Goal: Contribute content: Add original content to the website for others to see

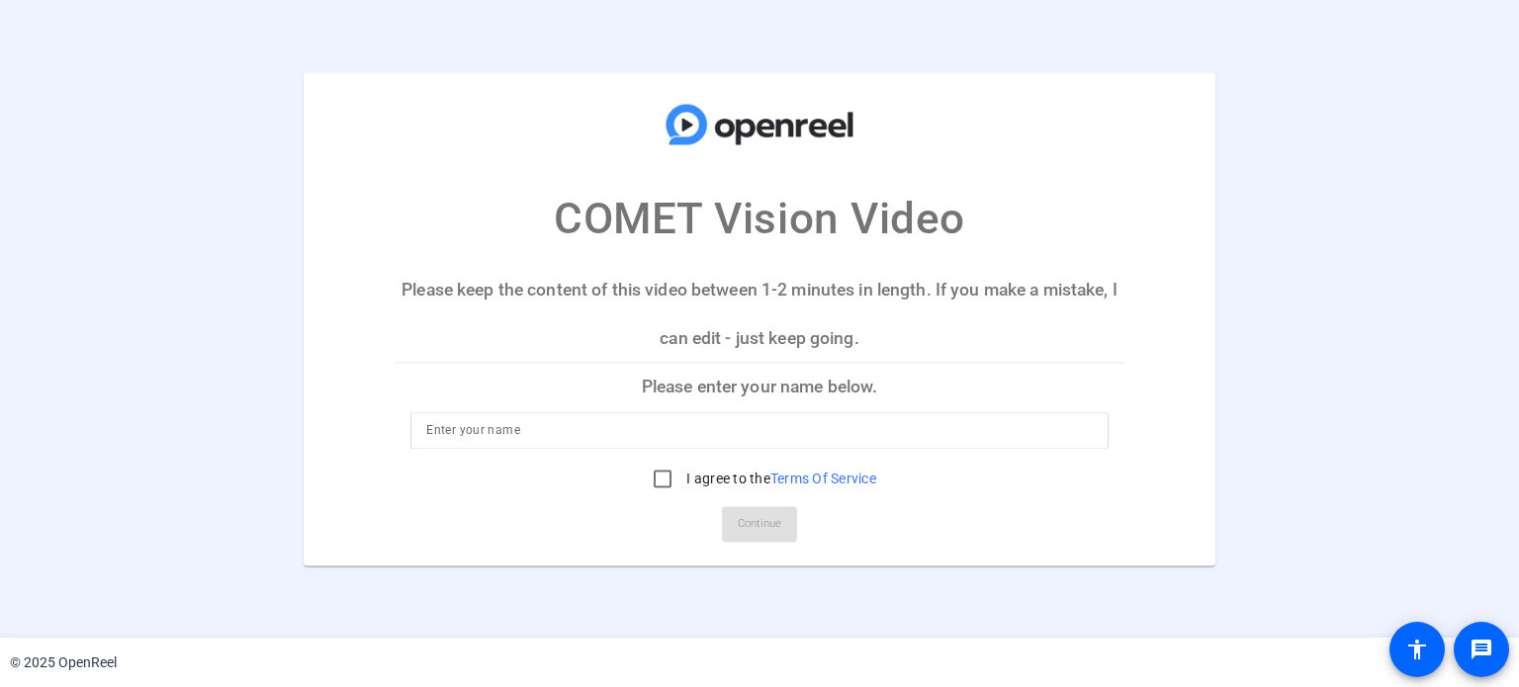
click at [471, 434] on input at bounding box center [758, 430] width 665 height 24
type input "Chris DP"
click at [658, 478] on input "I agree to the Terms Of Service" at bounding box center [663, 479] width 40 height 40
checkbox input "true"
click at [738, 529] on span "Continue" at bounding box center [759, 524] width 43 height 30
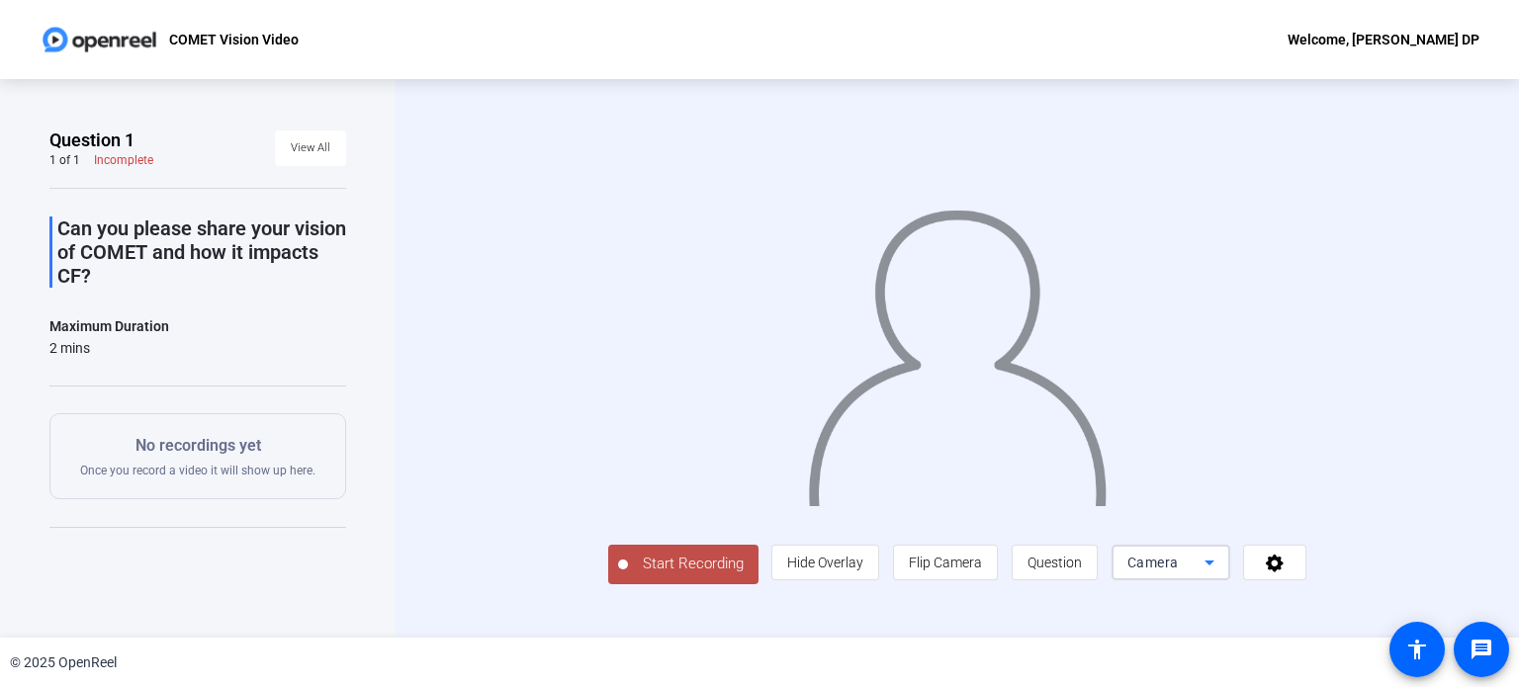
click at [1188, 556] on div "Camera" at bounding box center [1165, 563] width 77 height 24
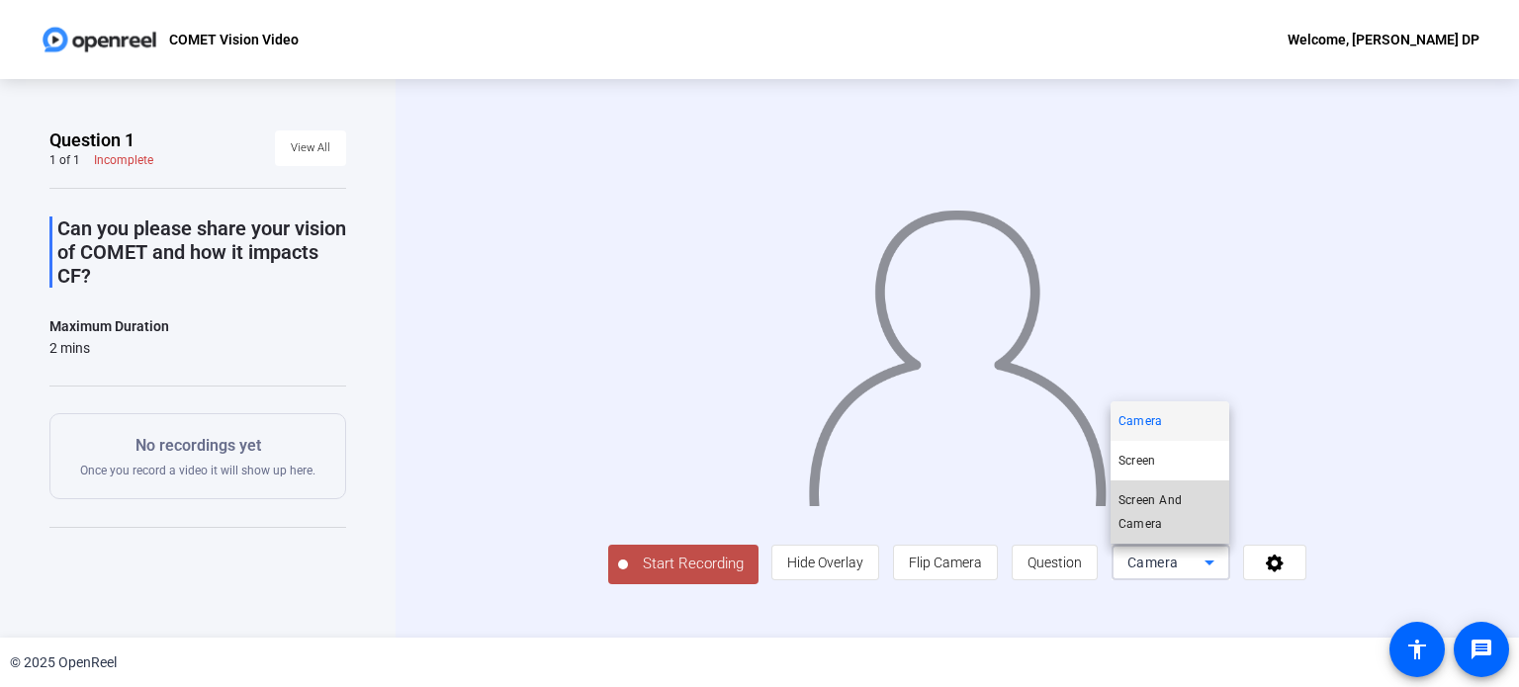
click at [1174, 504] on span "Screen And Camera" at bounding box center [1169, 511] width 103 height 47
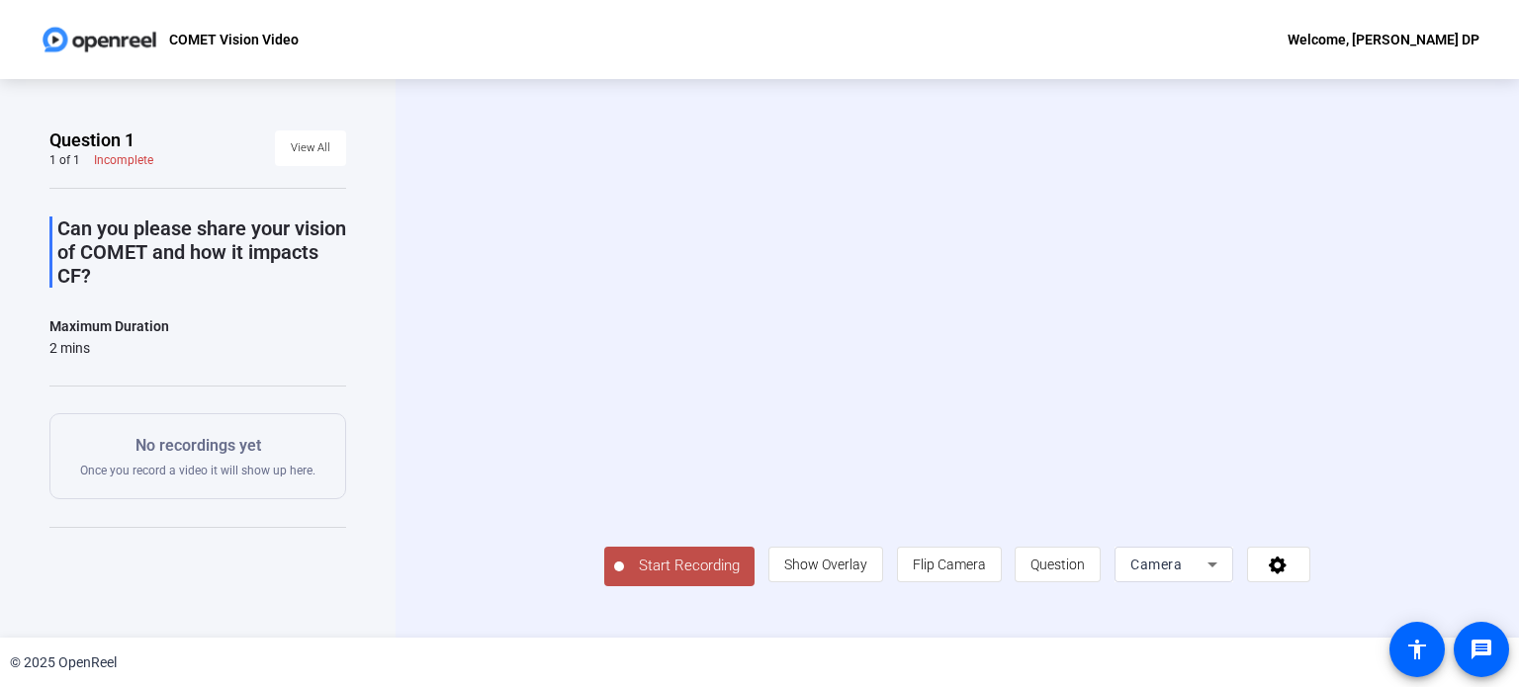
click at [1181, 572] on span "Camera" at bounding box center [1155, 565] width 51 height 16
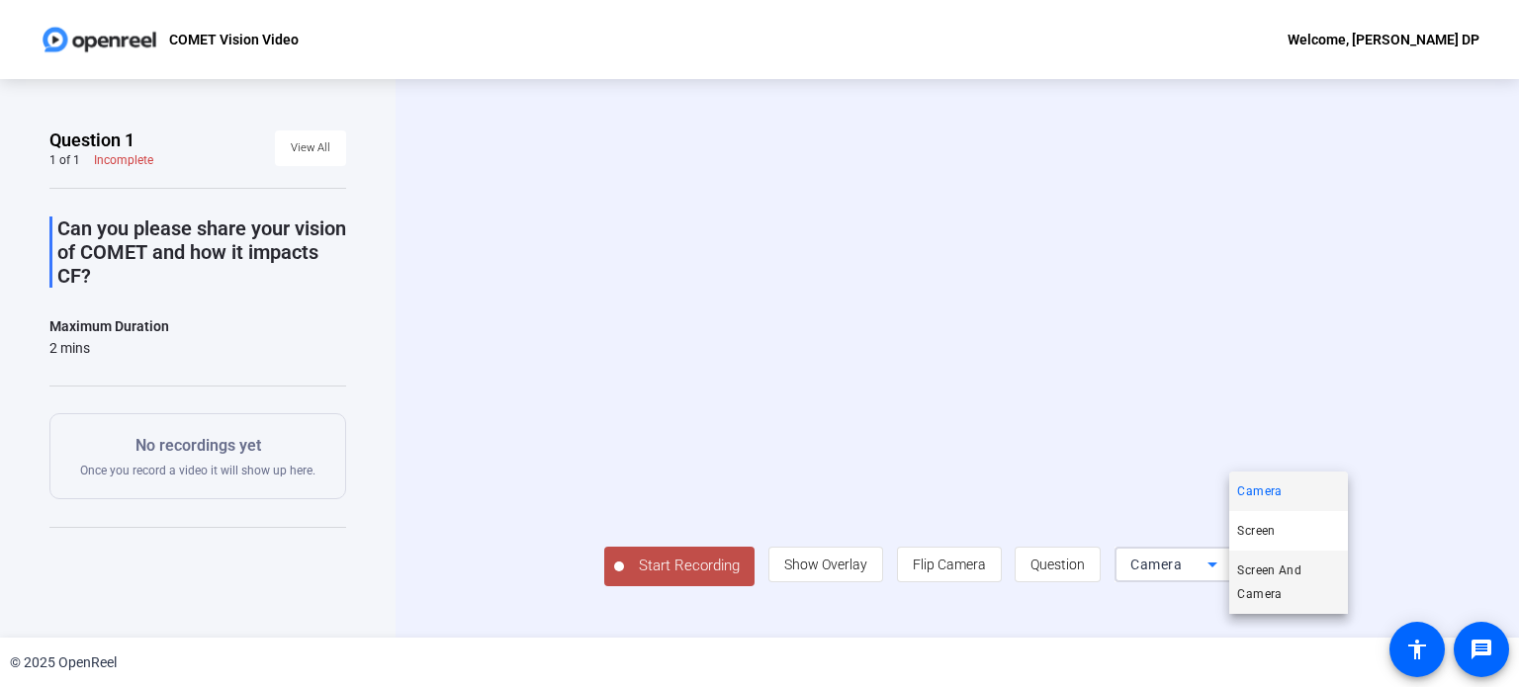
click at [1282, 573] on span "Screen And Camera" at bounding box center [1288, 582] width 103 height 47
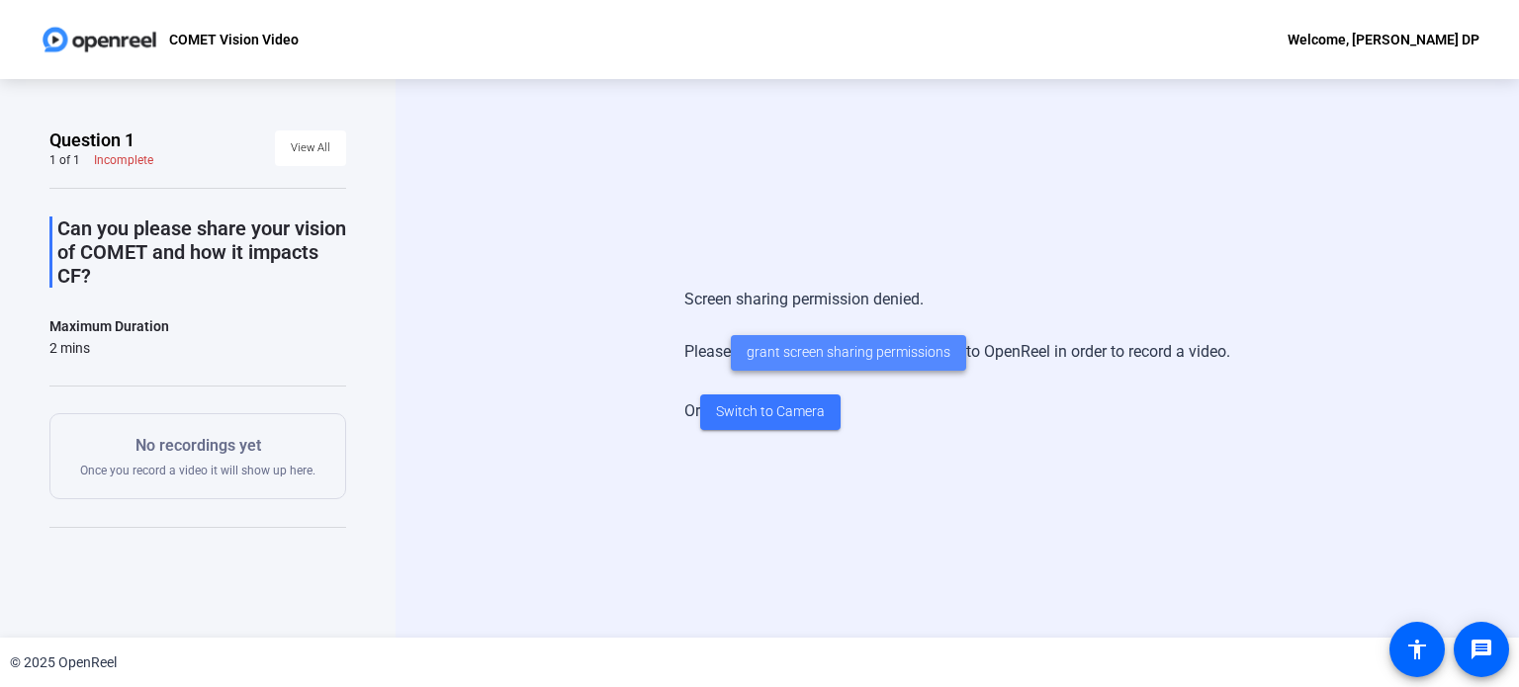
click at [882, 355] on span "grant screen sharing permissions" at bounding box center [848, 352] width 204 height 21
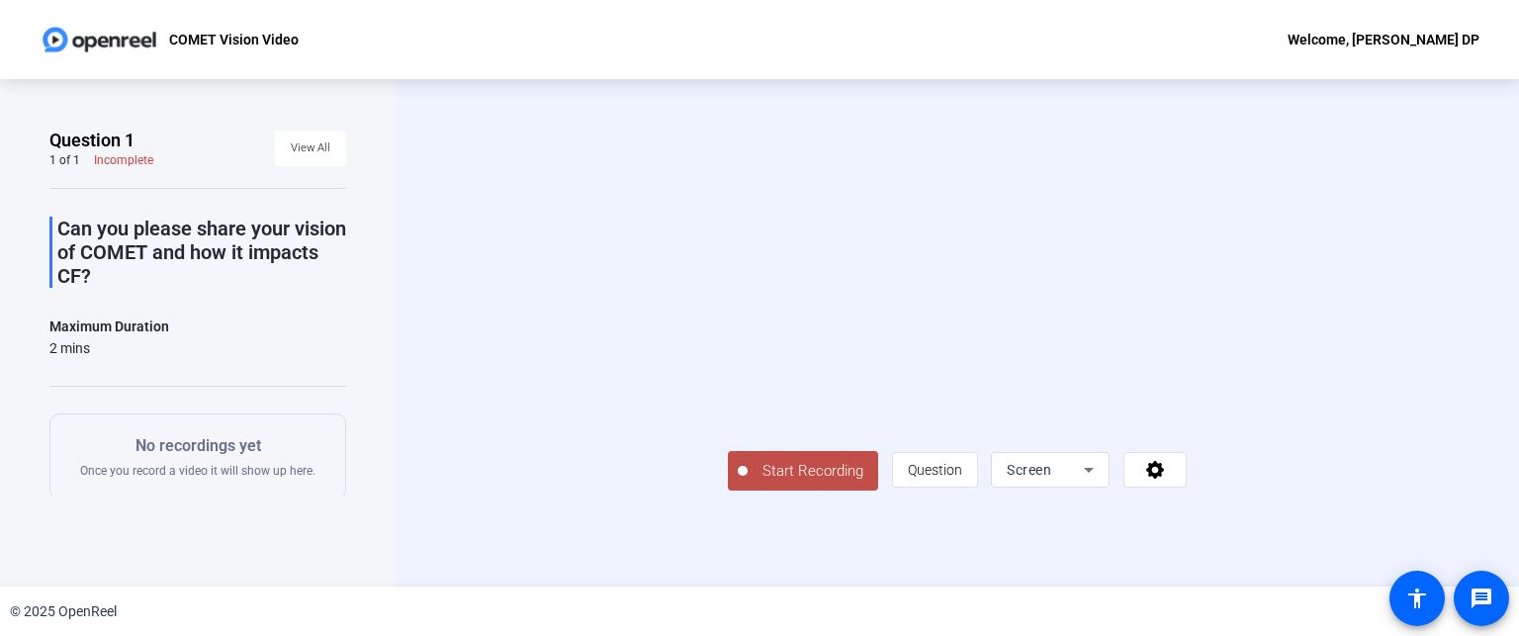
scroll to position [59, 0]
click at [1084, 481] on div "Screen" at bounding box center [1044, 470] width 77 height 24
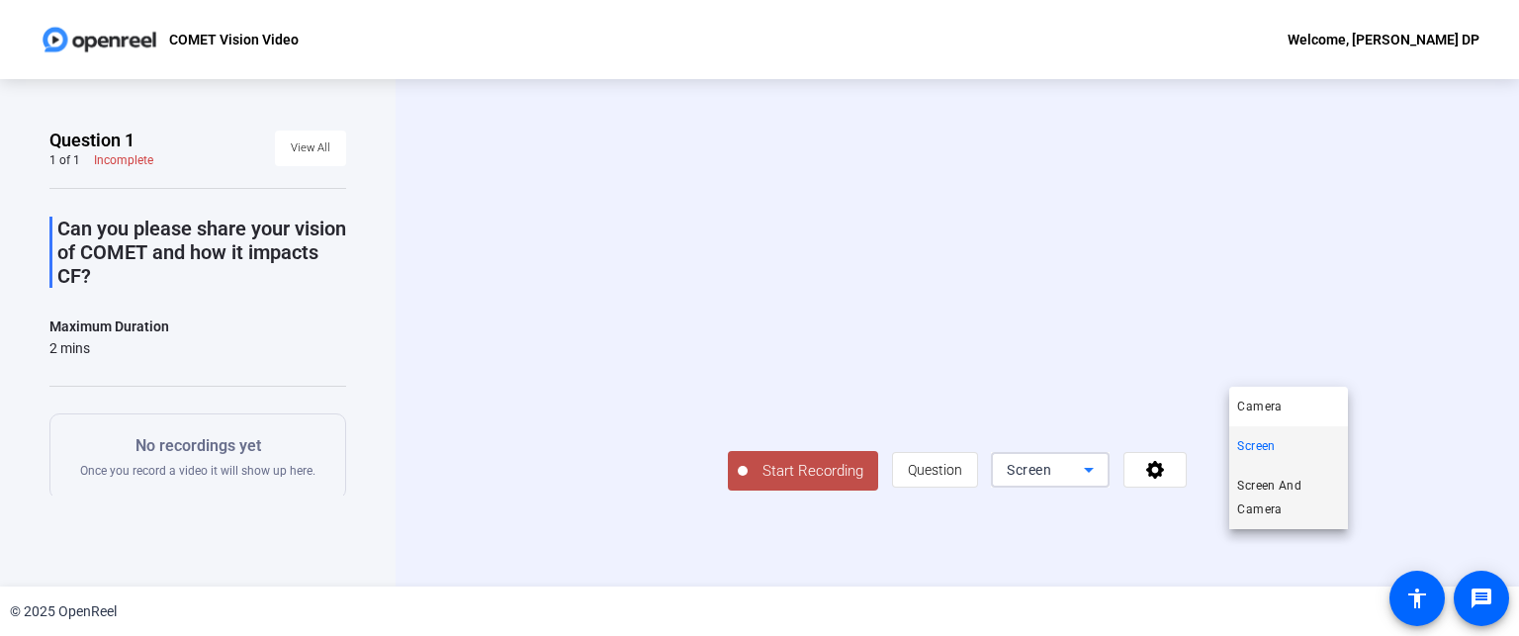
click at [1308, 486] on span "Screen And Camera" at bounding box center [1288, 497] width 103 height 47
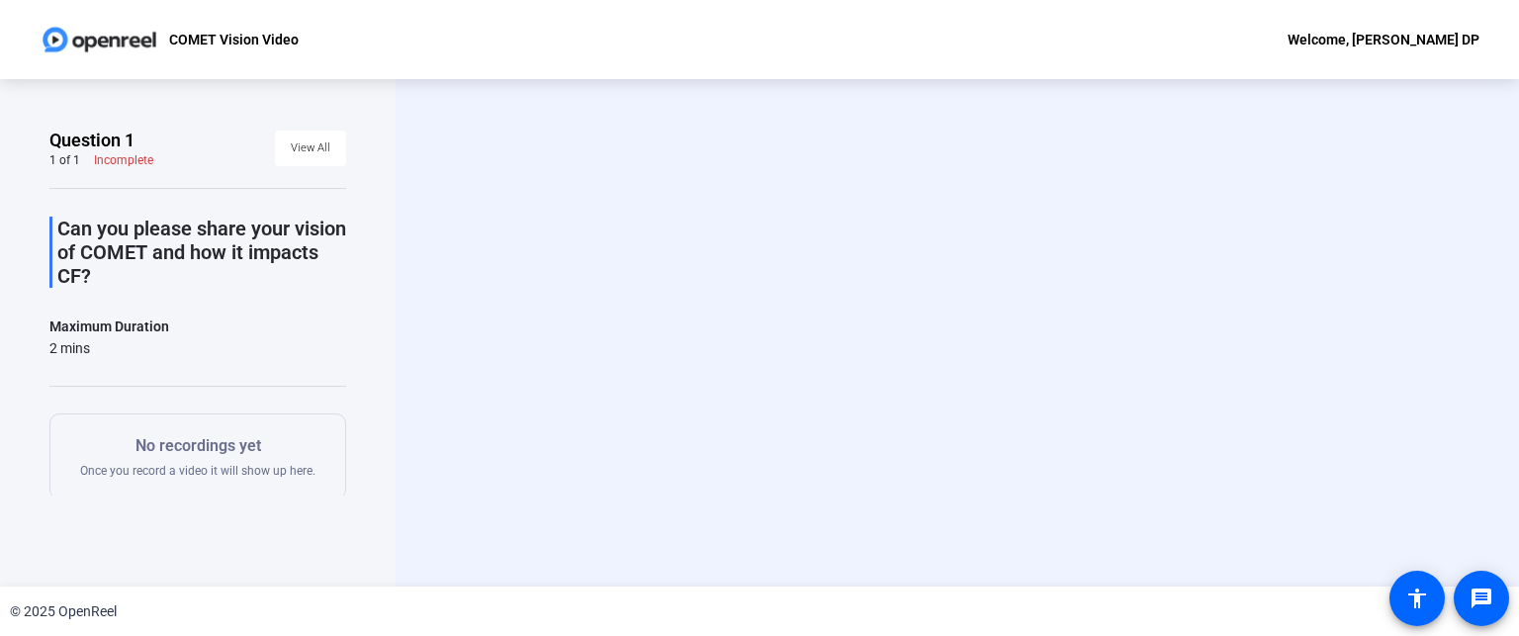
scroll to position [0, 0]
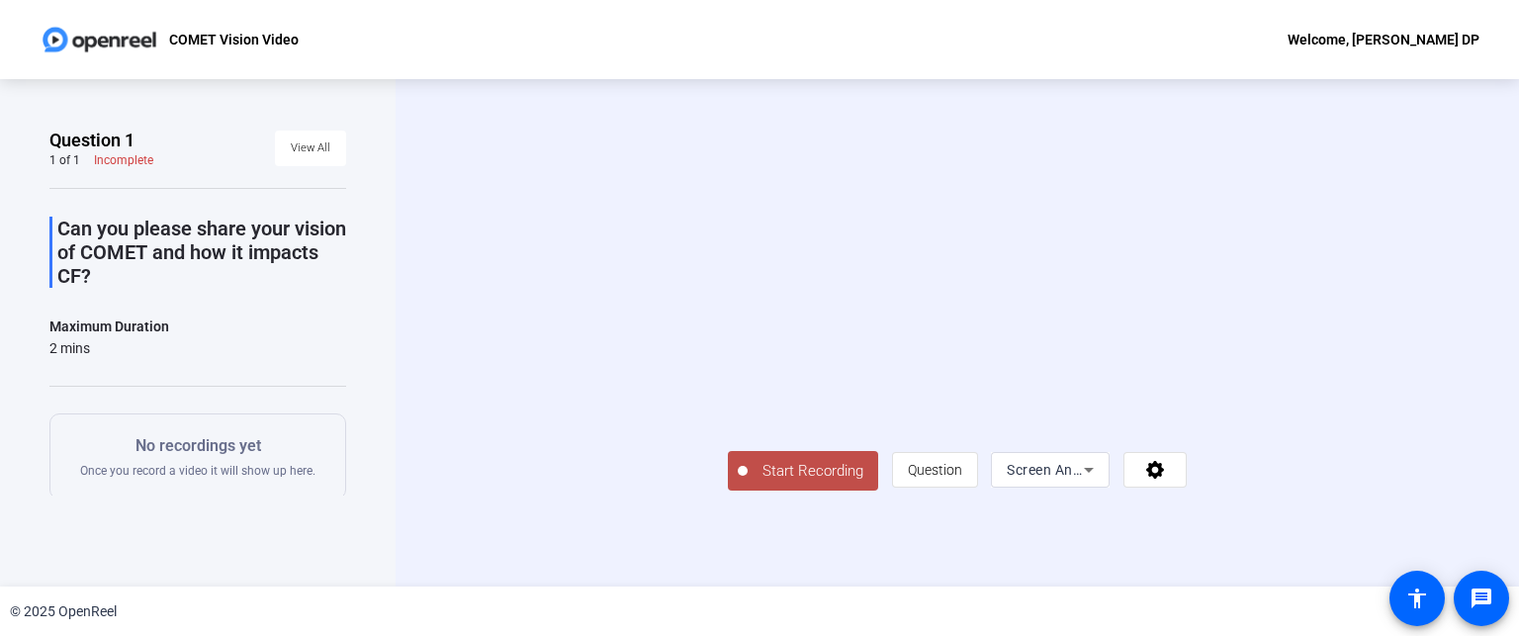
click at [992, 296] on video at bounding box center [957, 304] width 459 height 258
click at [747, 482] on span "Start Recording" at bounding box center [812, 471] width 130 height 23
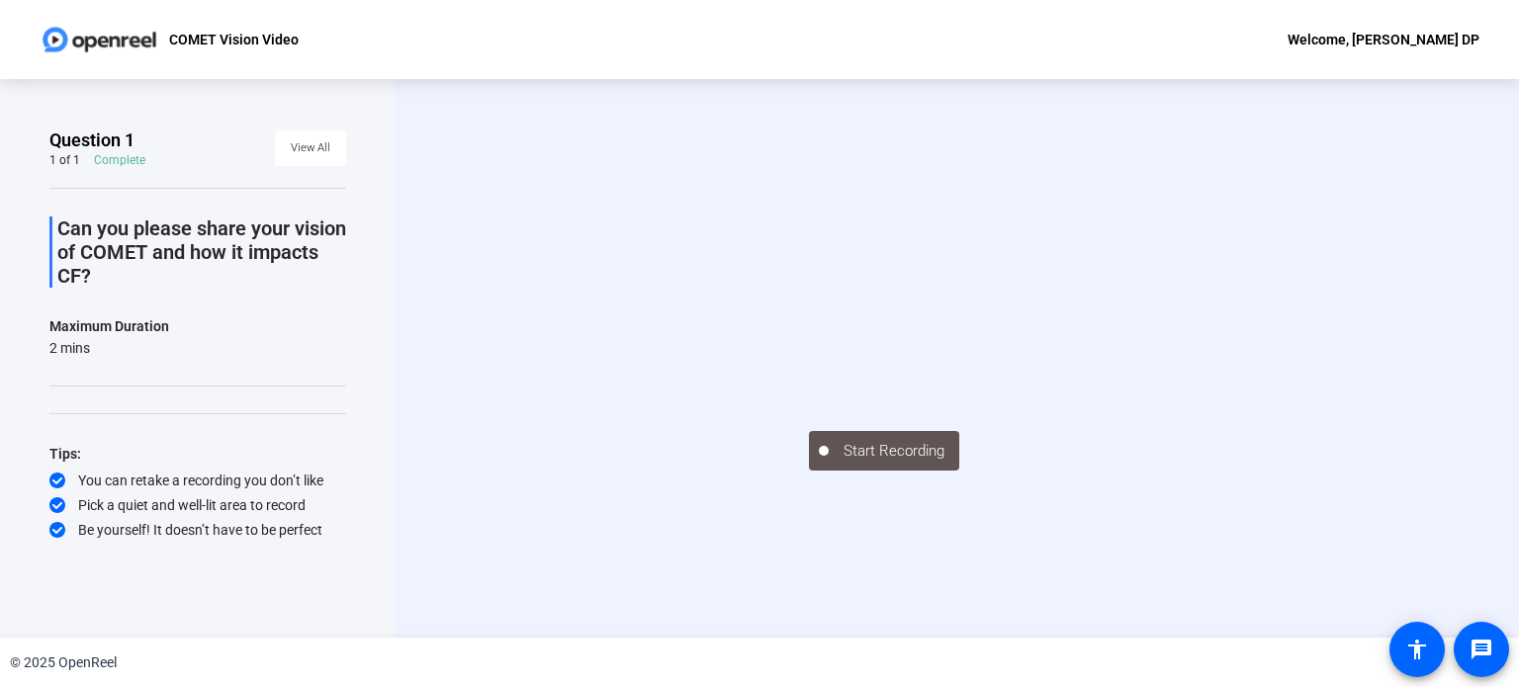
scroll to position [15, 0]
click at [301, 135] on span "View All" at bounding box center [311, 148] width 40 height 30
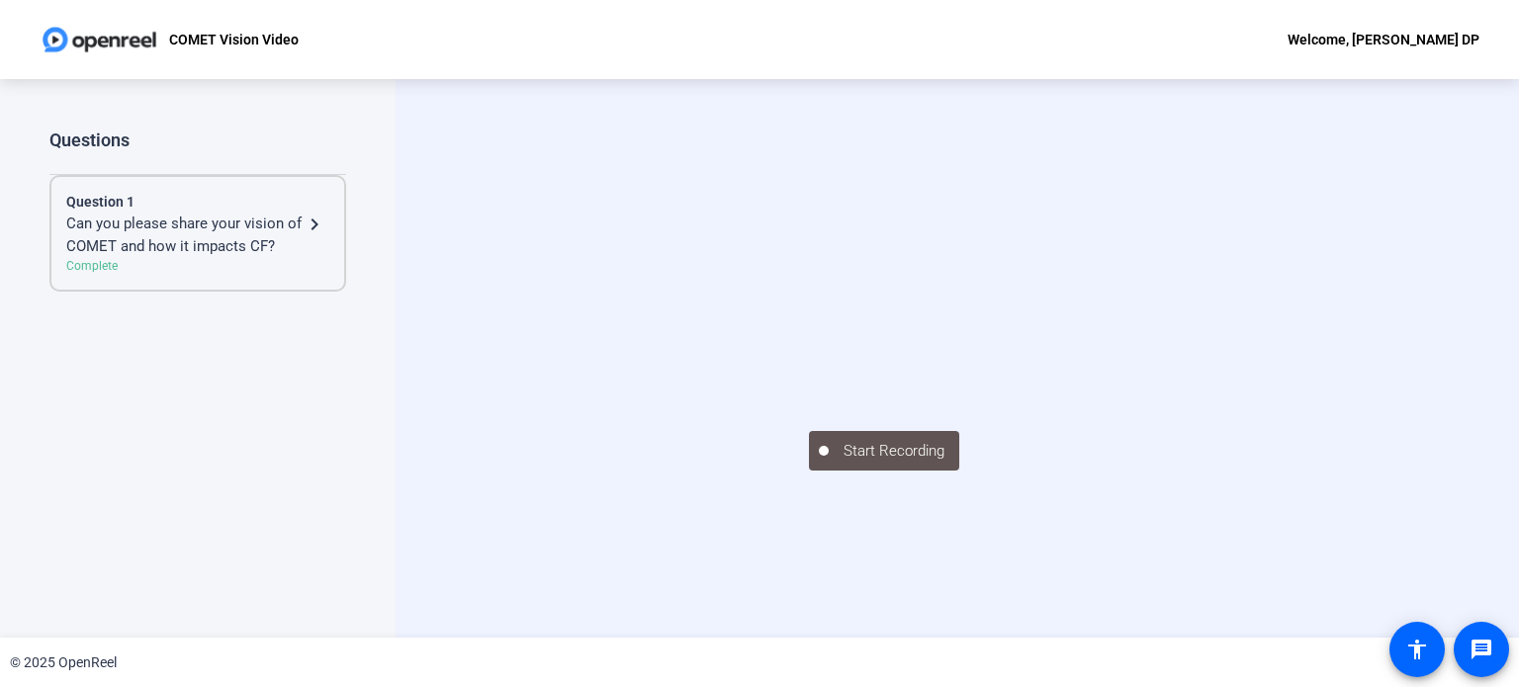
click at [304, 213] on mat-icon "navigate_next" at bounding box center [315, 225] width 24 height 24
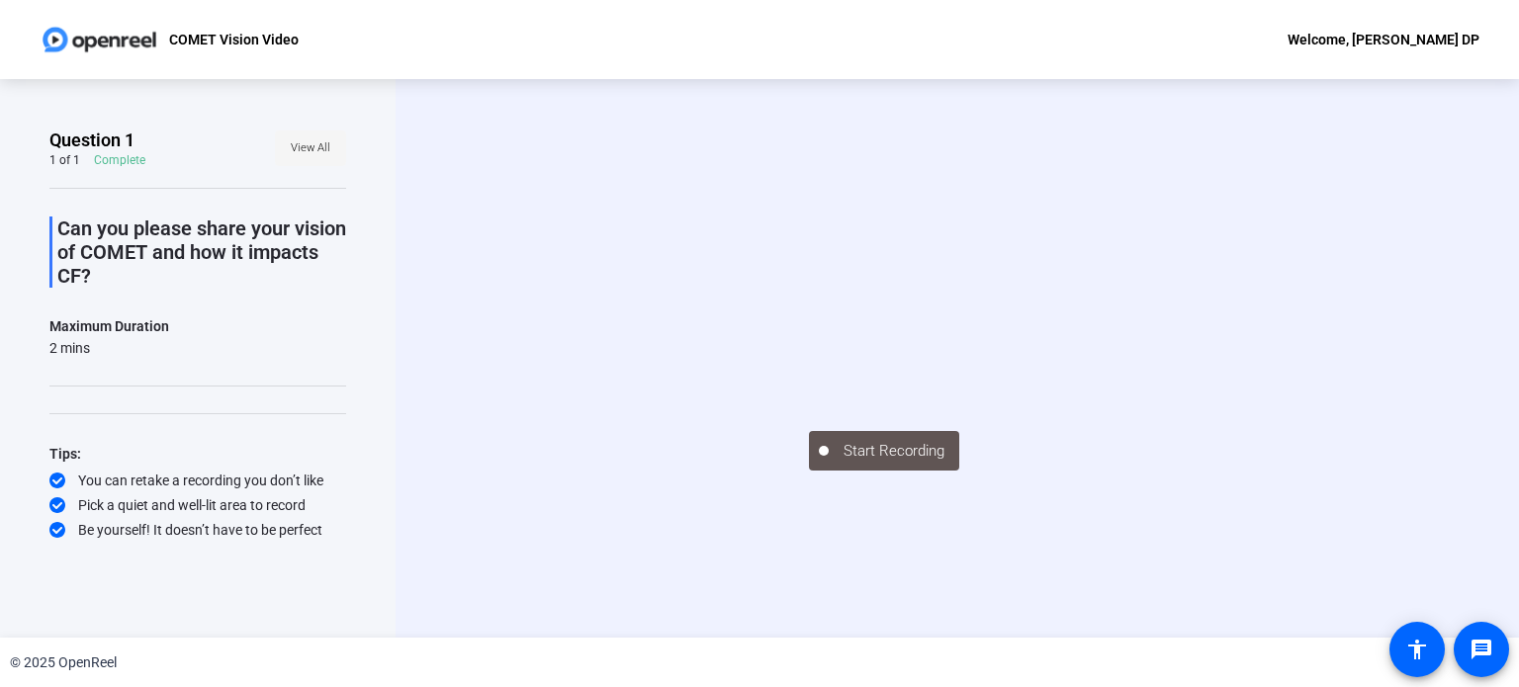
click at [303, 133] on span "View All" at bounding box center [311, 148] width 40 height 30
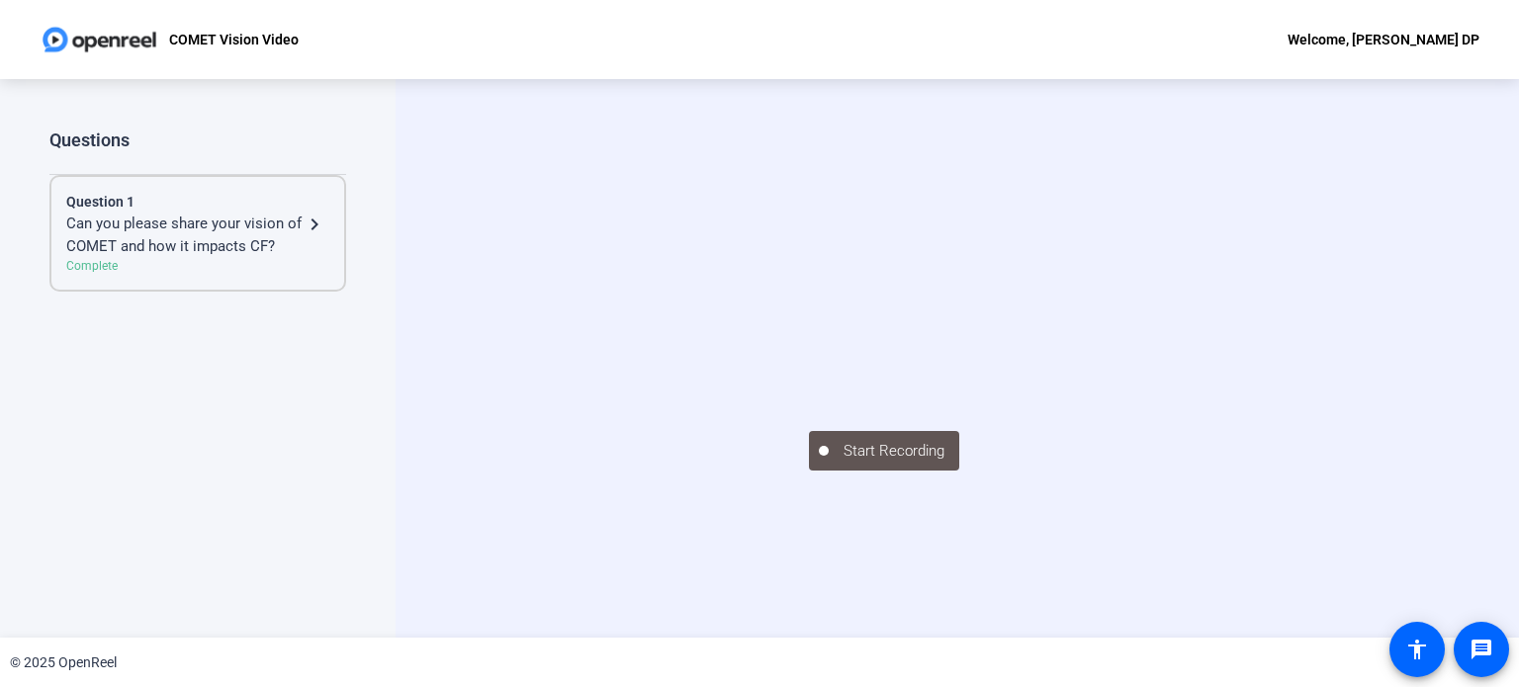
click at [320, 217] on mat-icon "navigate_next" at bounding box center [315, 225] width 24 height 24
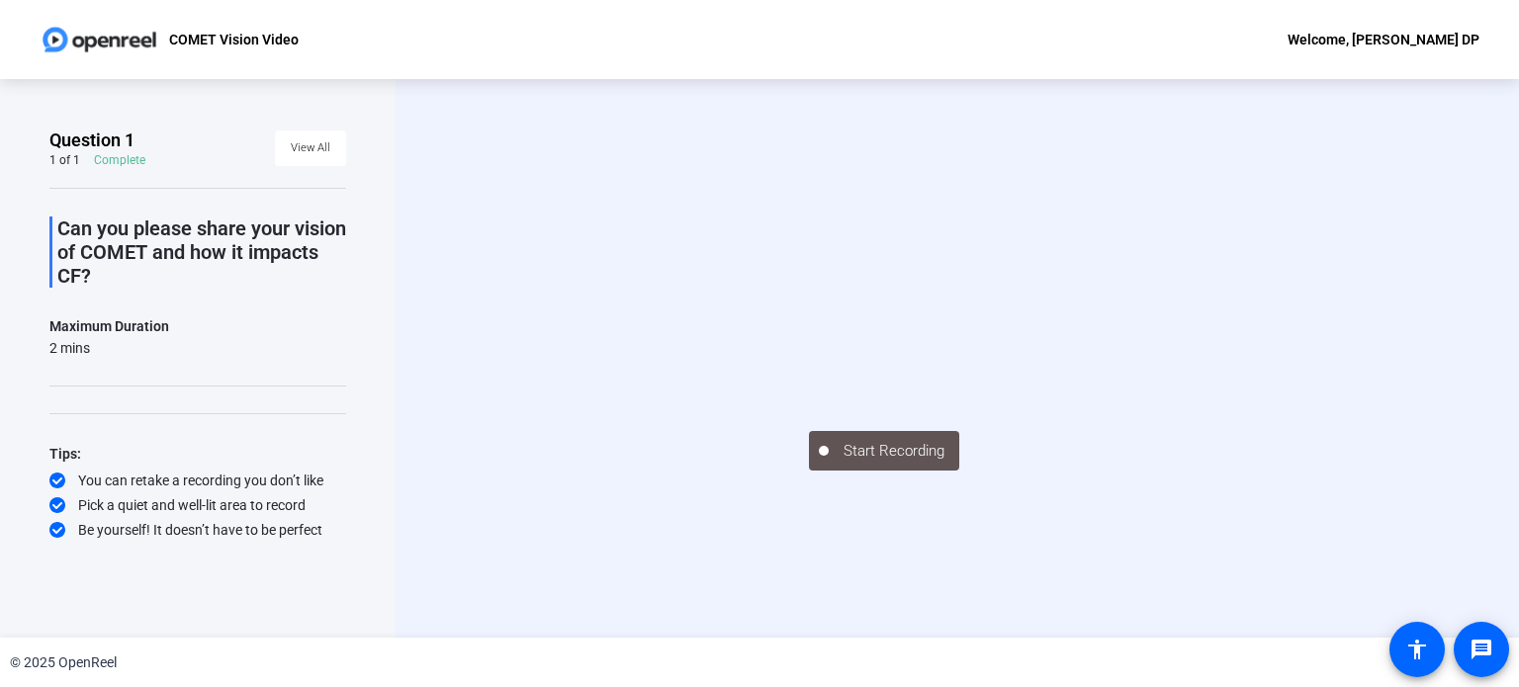
click at [1105, 413] on video at bounding box center [957, 329] width 297 height 167
click at [1458, 548] on div "Start Recording" at bounding box center [956, 358] width 1123 height 559
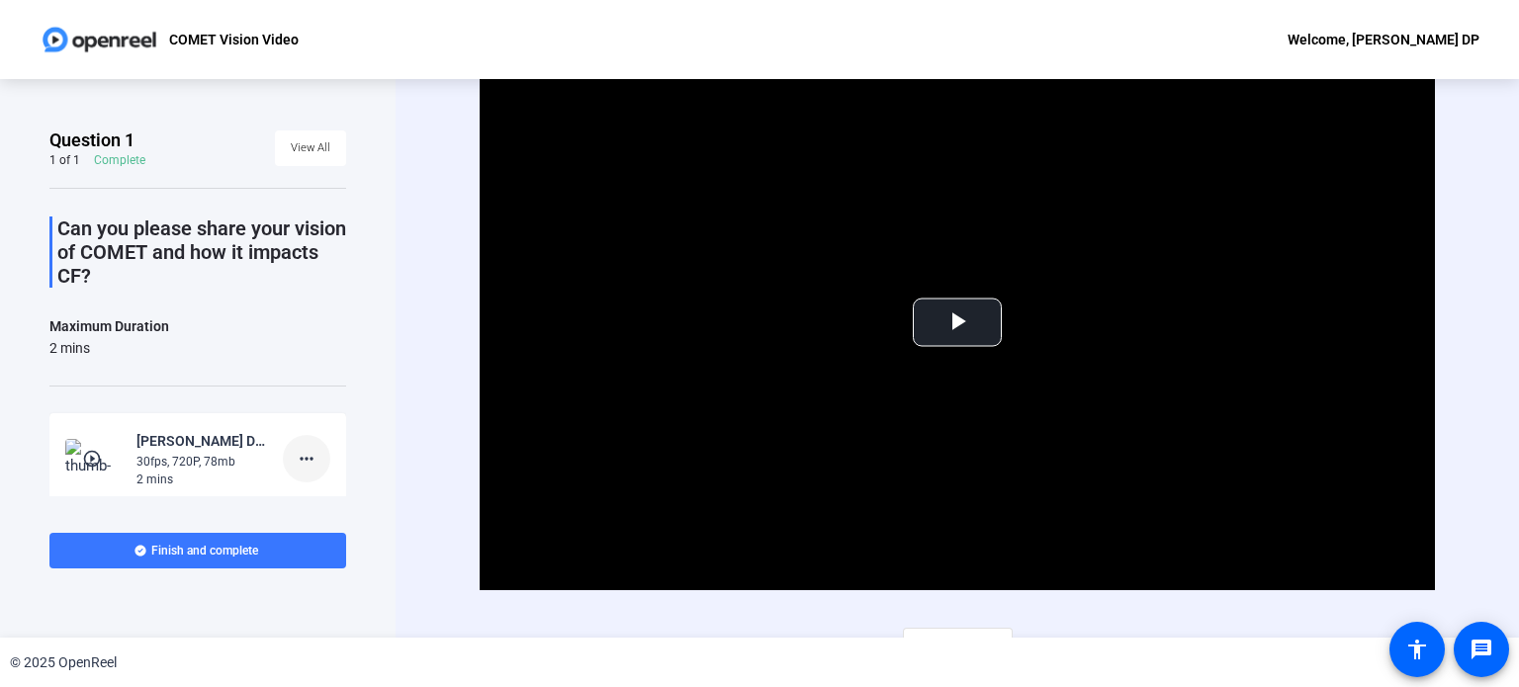
click at [295, 447] on mat-icon "more_horiz" at bounding box center [307, 459] width 24 height 24
click at [312, 499] on span "Delete clip" at bounding box center [328, 499] width 79 height 24
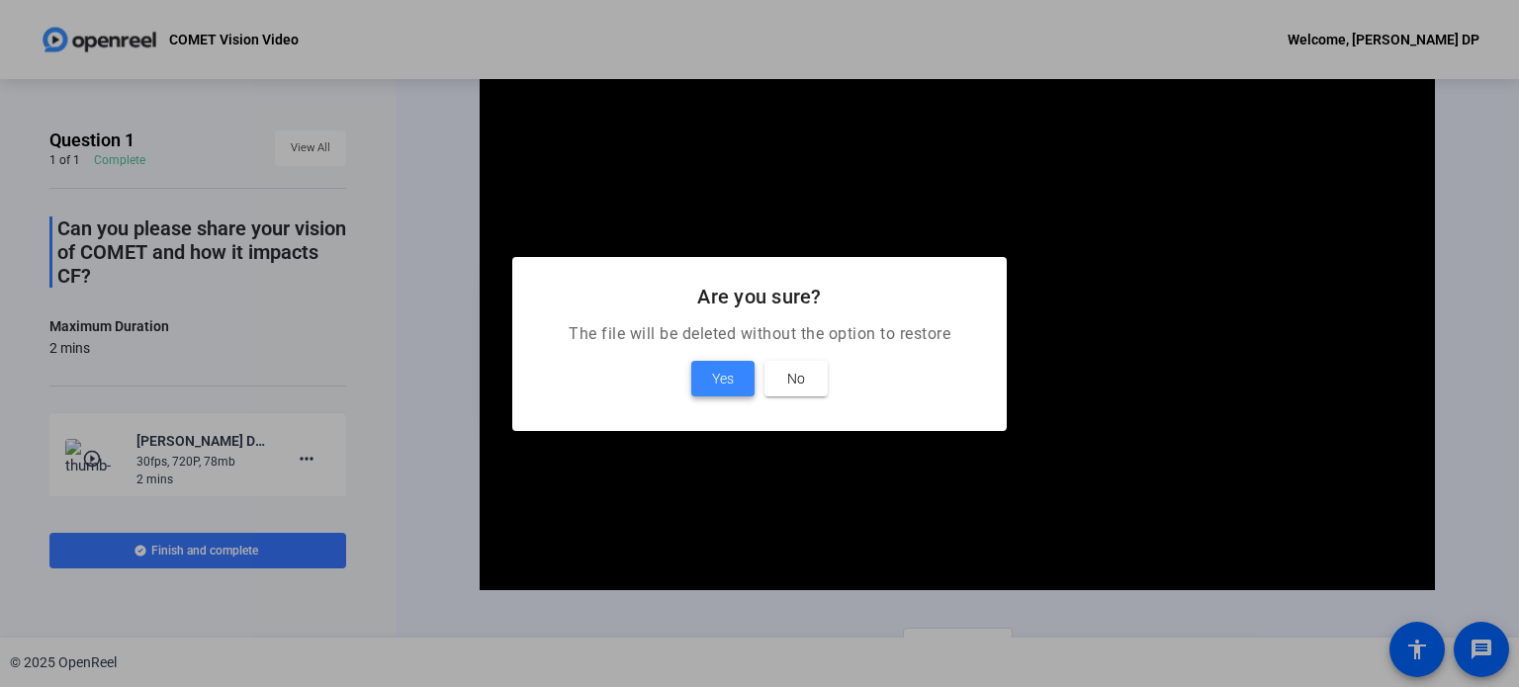
click at [728, 371] on span "Yes" at bounding box center [723, 379] width 22 height 24
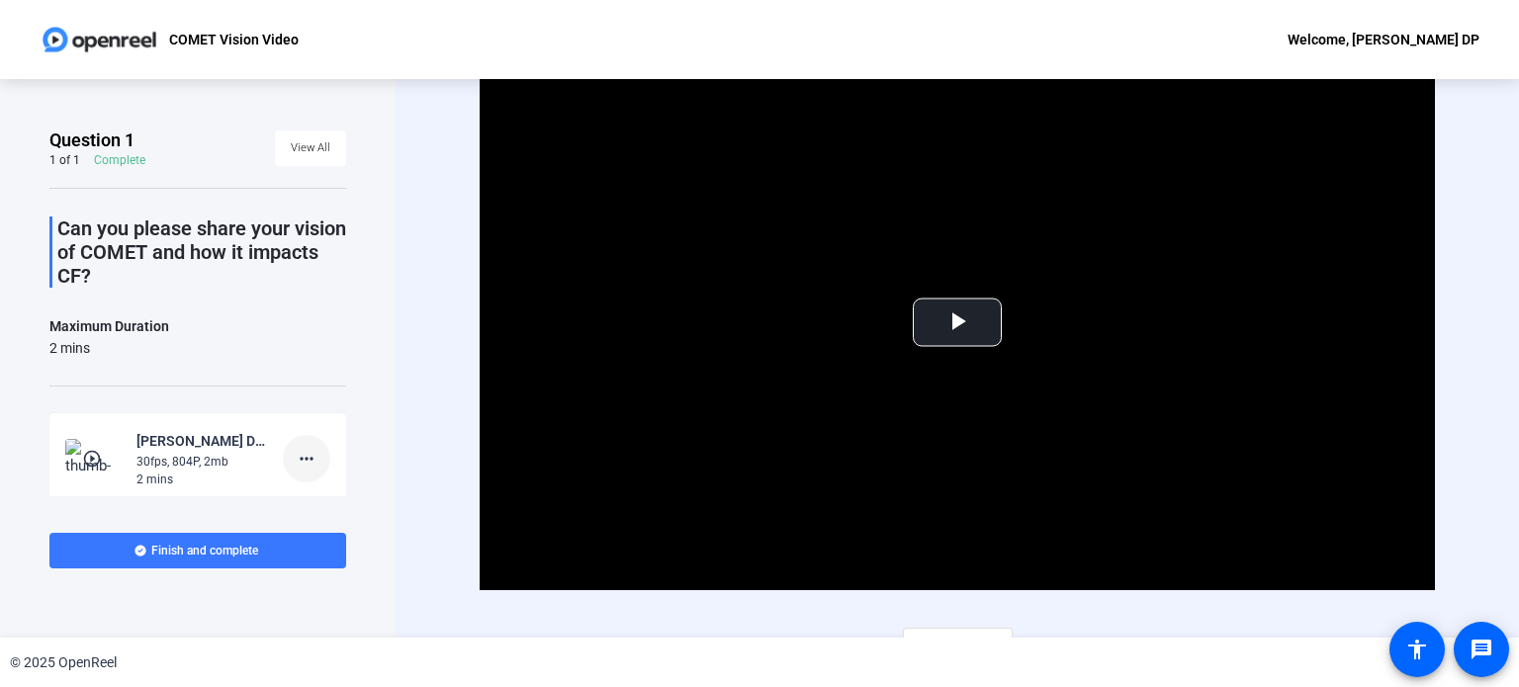
click at [304, 455] on mat-icon "more_horiz" at bounding box center [307, 459] width 24 height 24
click at [315, 503] on span "Delete clip" at bounding box center [328, 499] width 79 height 24
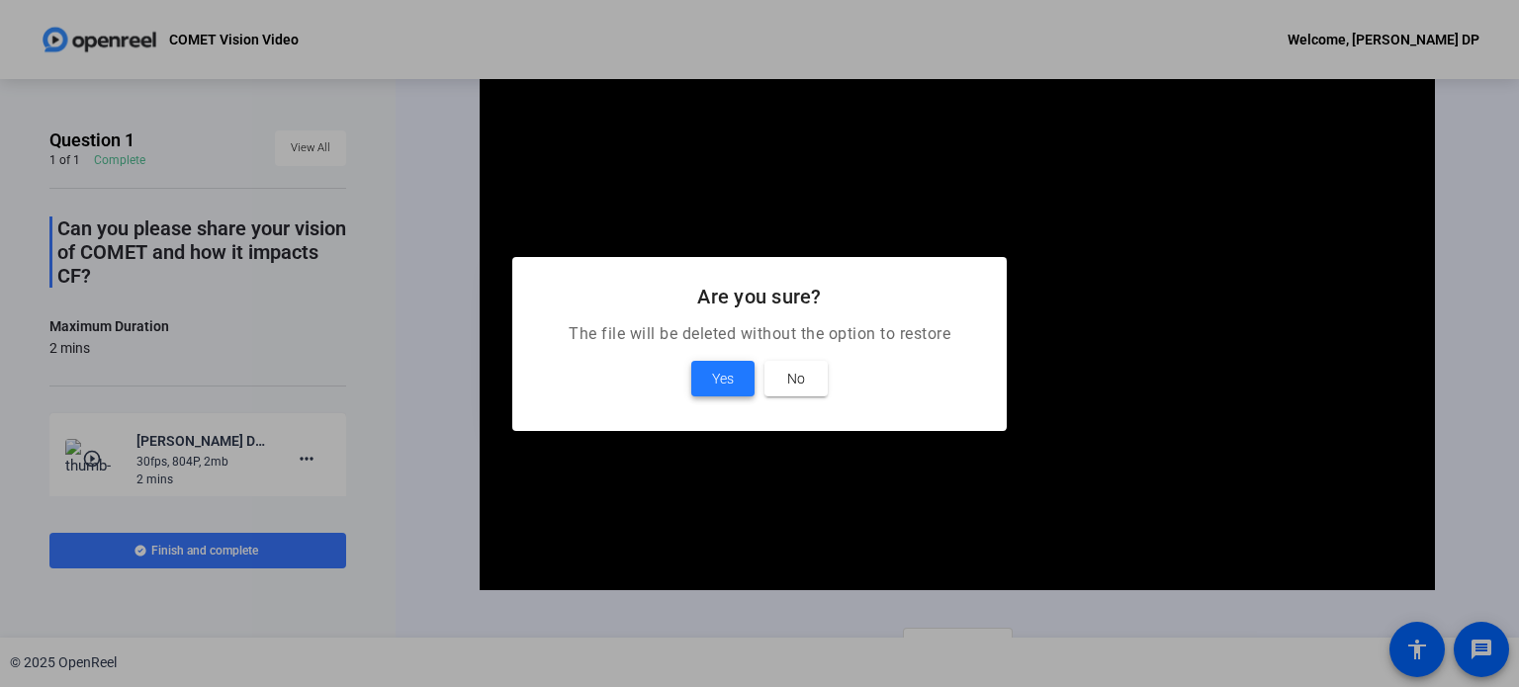
click at [724, 373] on span "Yes" at bounding box center [723, 379] width 22 height 24
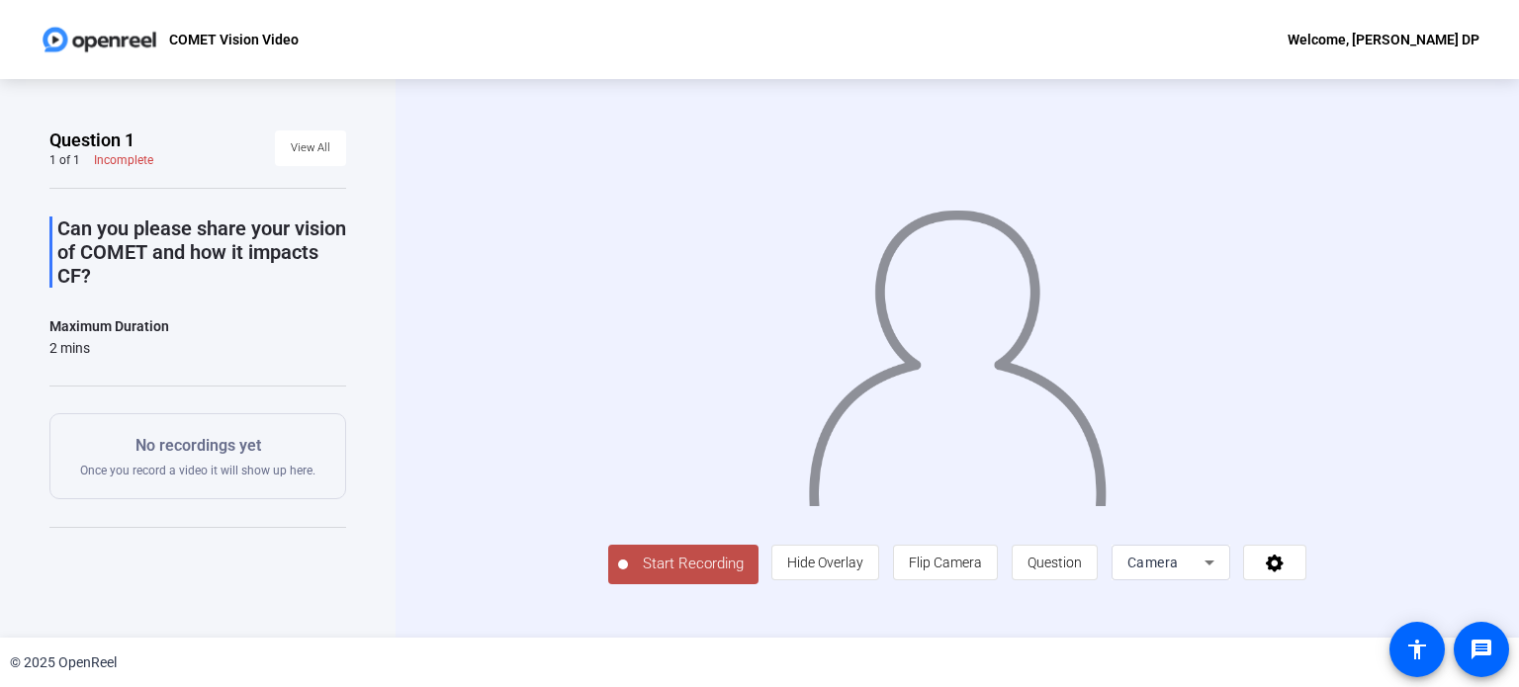
scroll to position [33, 0]
click at [1204, 574] on div "Camera" at bounding box center [1165, 563] width 77 height 24
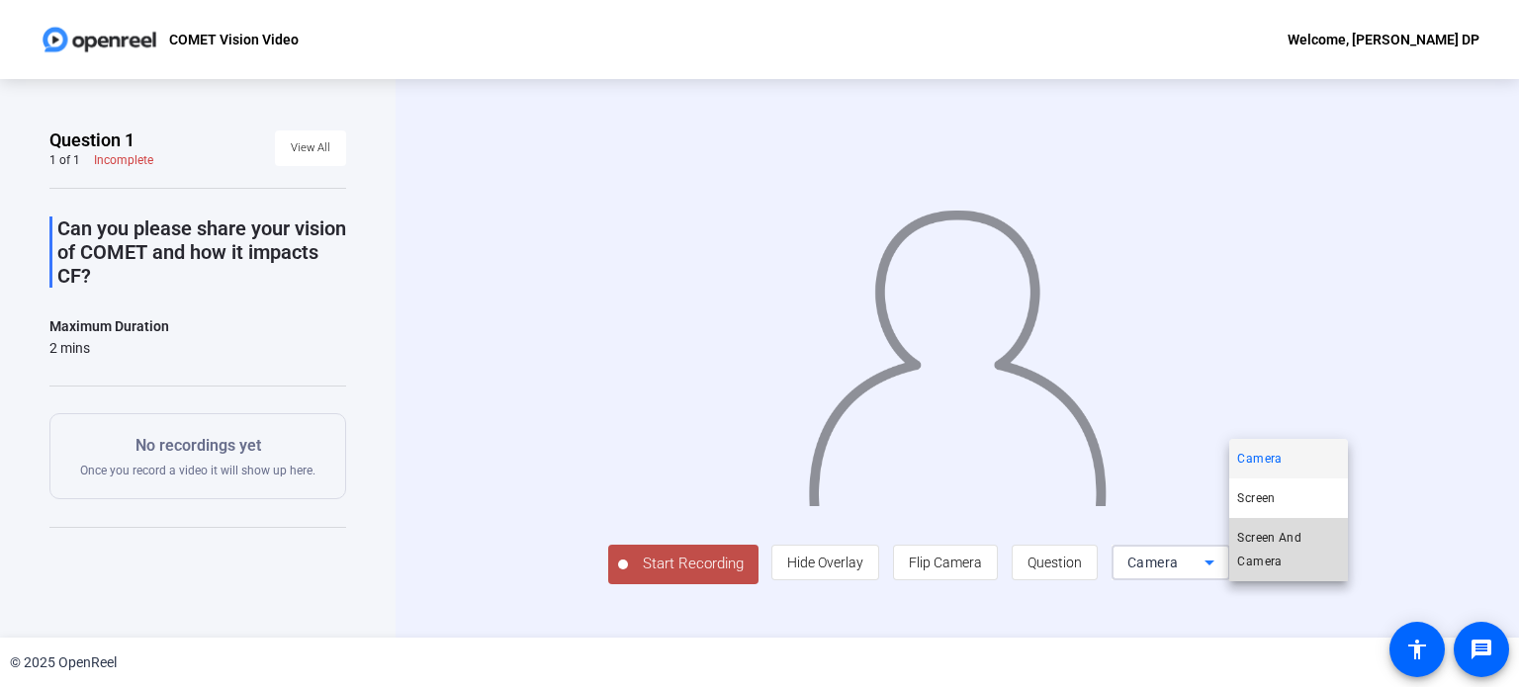
click at [1265, 544] on span "Screen And Camera" at bounding box center [1288, 549] width 103 height 47
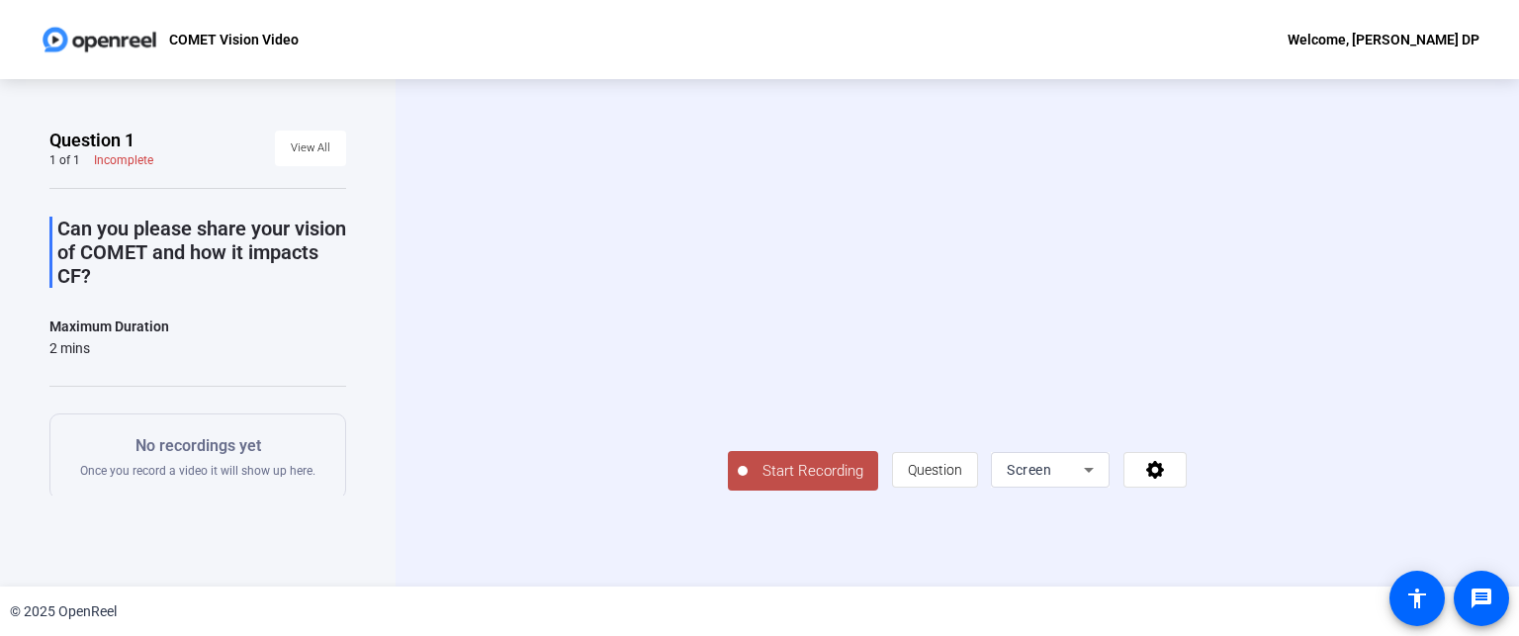
scroll to position [59, 0]
click at [1051, 478] on span "Screen" at bounding box center [1028, 470] width 44 height 16
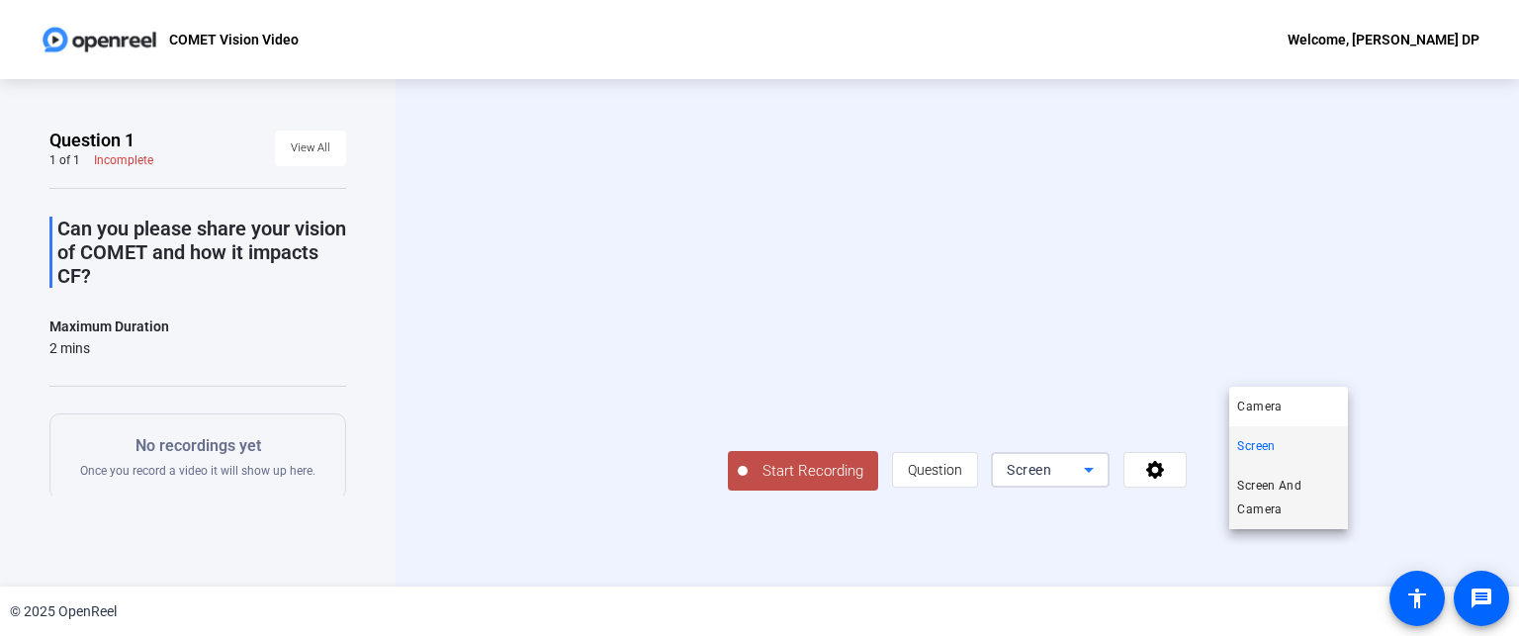
click at [1277, 507] on span "Screen And Camera" at bounding box center [1288, 497] width 103 height 47
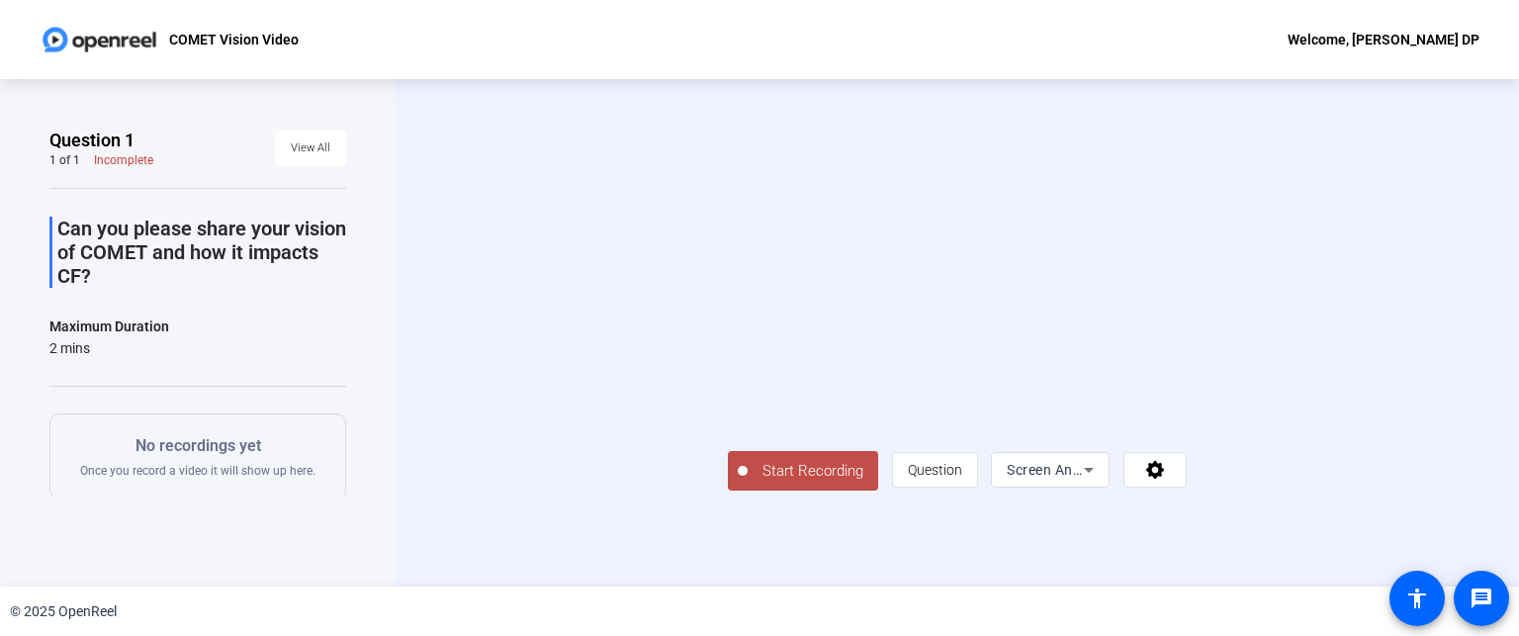
click at [747, 482] on span "Start Recording" at bounding box center [812, 471] width 130 height 23
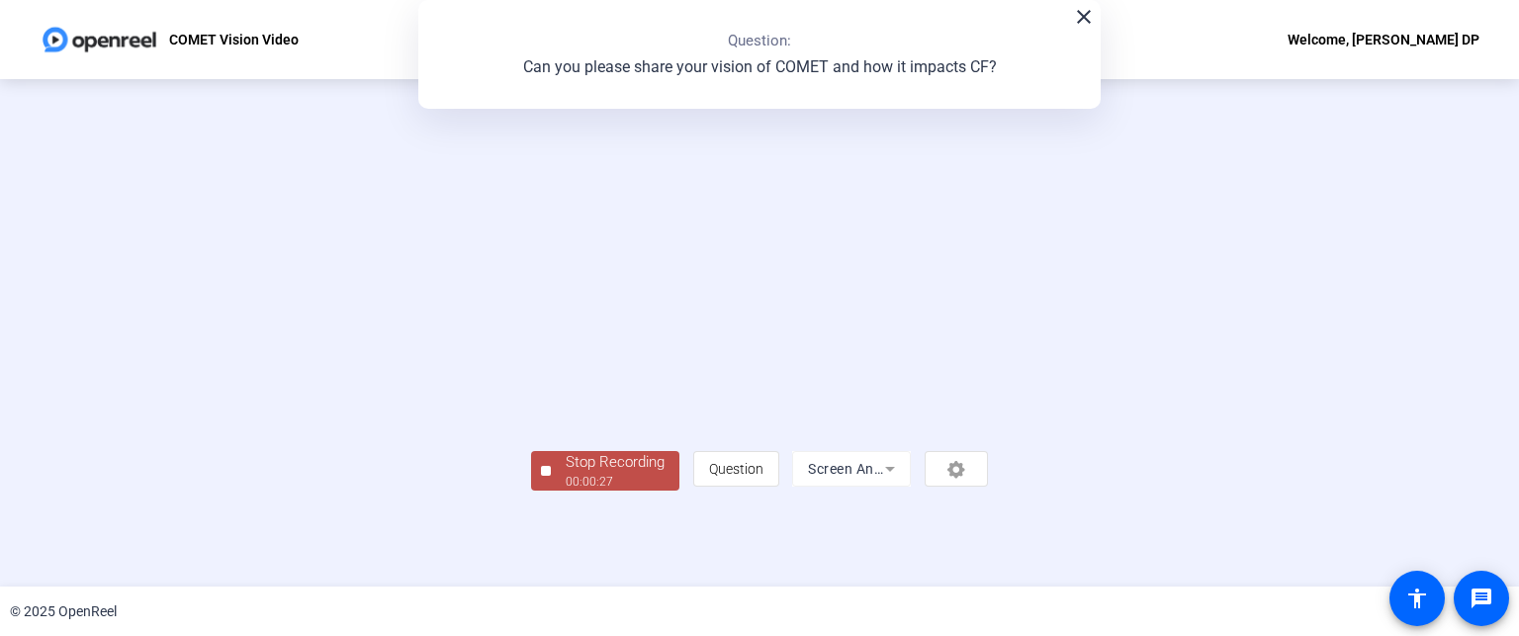
scroll to position [102, 0]
click at [565, 474] on div "Stop Recording" at bounding box center [614, 462] width 99 height 23
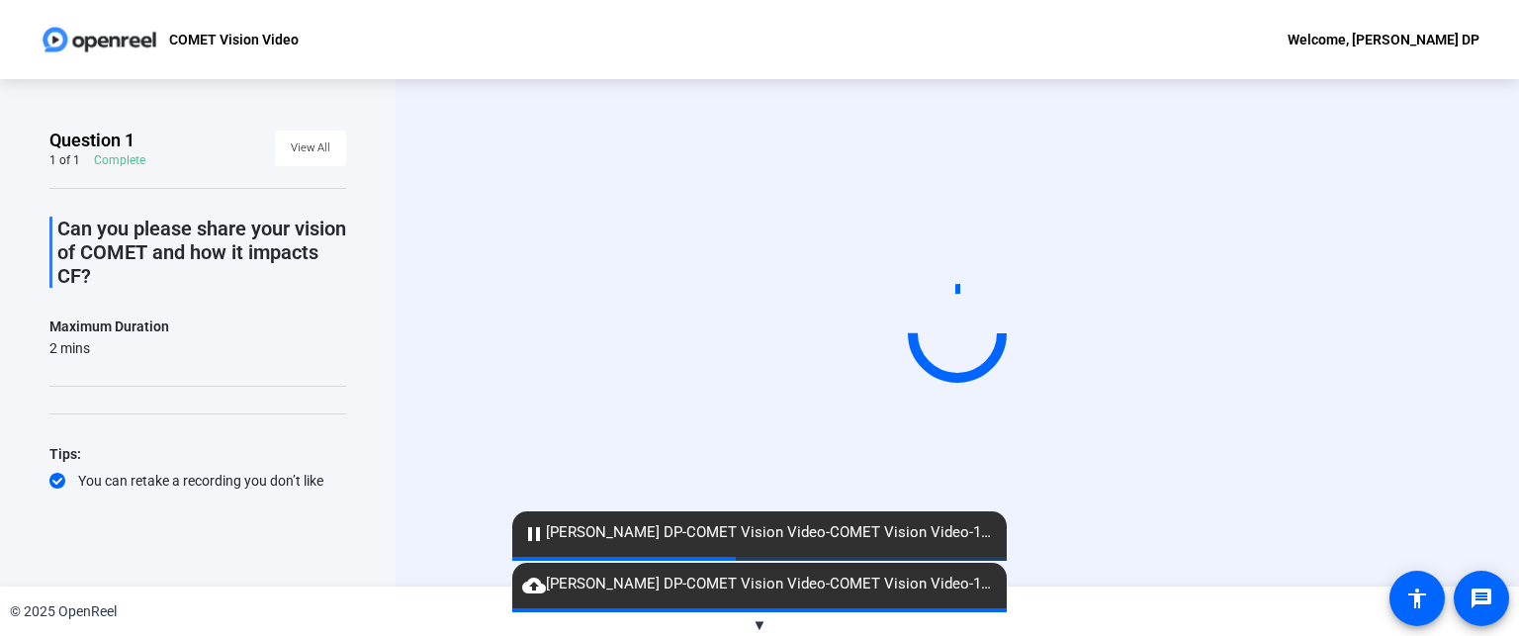
click at [538, 533] on mat-icon "pause" at bounding box center [534, 534] width 24 height 24
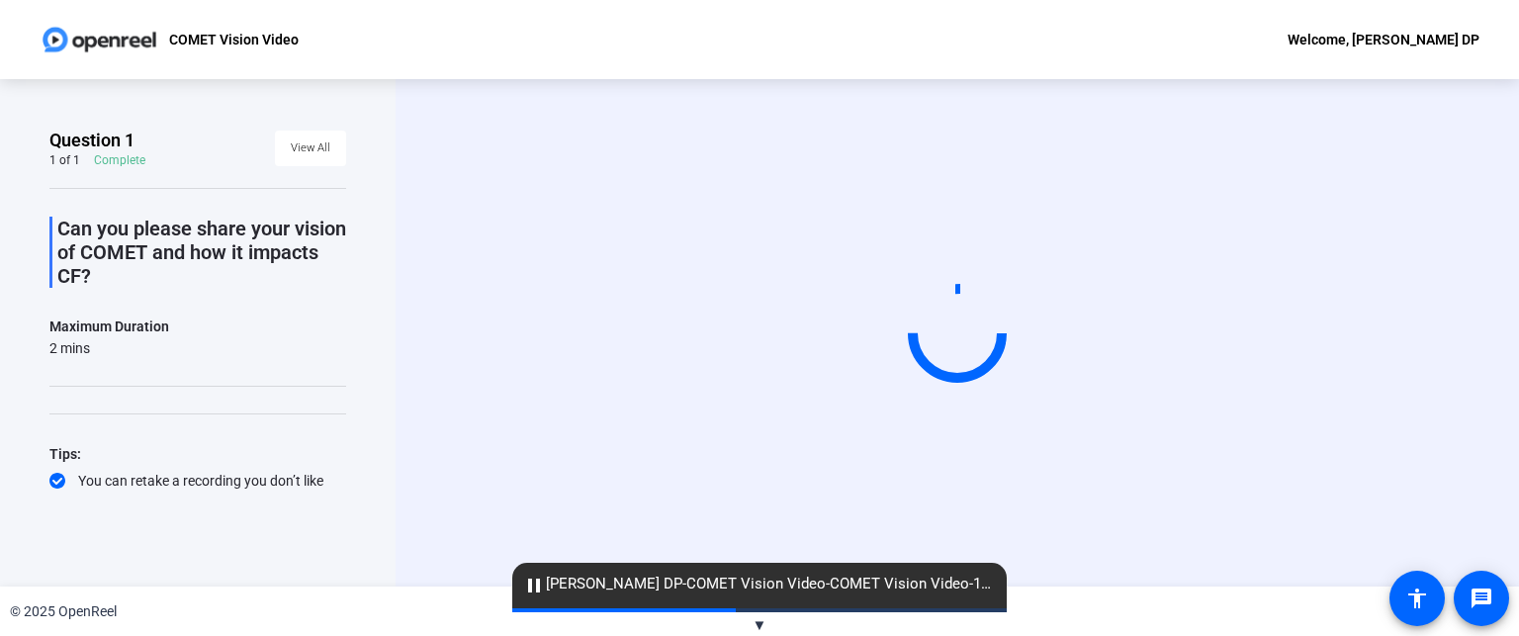
click at [536, 585] on mat-icon "pause" at bounding box center [534, 585] width 24 height 24
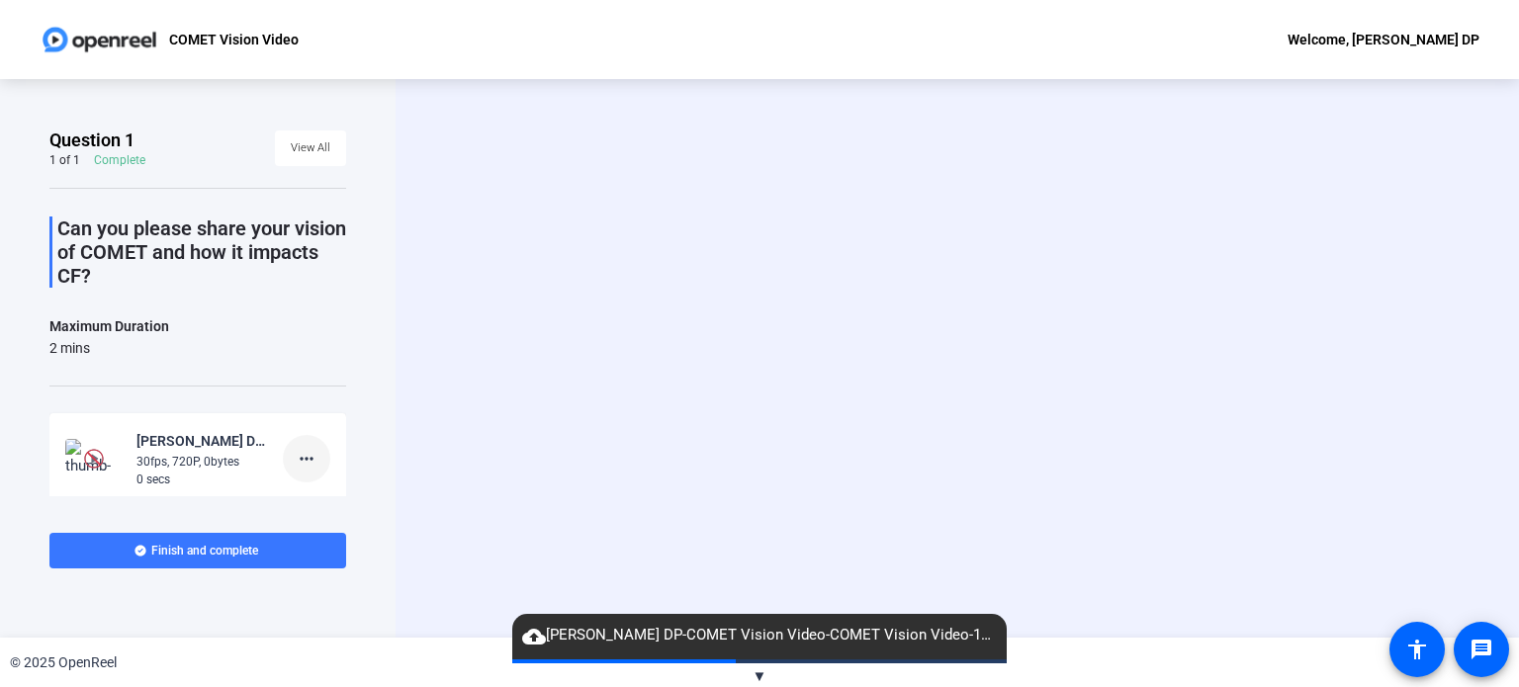
click at [299, 453] on mat-icon "more_horiz" at bounding box center [307, 459] width 24 height 24
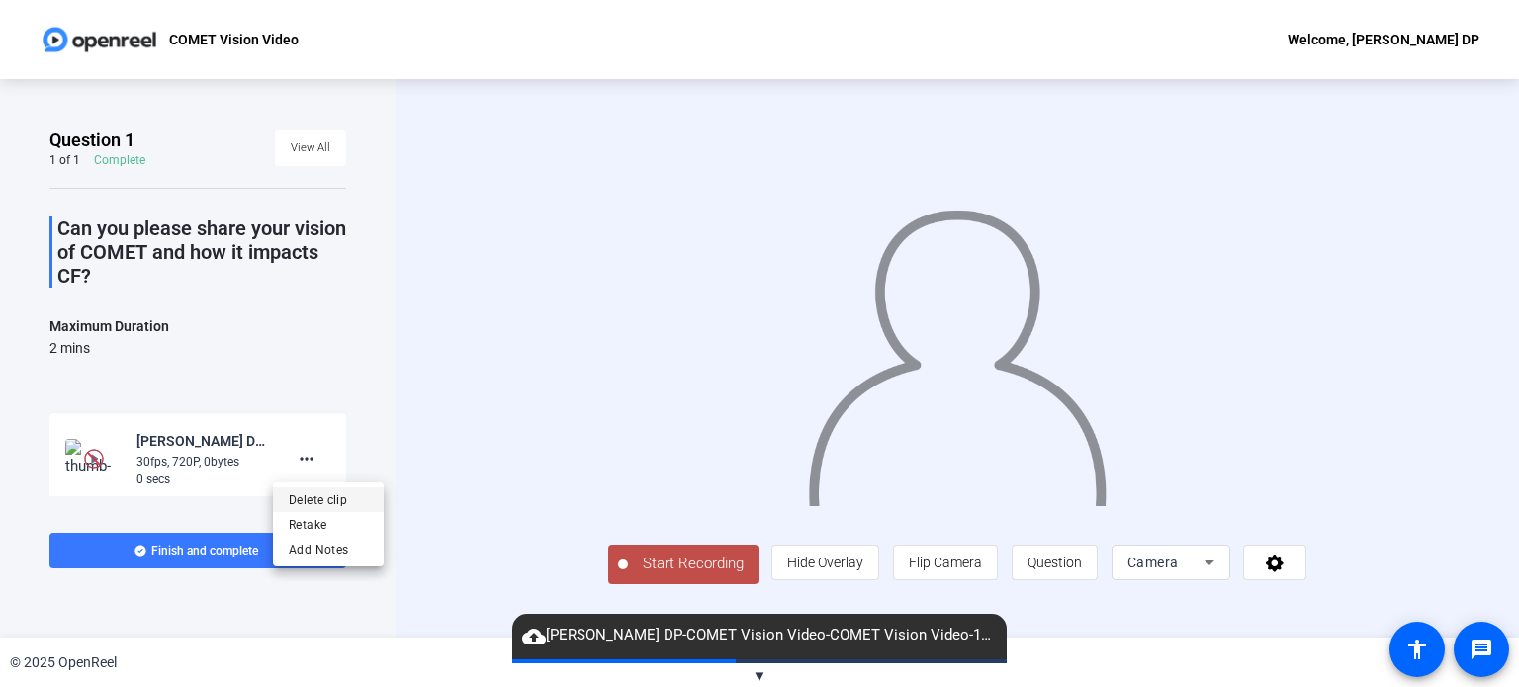
click at [316, 502] on span "Delete clip" at bounding box center [328, 499] width 79 height 24
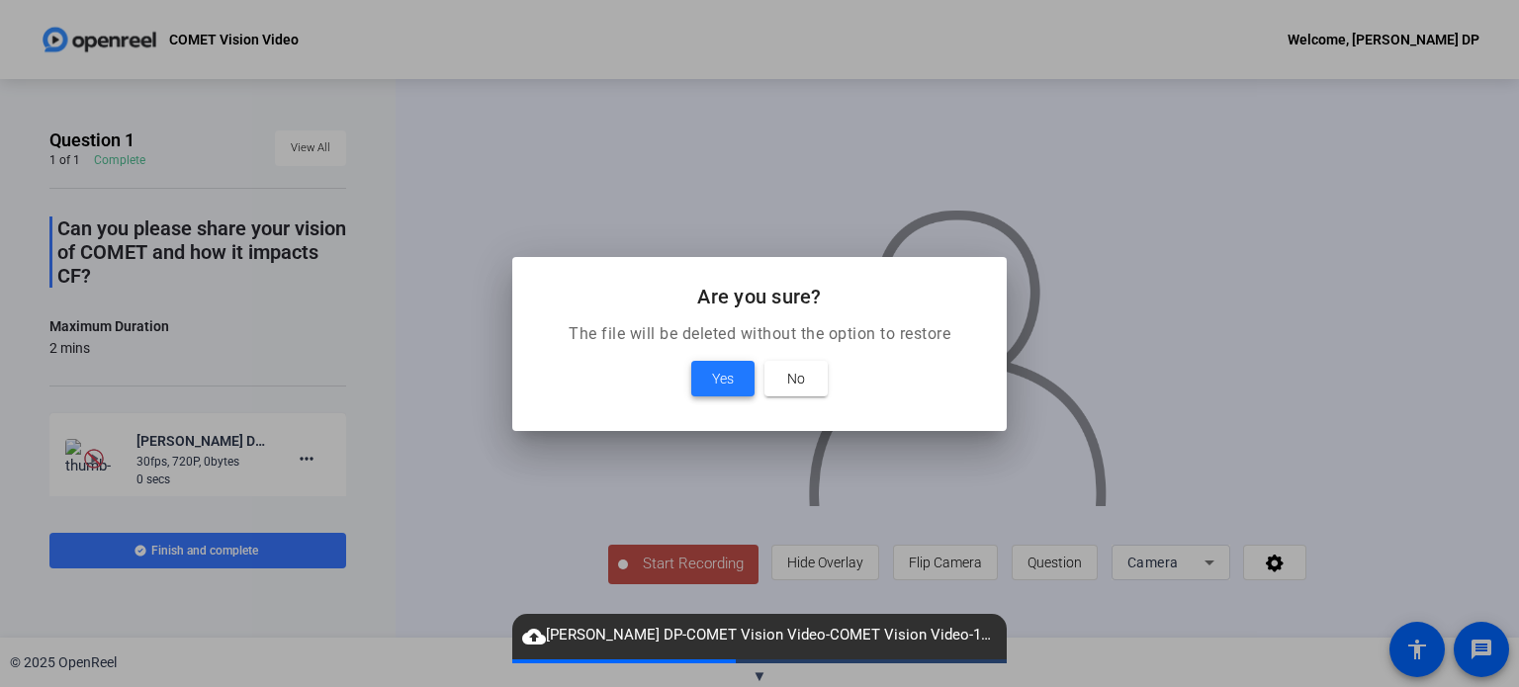
click at [708, 372] on span at bounding box center [722, 378] width 63 height 47
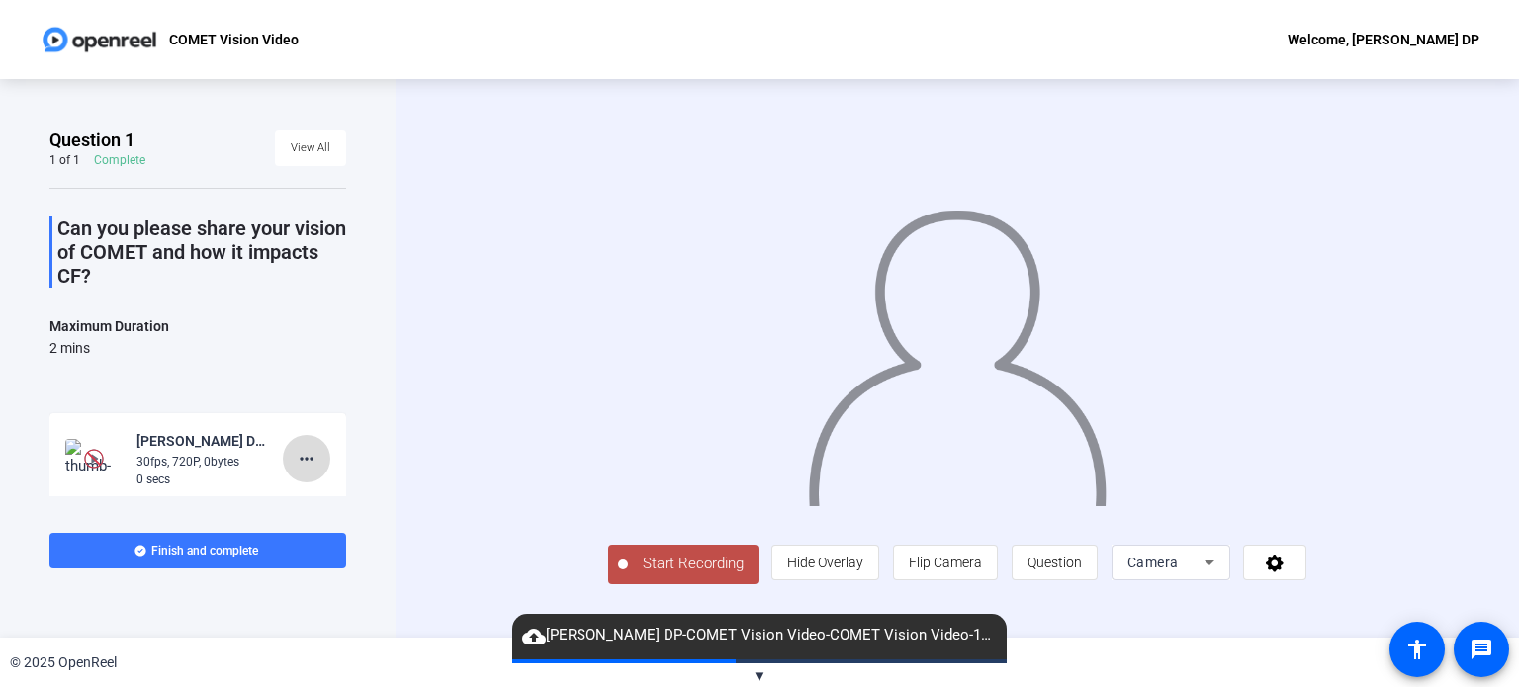
click at [299, 455] on mat-icon "more_horiz" at bounding box center [307, 459] width 24 height 24
click at [313, 495] on span "Delete clip" at bounding box center [328, 499] width 79 height 24
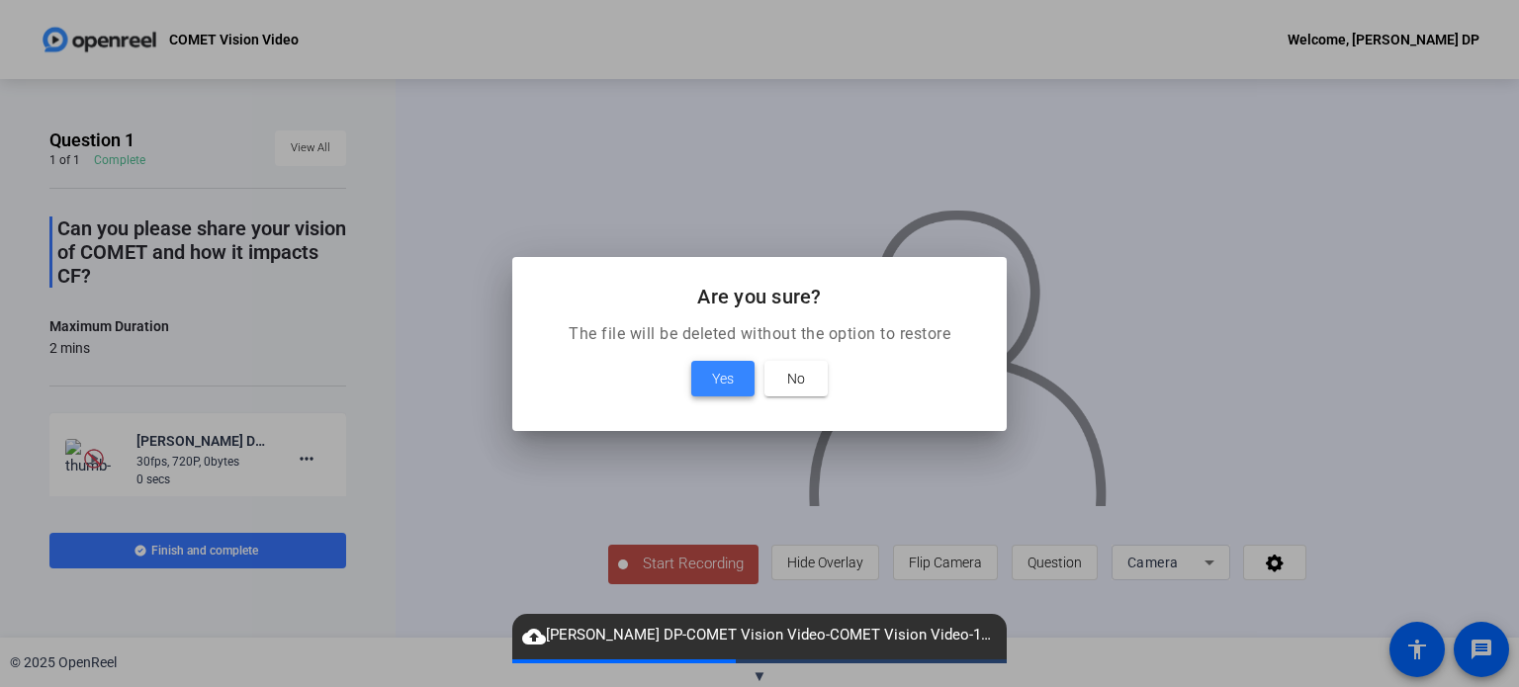
click at [732, 385] on span "Yes" at bounding box center [723, 379] width 22 height 24
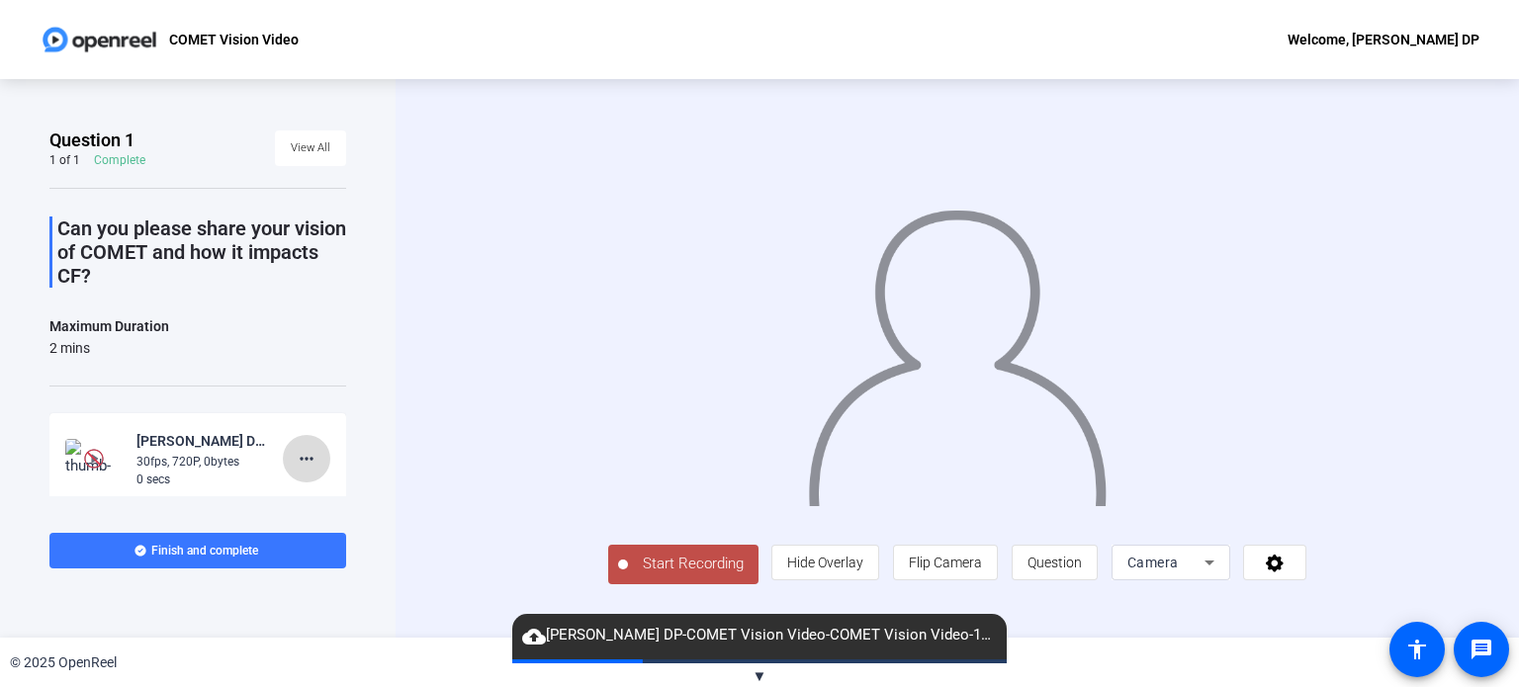
click at [295, 447] on mat-icon "more_horiz" at bounding box center [307, 459] width 24 height 24
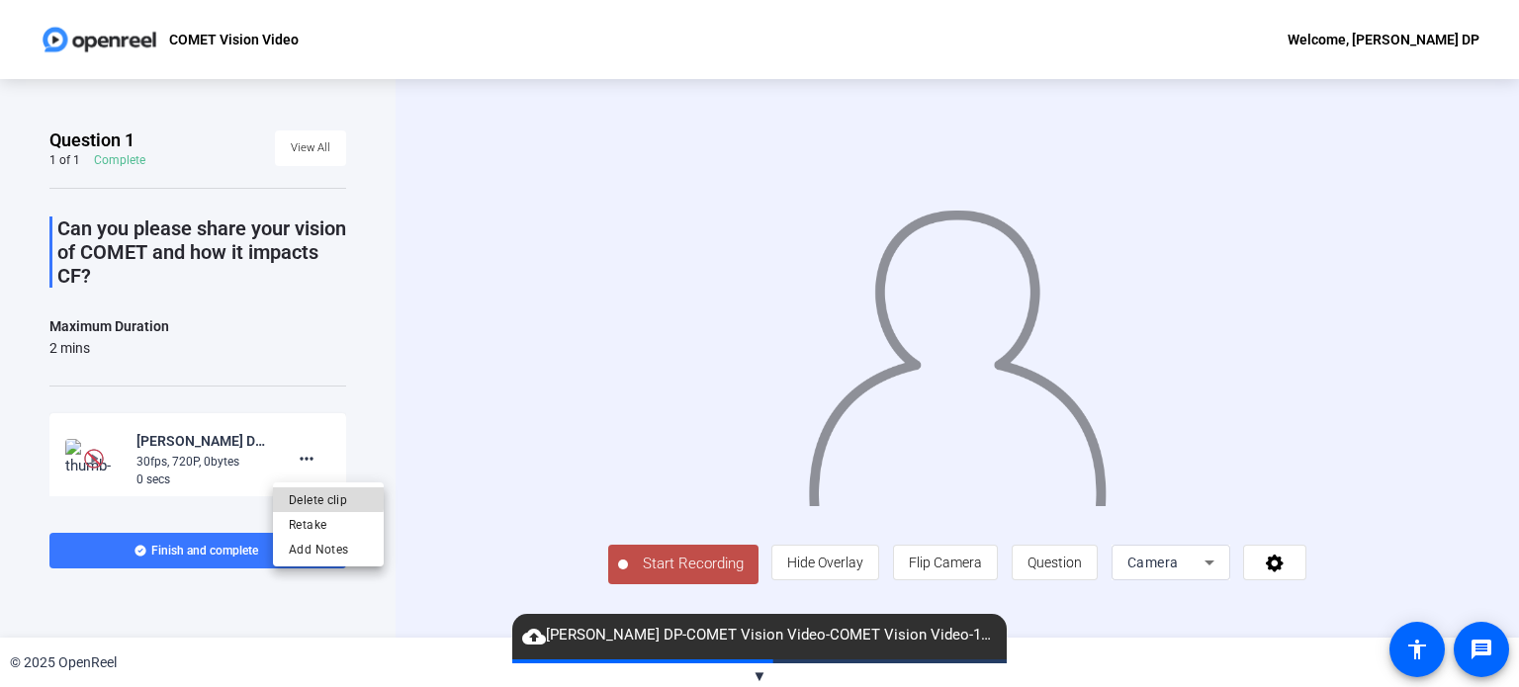
click at [308, 497] on span "Delete clip" at bounding box center [328, 499] width 79 height 24
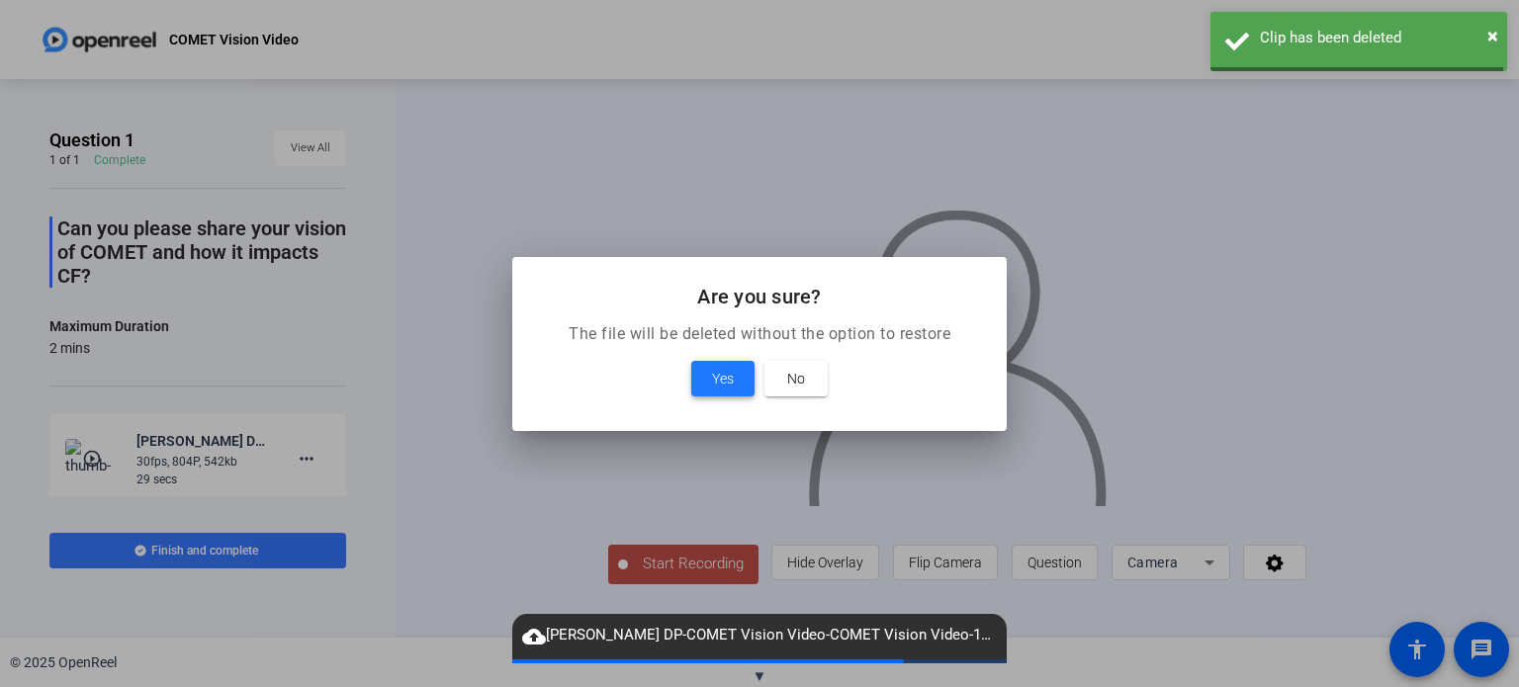
click at [726, 370] on span "Yes" at bounding box center [723, 379] width 22 height 24
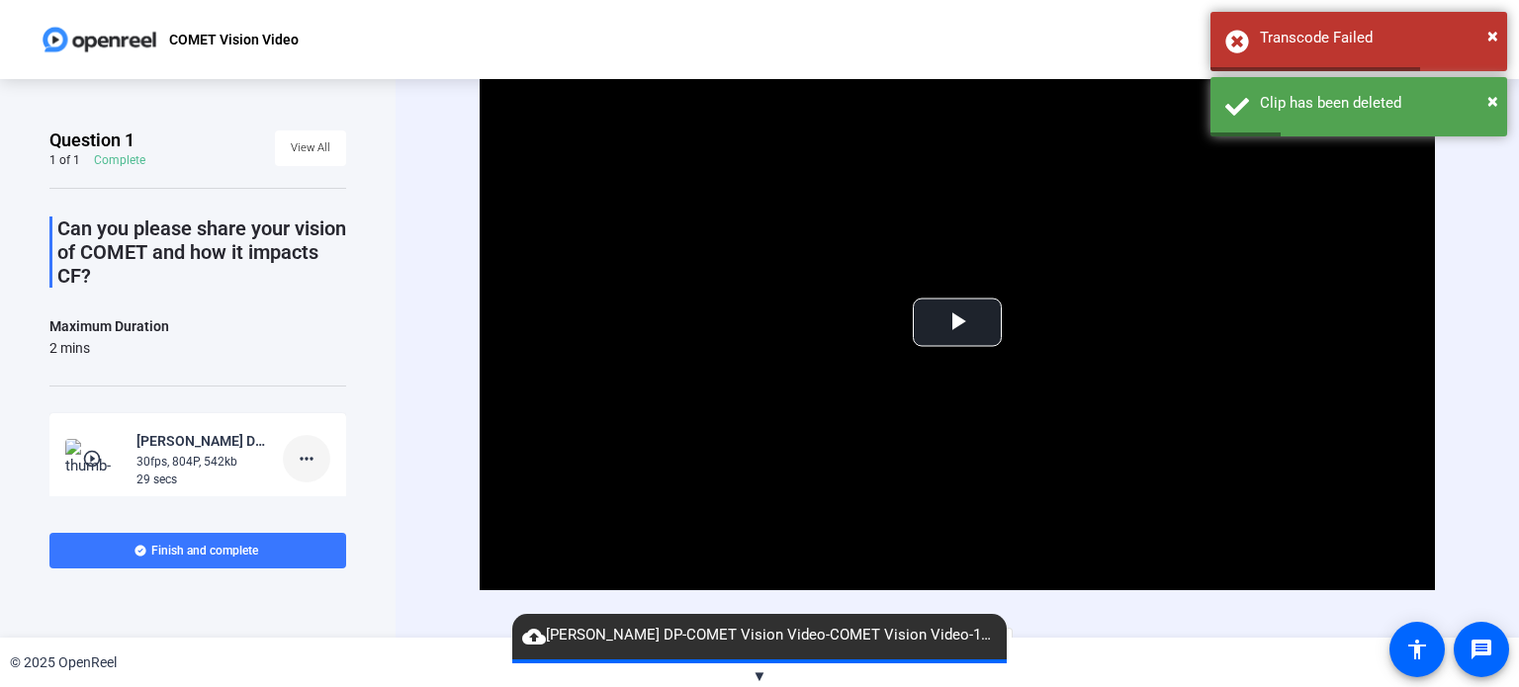
click at [297, 454] on mat-icon "more_horiz" at bounding box center [307, 459] width 24 height 24
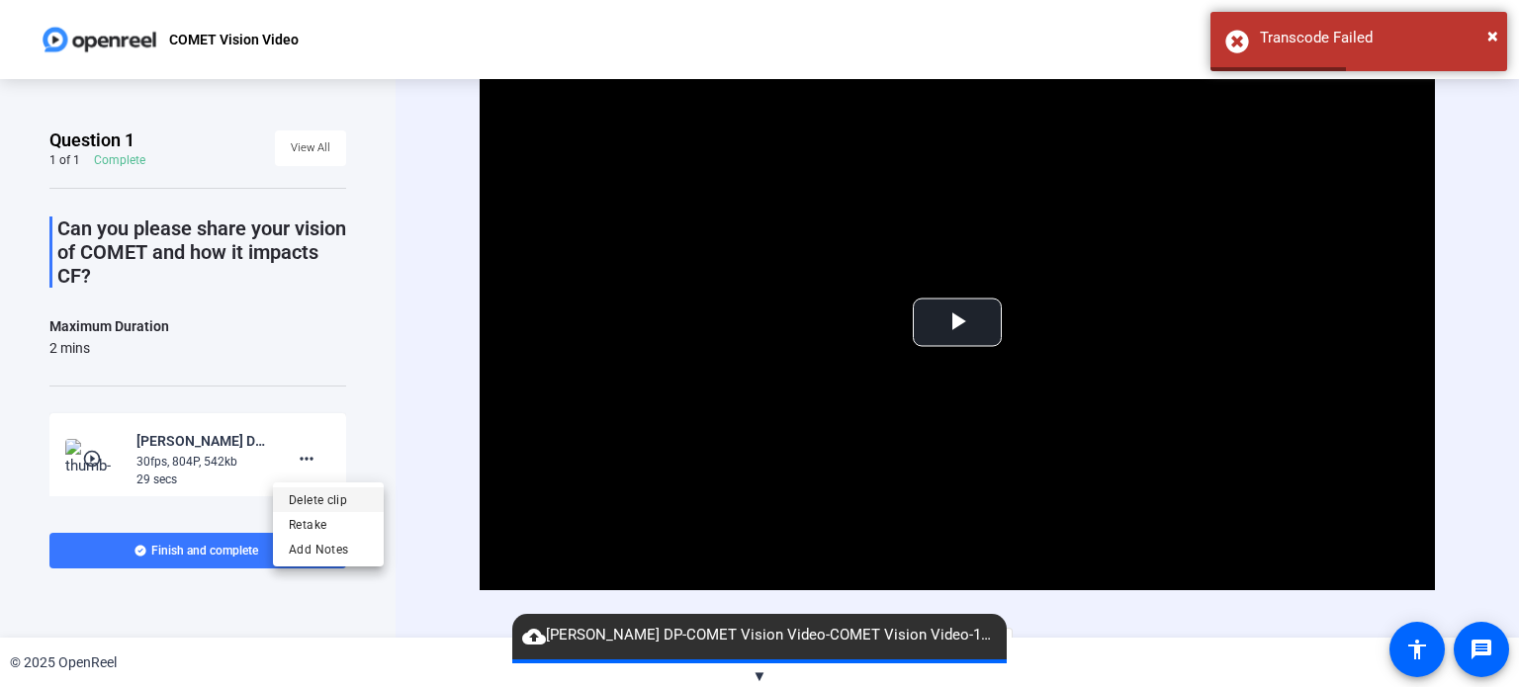
click at [304, 502] on span "Delete clip" at bounding box center [328, 499] width 79 height 24
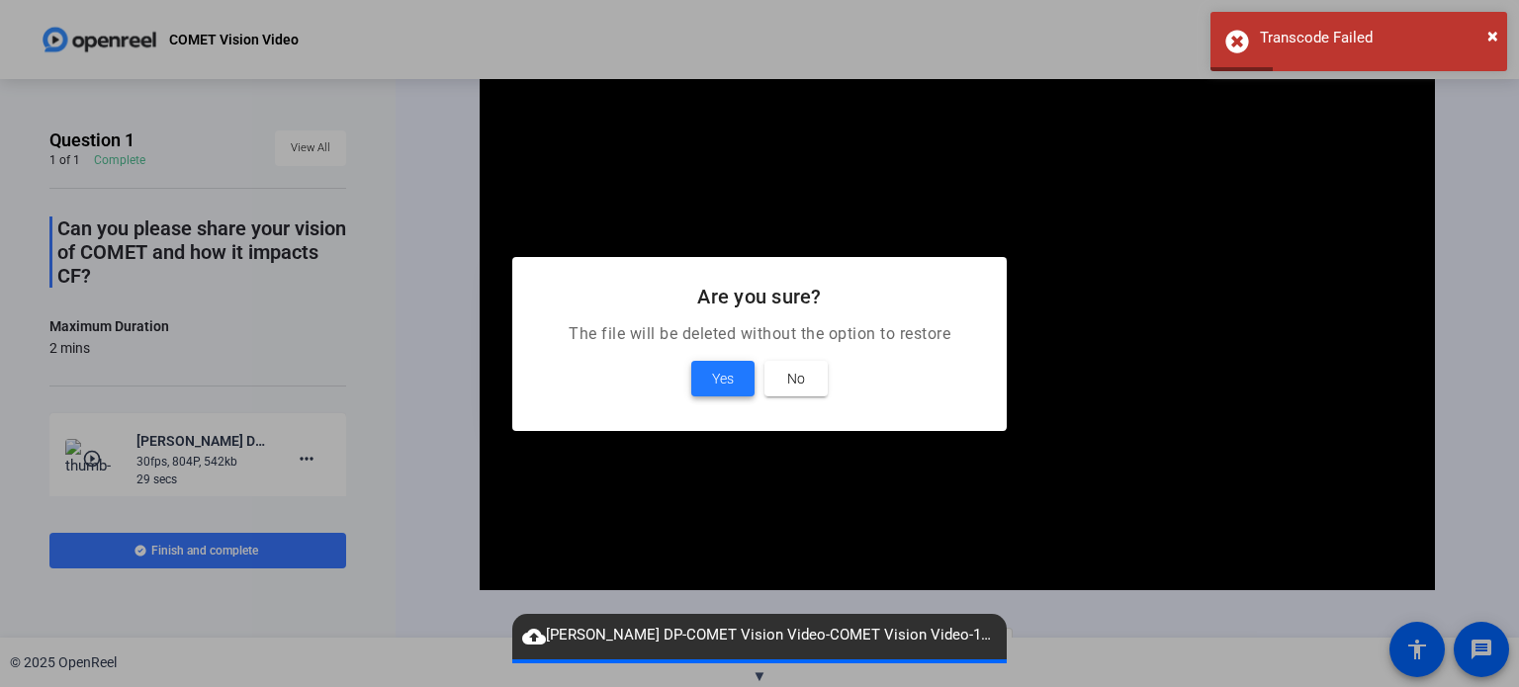
click at [732, 379] on span "Yes" at bounding box center [723, 379] width 22 height 24
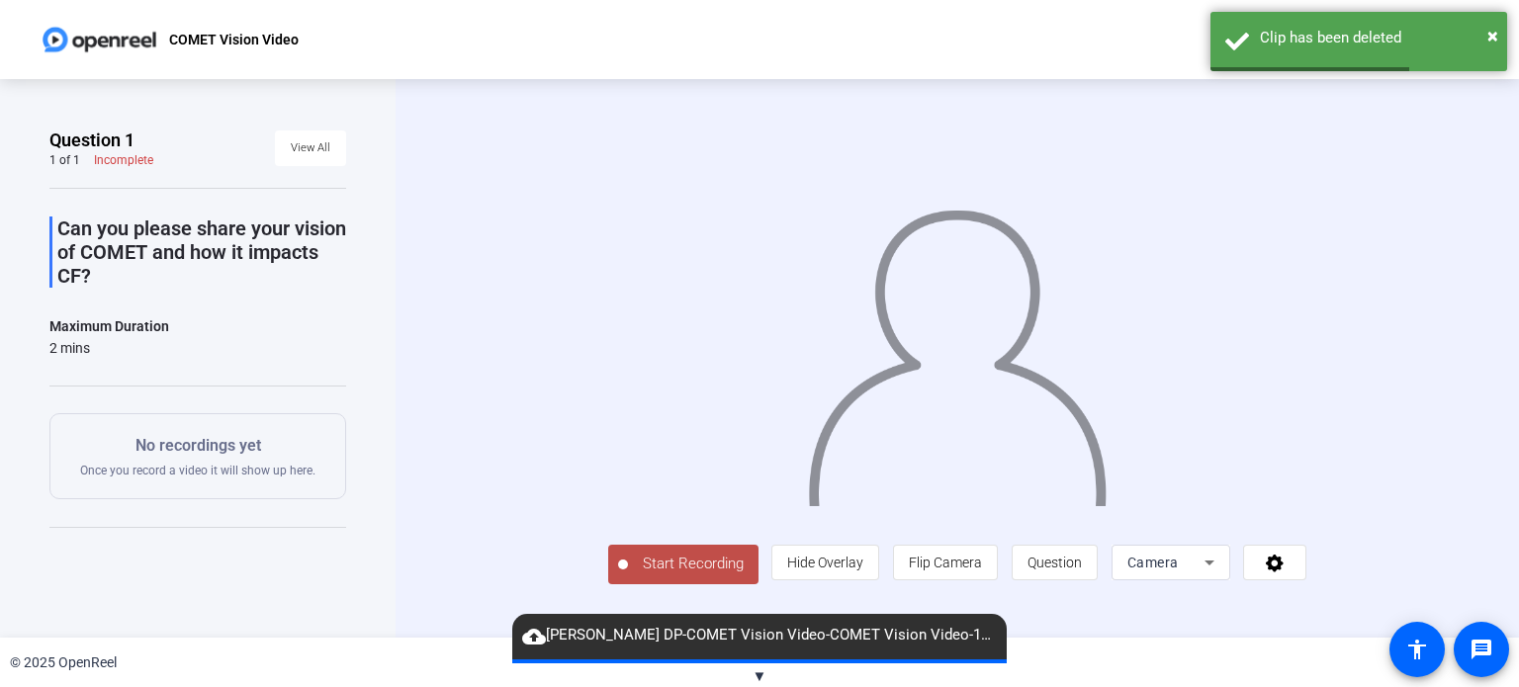
scroll to position [33, 0]
click at [1178, 570] on span "Camera" at bounding box center [1152, 563] width 51 height 16
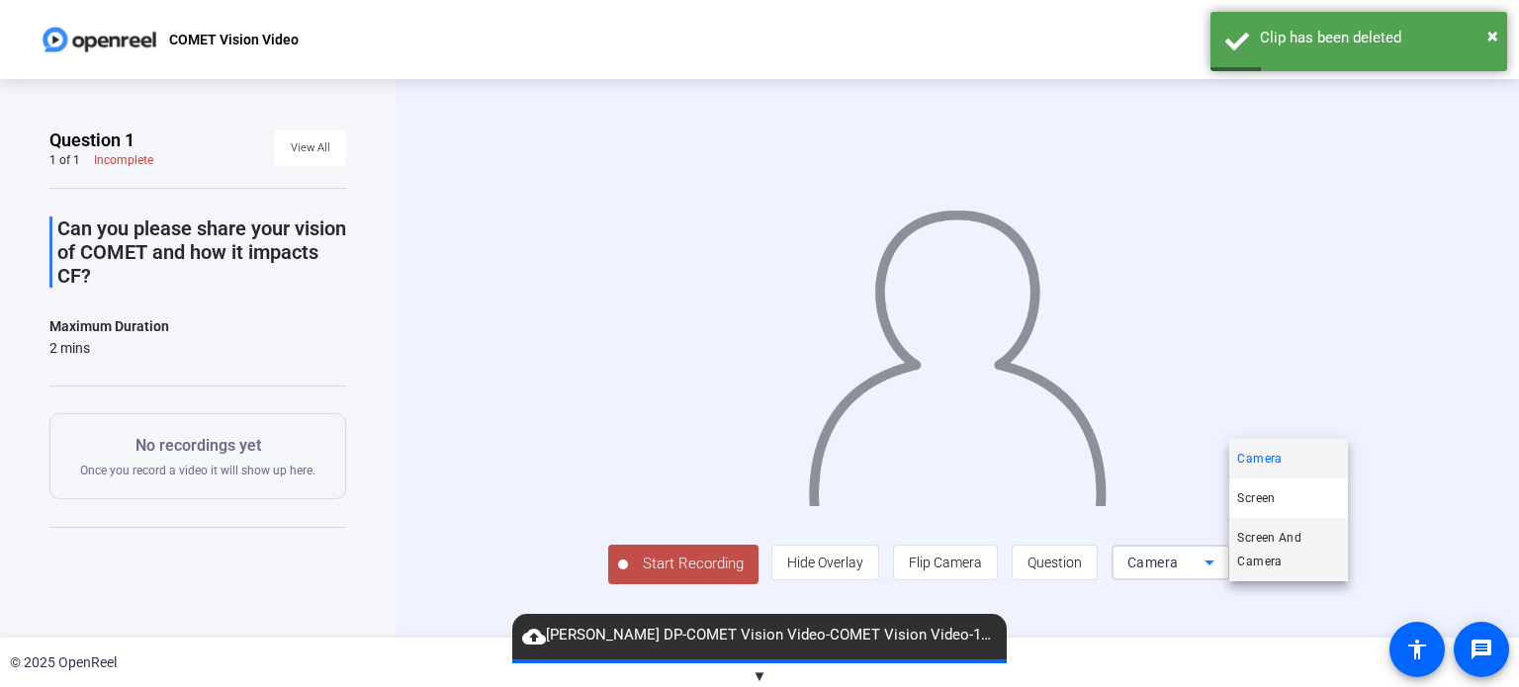
click at [1280, 557] on span "Screen And Camera" at bounding box center [1288, 549] width 103 height 47
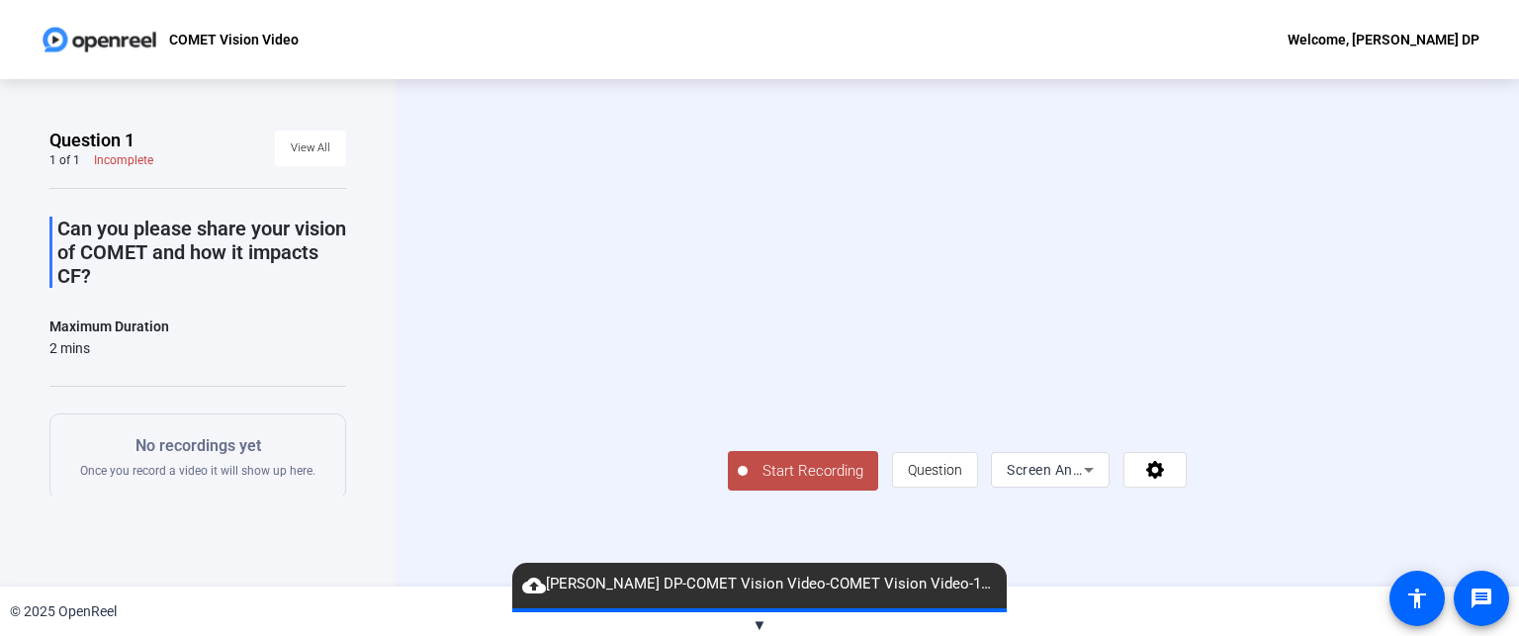
scroll to position [59, 0]
click at [747, 482] on span "Start Recording" at bounding box center [812, 471] width 130 height 23
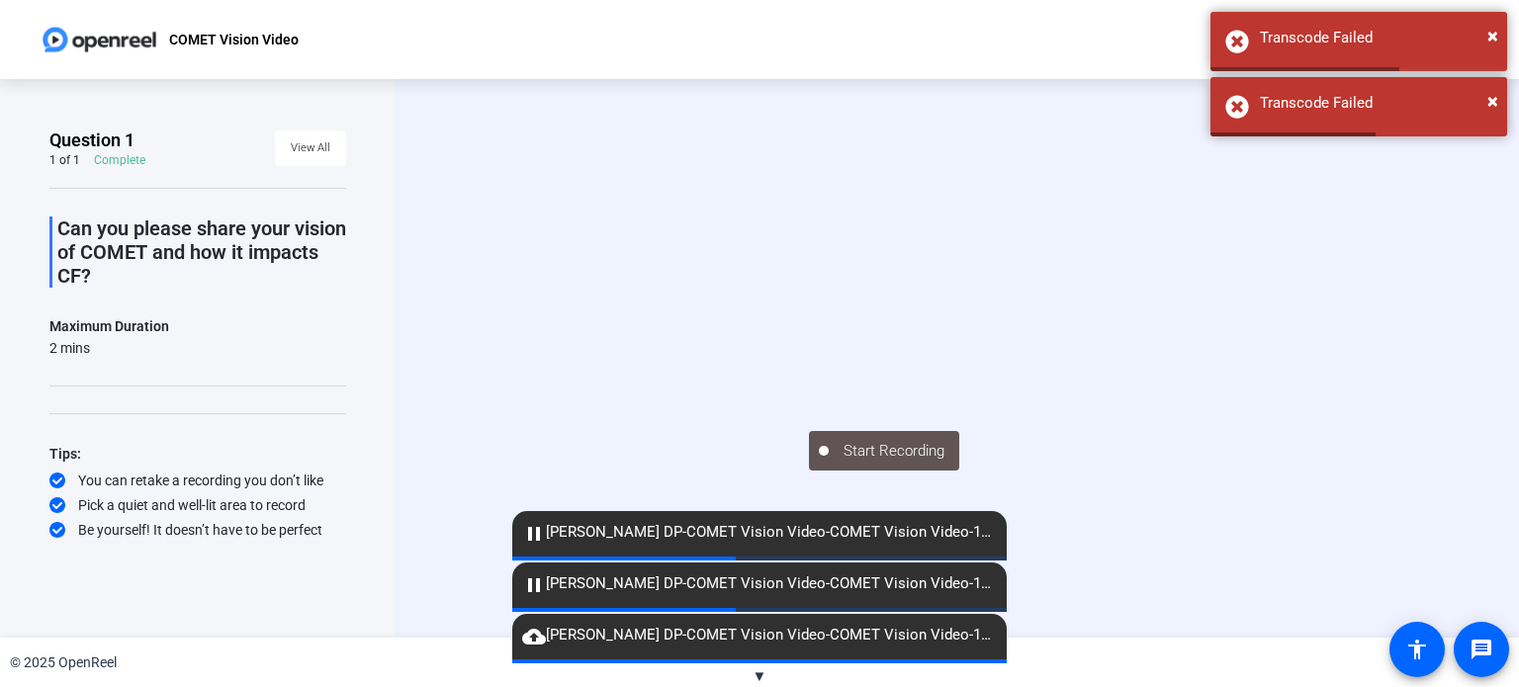
scroll to position [15, 0]
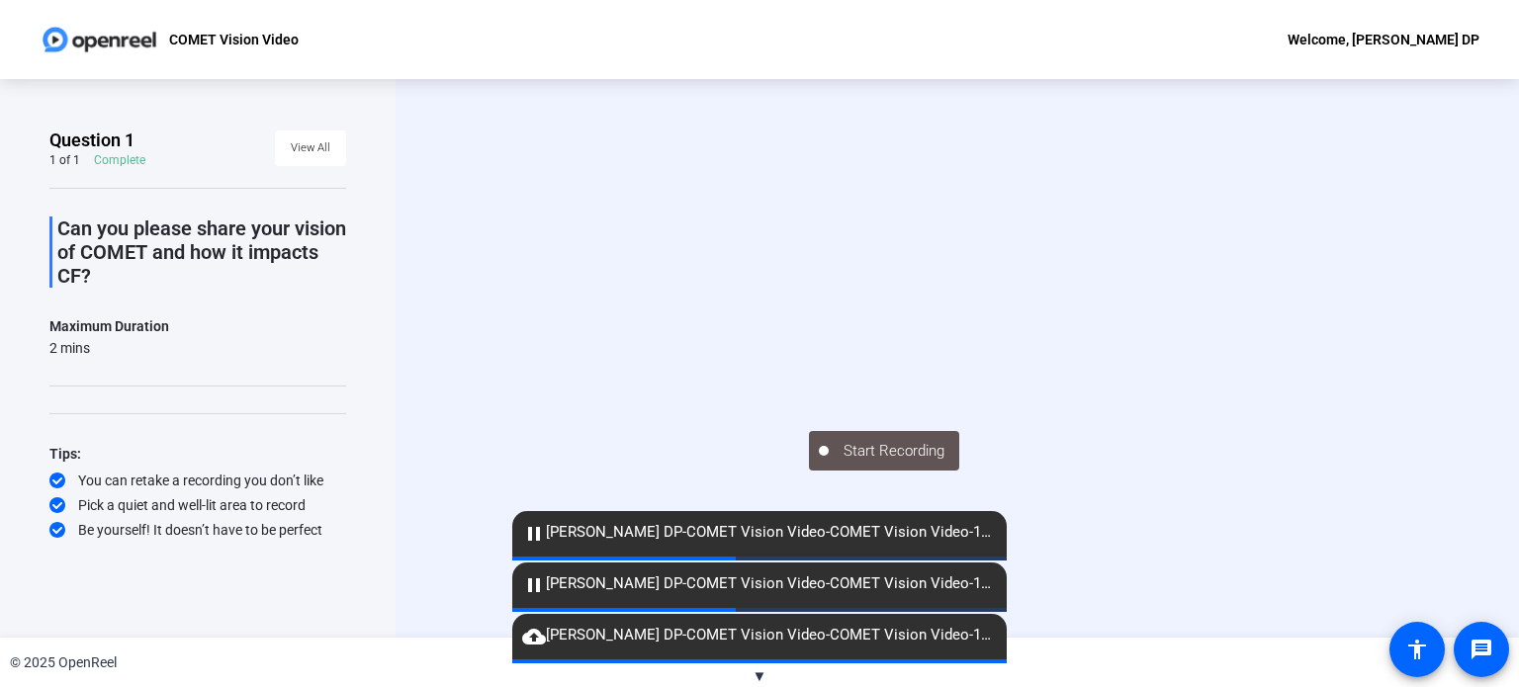
click at [530, 525] on mat-icon "pause" at bounding box center [534, 534] width 24 height 24
click at [534, 534] on mat-icon "pause" at bounding box center [534, 534] width 24 height 24
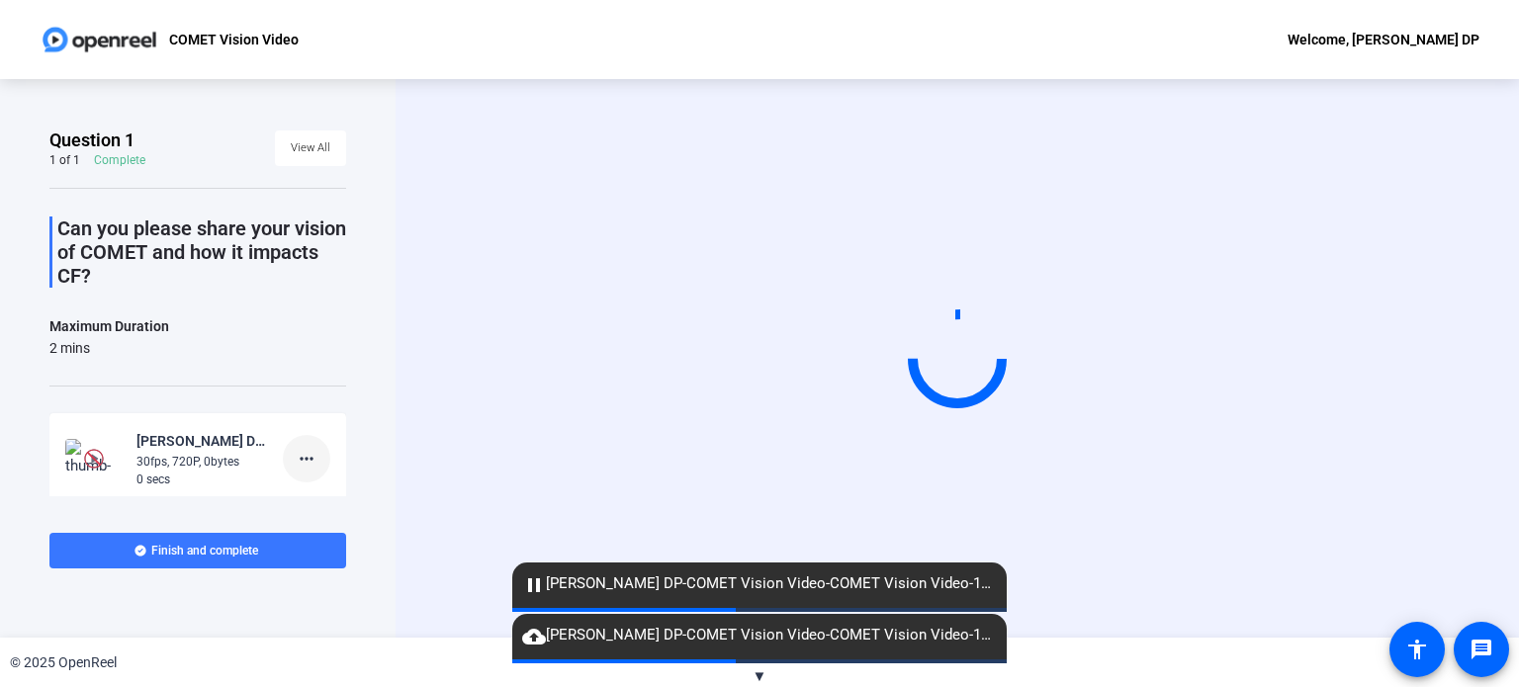
click at [304, 447] on mat-icon "more_horiz" at bounding box center [307, 459] width 24 height 24
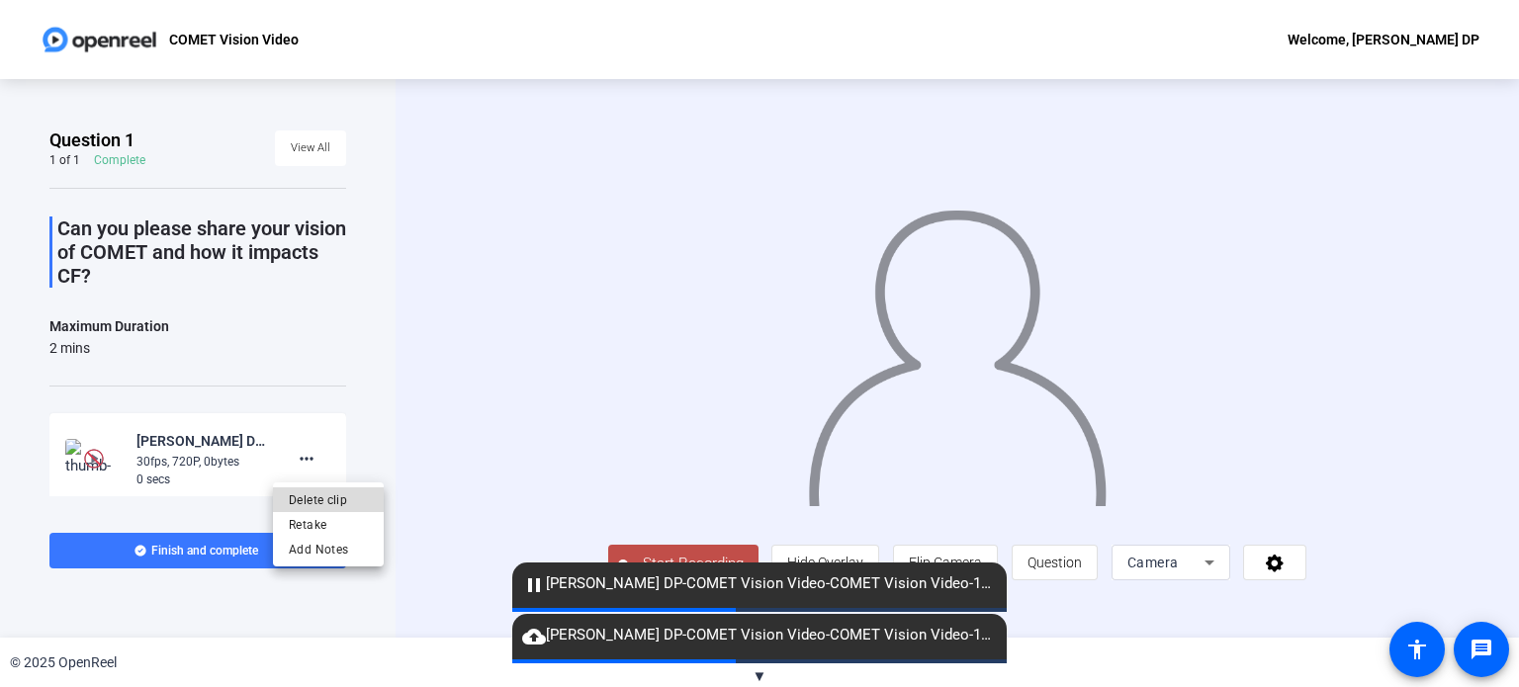
click at [318, 495] on span "Delete clip" at bounding box center [328, 499] width 79 height 24
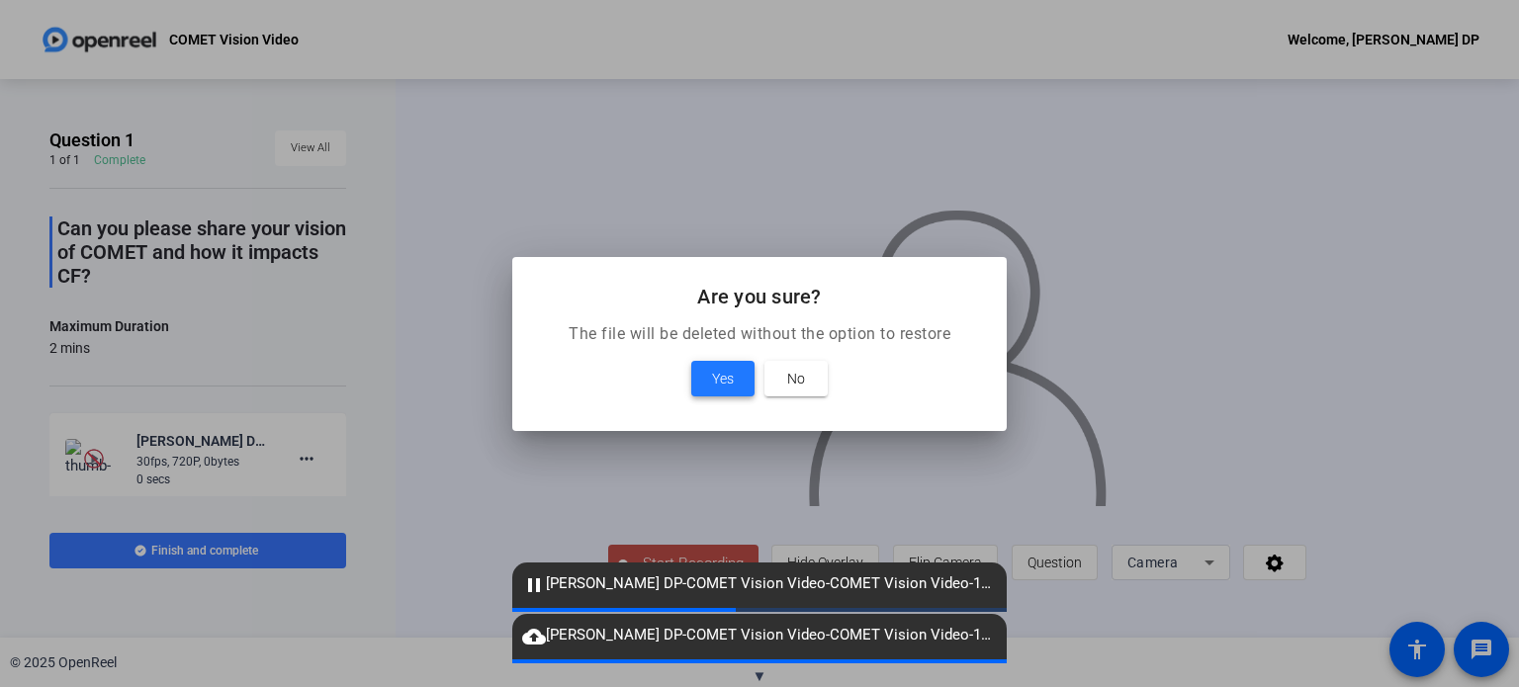
click at [723, 374] on span "Yes" at bounding box center [723, 379] width 22 height 24
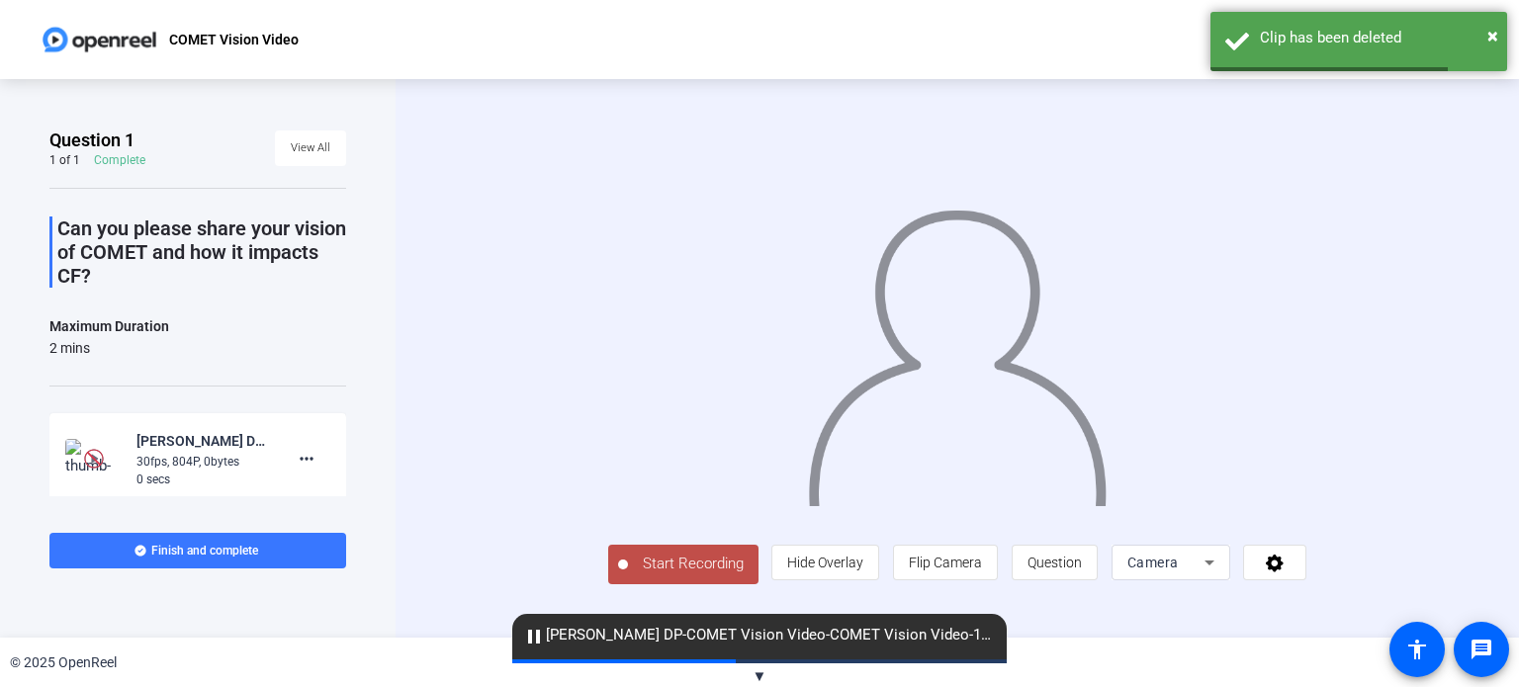
click at [538, 636] on mat-icon "pause" at bounding box center [534, 637] width 24 height 24
click at [295, 463] on mat-icon "more_horiz" at bounding box center [307, 459] width 24 height 24
click at [315, 502] on span "Delete clip" at bounding box center [328, 499] width 79 height 24
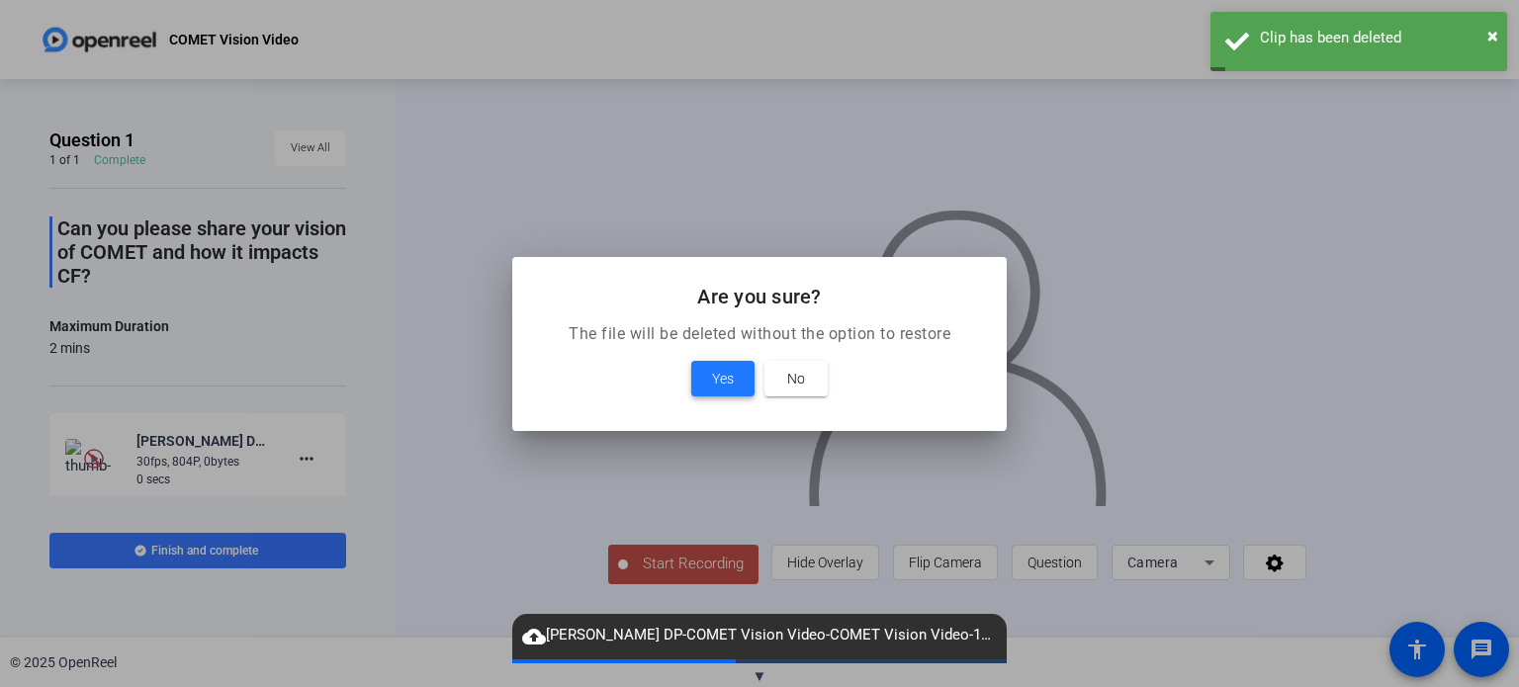
click at [712, 372] on span "Yes" at bounding box center [723, 379] width 22 height 24
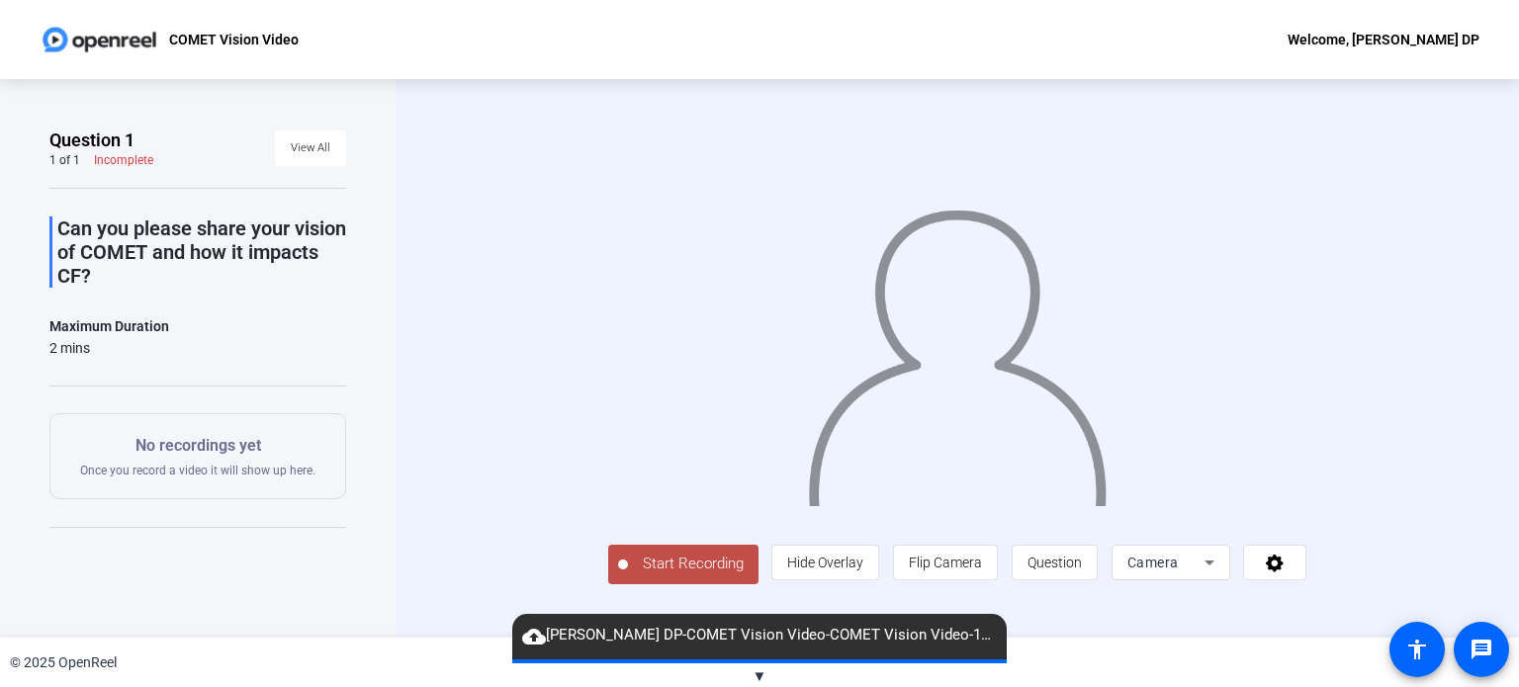
click at [881, 643] on span "cloud_upload [PERSON_NAME] DP-COMET Vision Video-COMET Vision Video-17568500923…" at bounding box center [759, 636] width 494 height 24
click at [537, 634] on mat-icon "cloud_upload" at bounding box center [534, 637] width 24 height 24
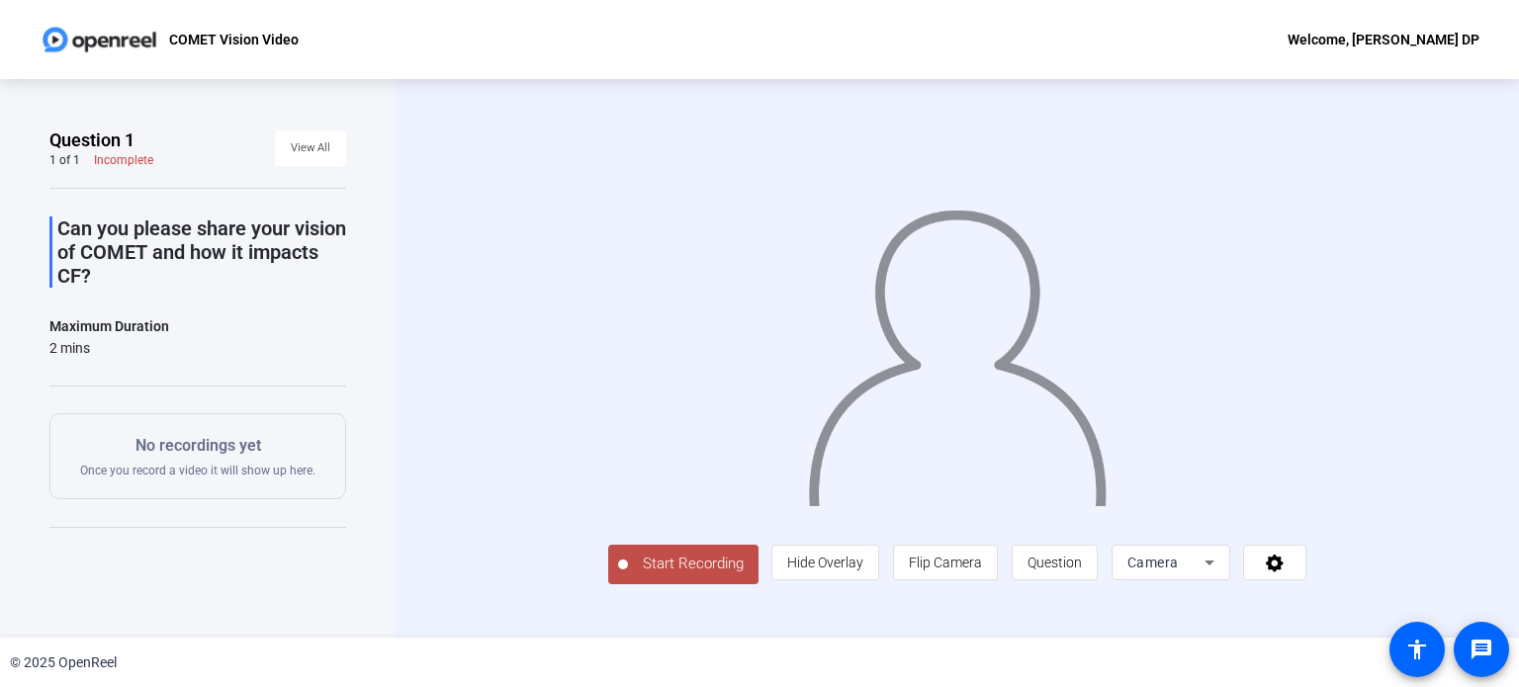
click at [1178, 570] on span "Camera" at bounding box center [1152, 563] width 51 height 16
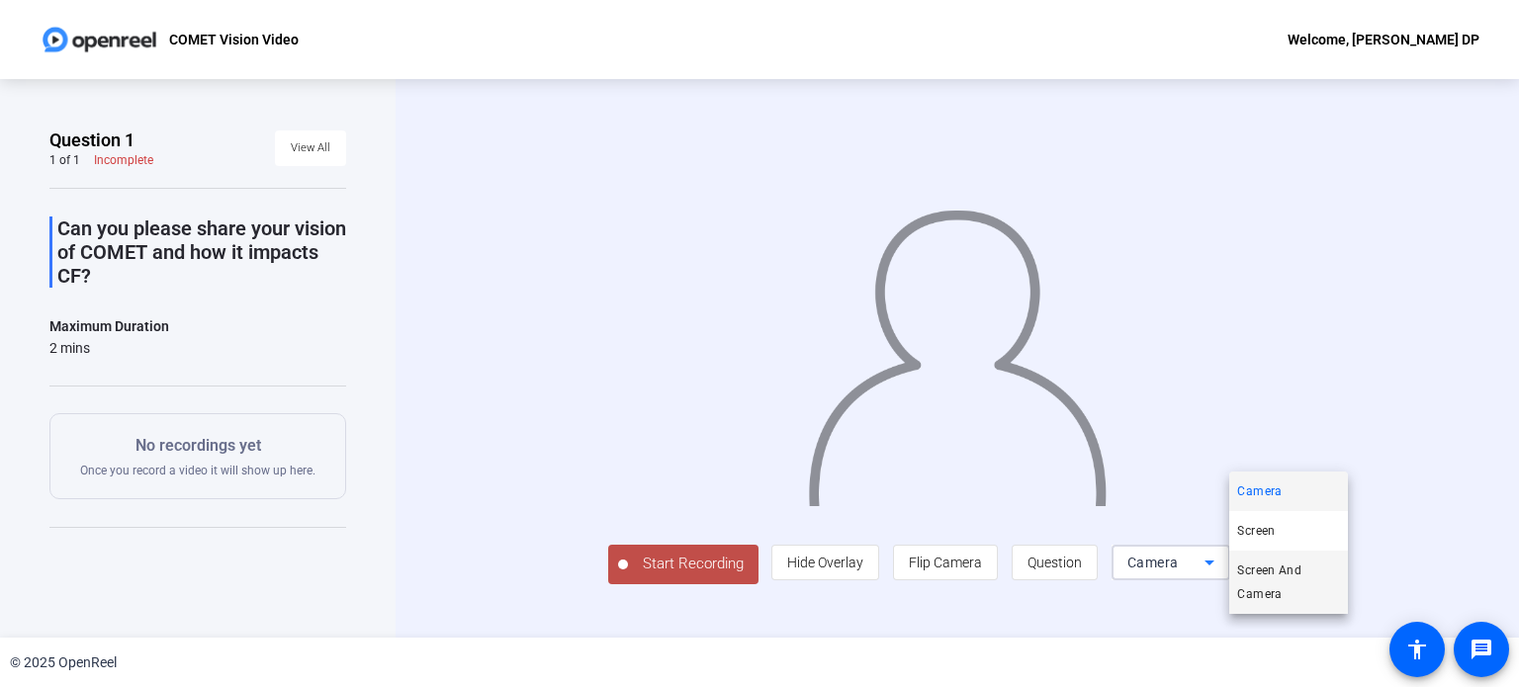
click at [1258, 569] on span "Screen And Camera" at bounding box center [1288, 582] width 103 height 47
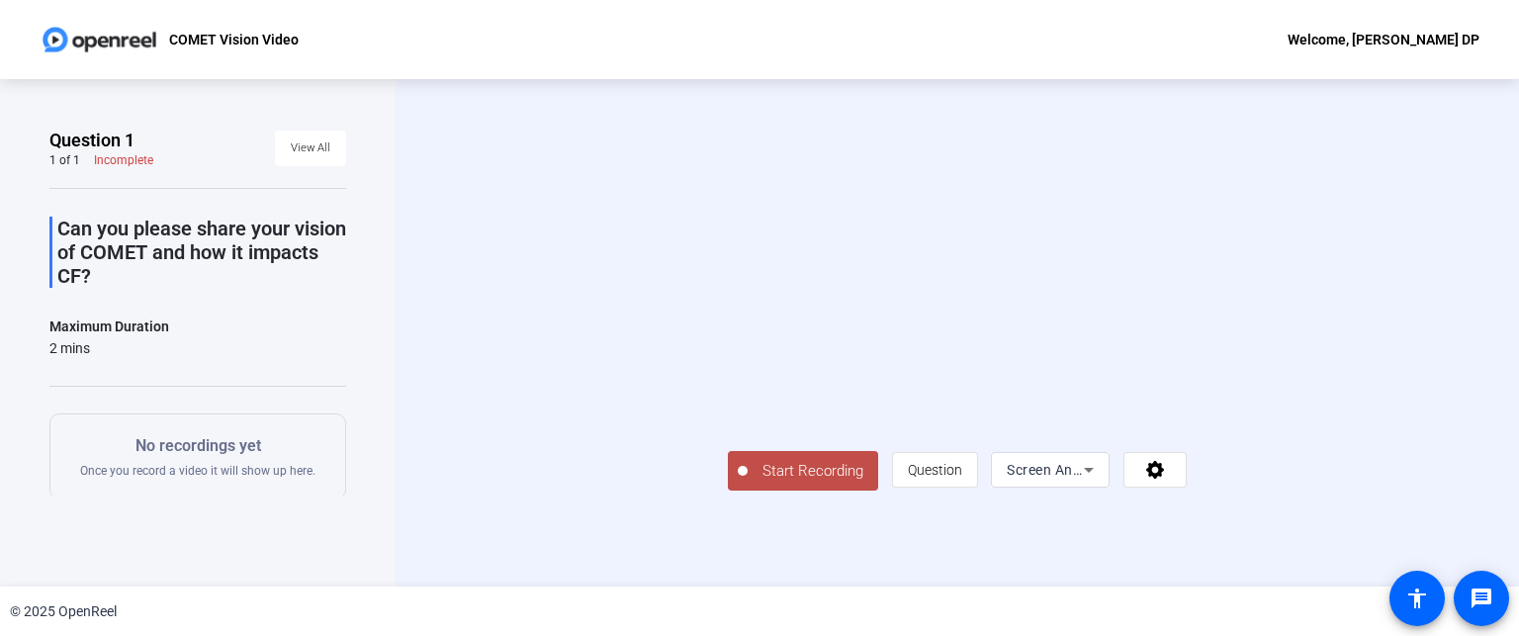
scroll to position [59, 0]
click at [747, 482] on span "Start Recording" at bounding box center [812, 471] width 130 height 23
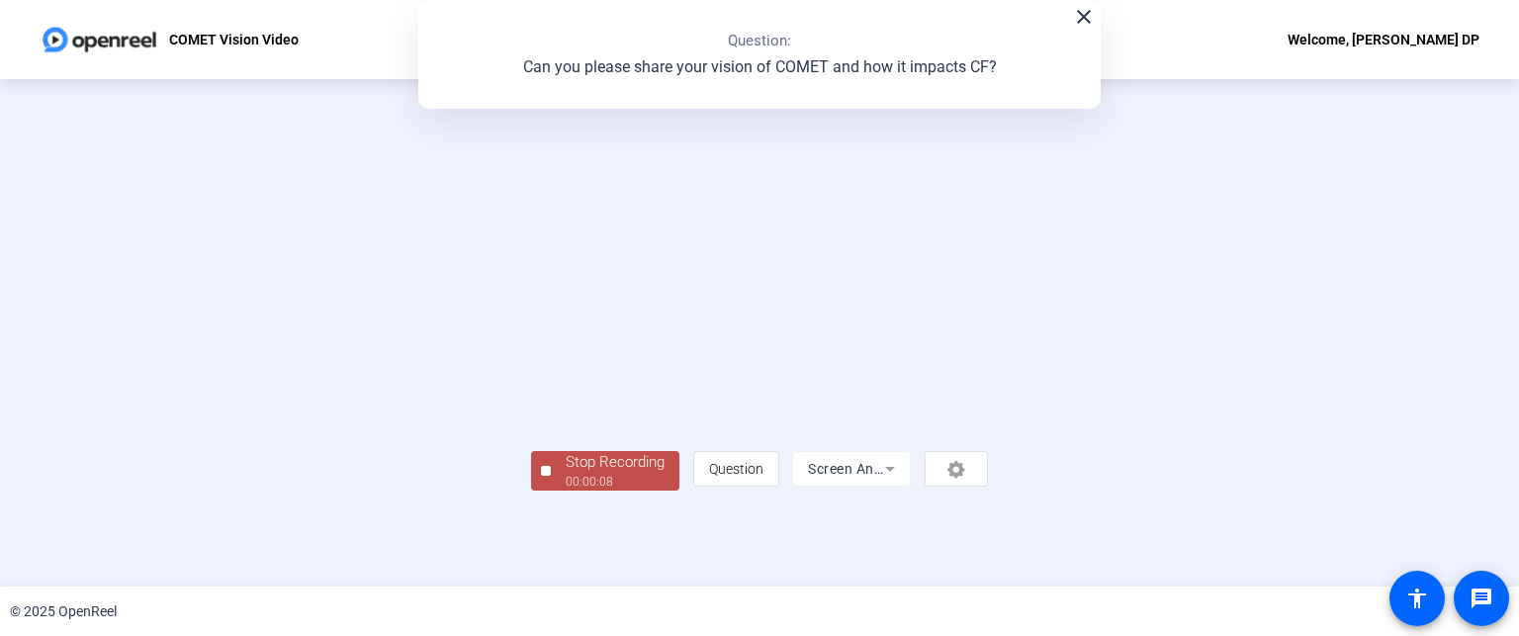
scroll to position [102, 0]
click at [565, 474] on div "Stop Recording" at bounding box center [614, 462] width 99 height 23
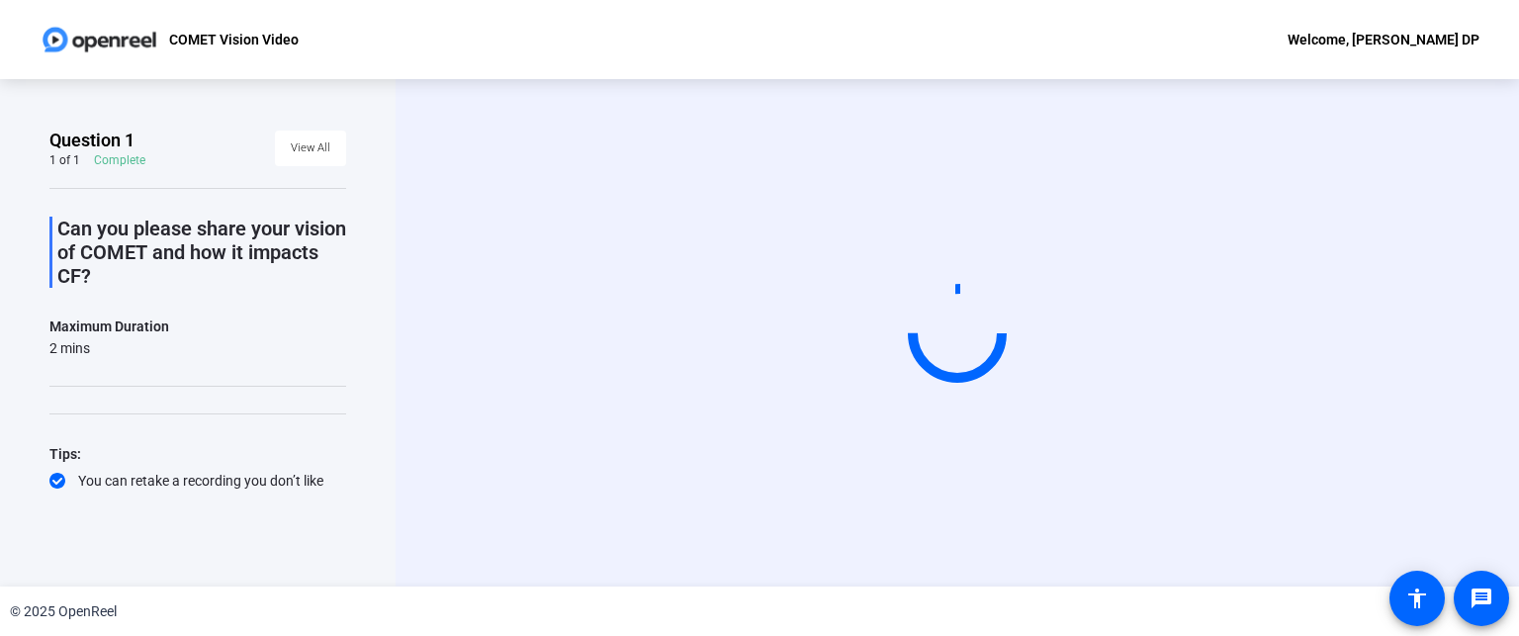
scroll to position [12, 0]
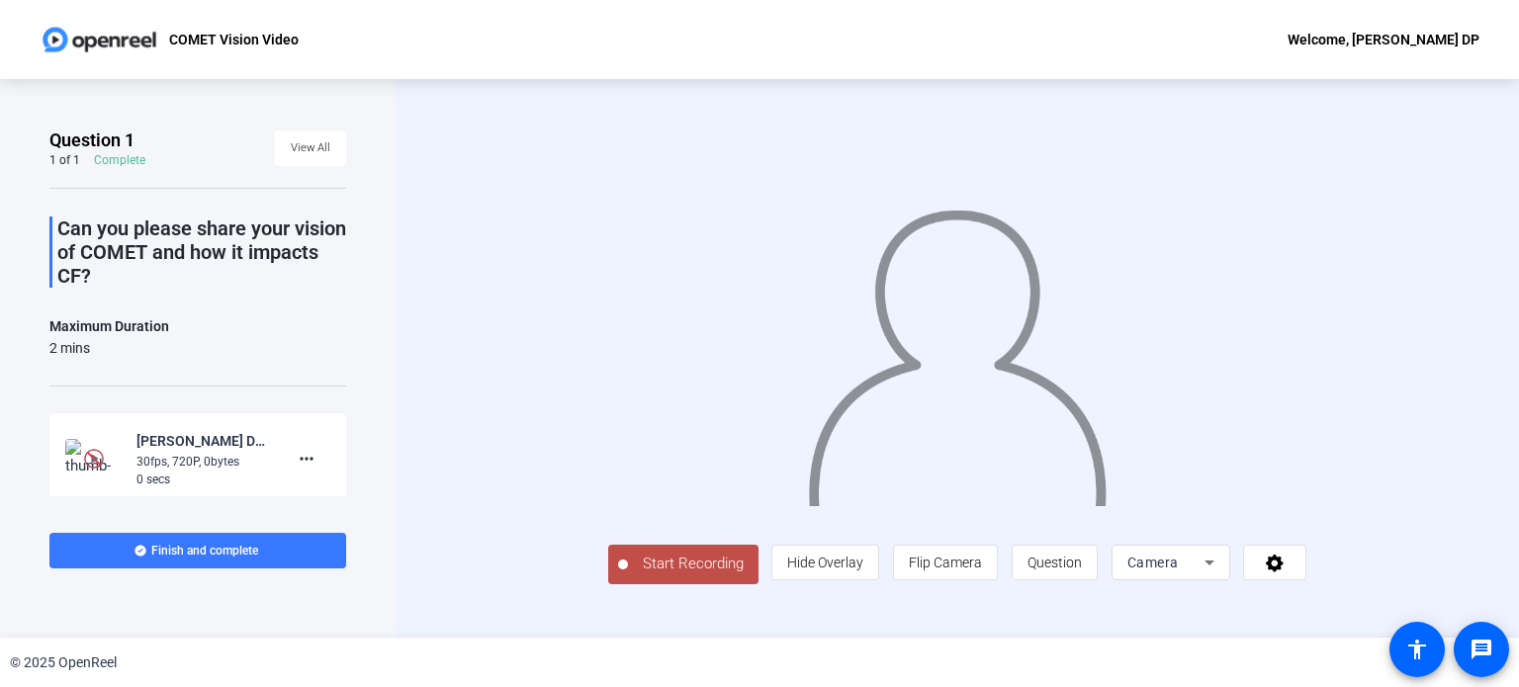
scroll to position [33, 0]
click at [1178, 570] on span "Camera" at bounding box center [1152, 563] width 51 height 16
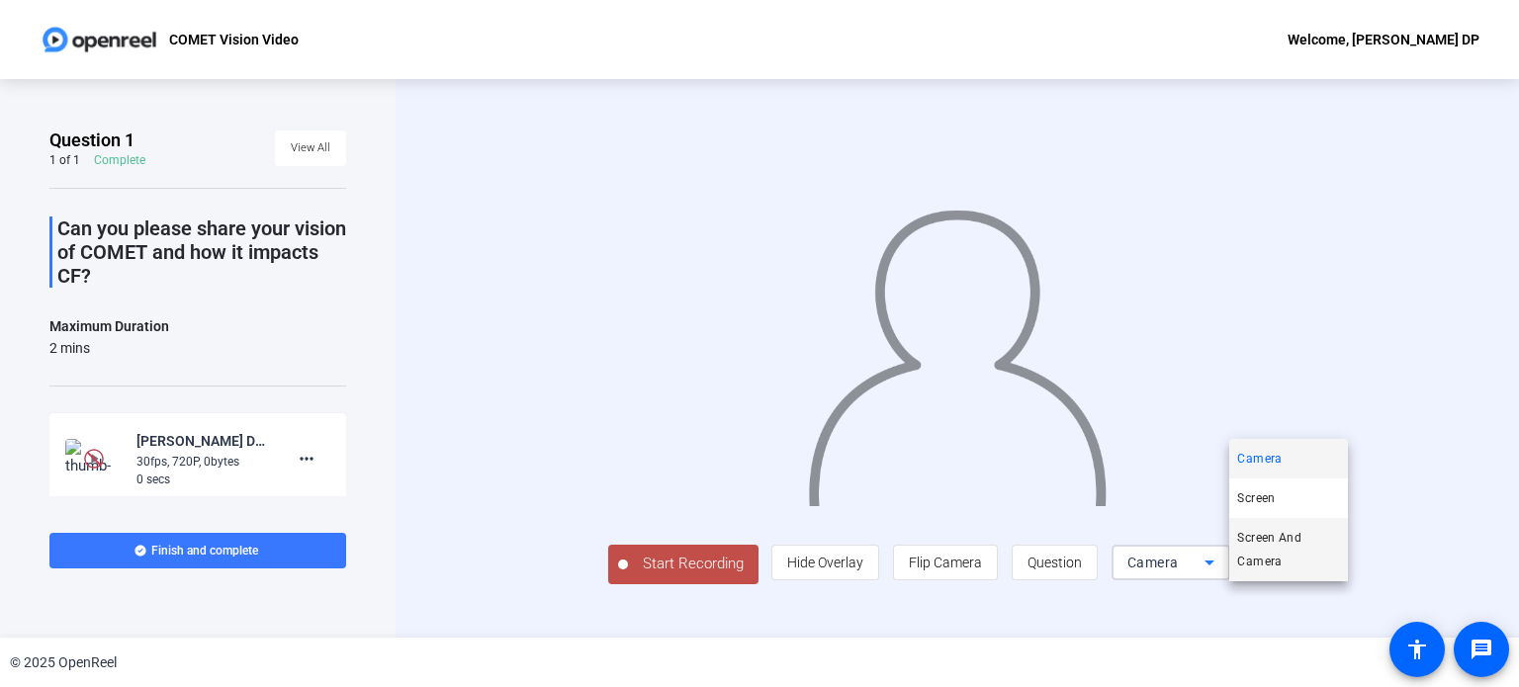
click at [1283, 552] on span "Screen And Camera" at bounding box center [1288, 549] width 103 height 47
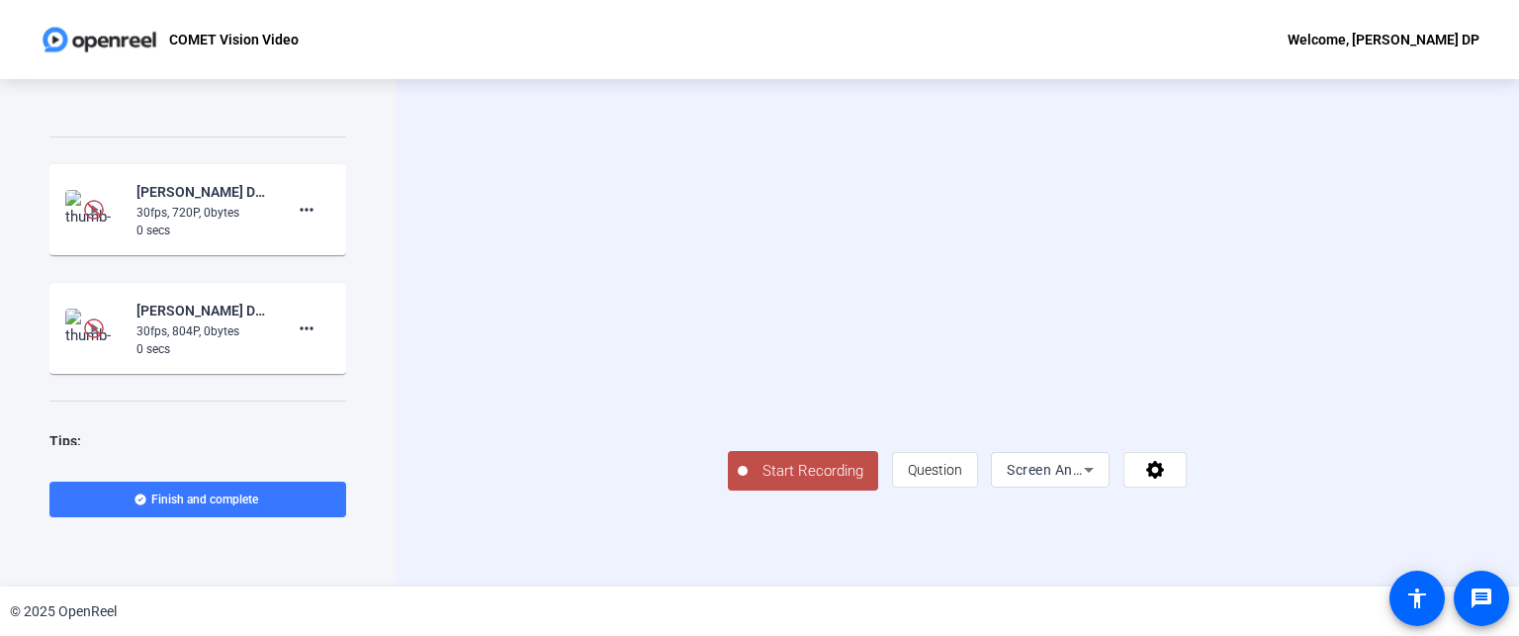
scroll to position [59, 0]
click at [747, 482] on span "Start Recording" at bounding box center [812, 471] width 130 height 23
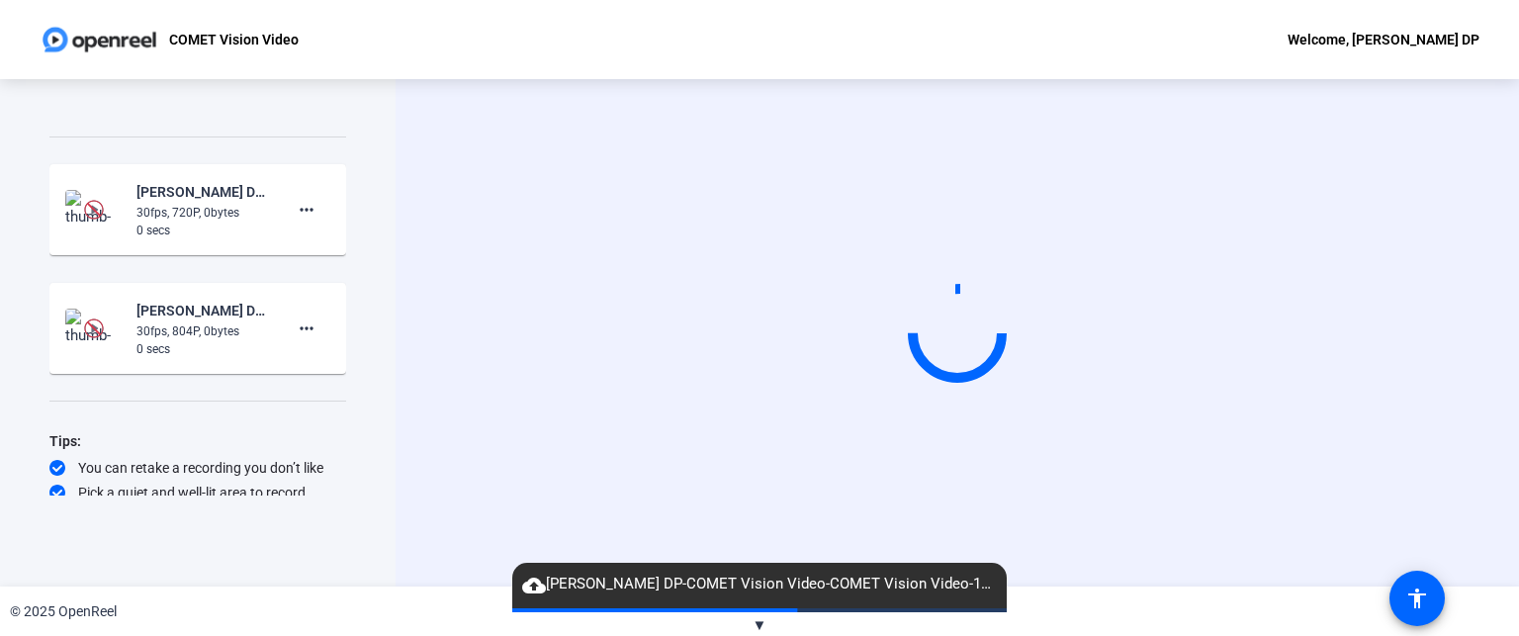
scroll to position [12, 0]
click at [416, 519] on div "Start Recording" at bounding box center [956, 332] width 1123 height 507
click at [1093, 416] on video at bounding box center [957, 332] width 297 height 167
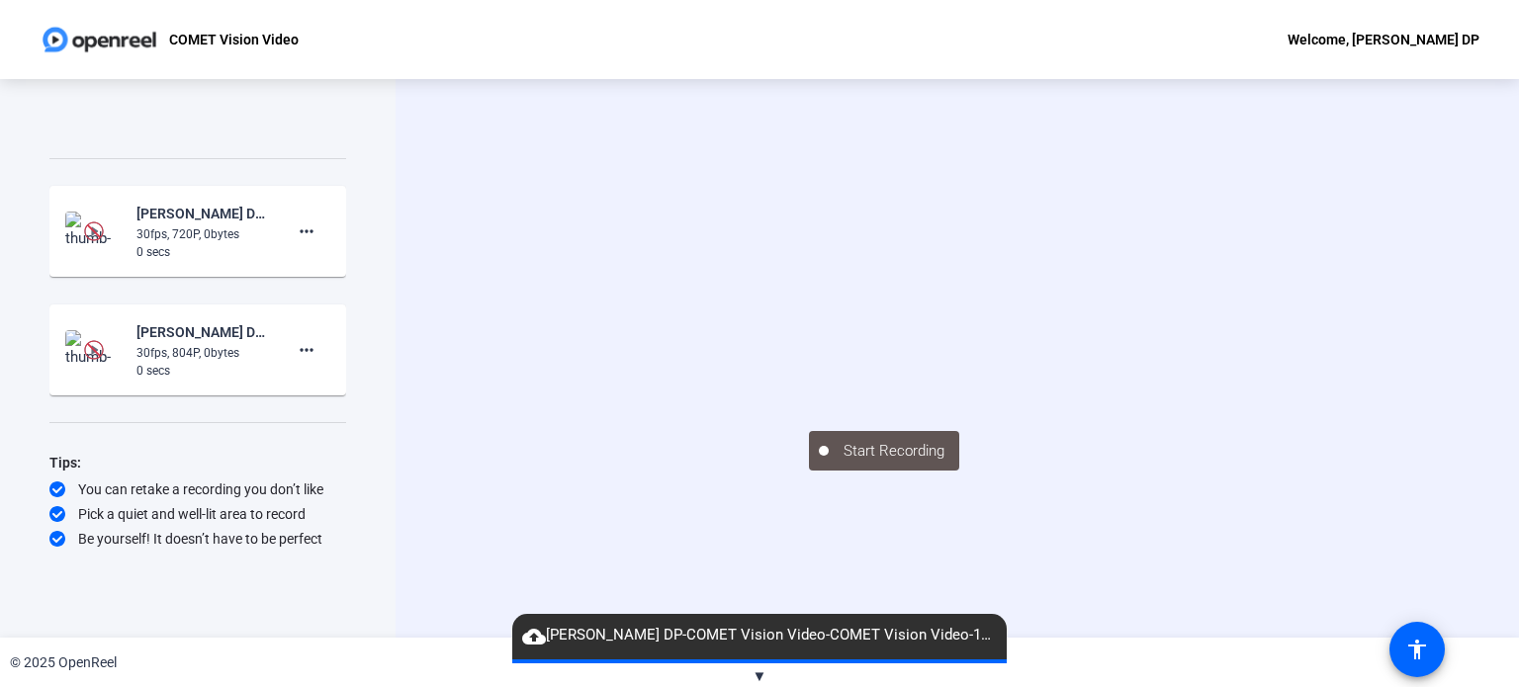
scroll to position [15, 0]
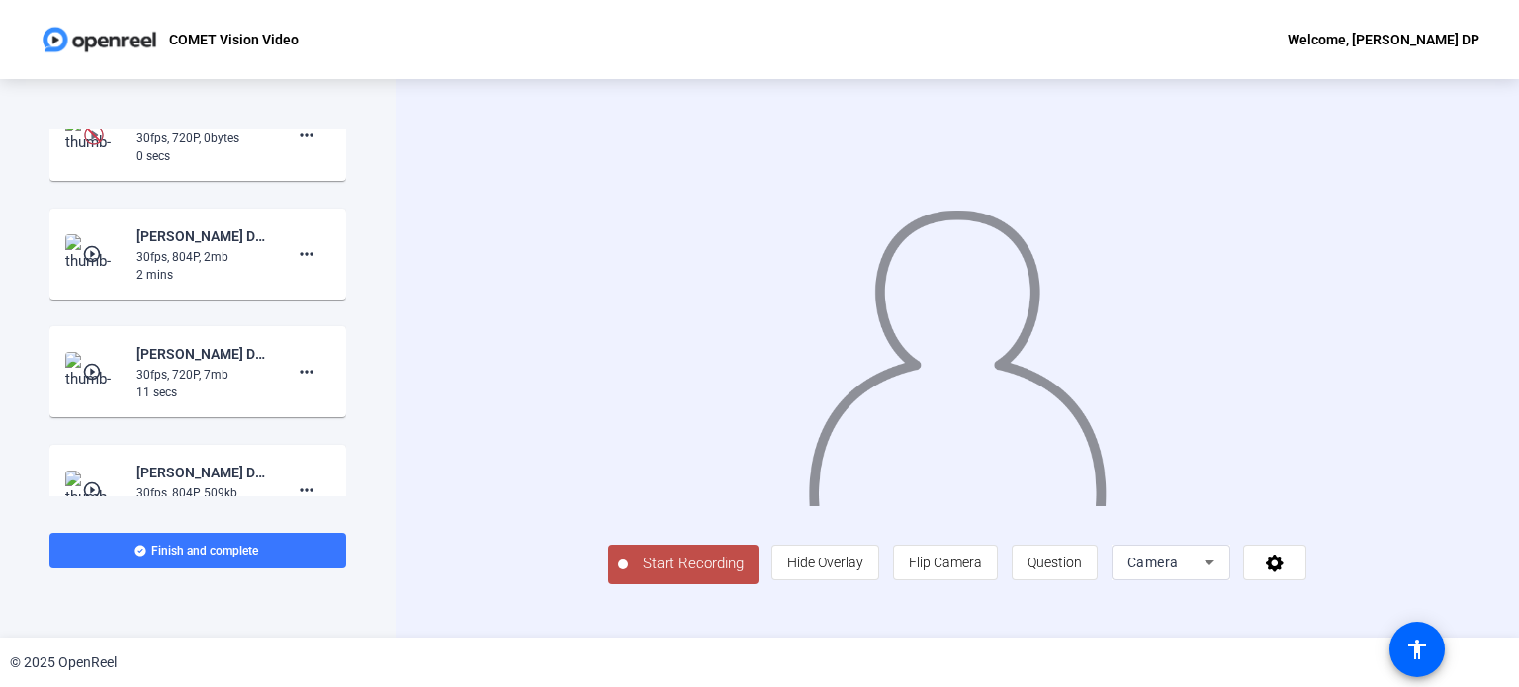
scroll to position [324, 0]
click at [85, 244] on mat-icon "play_circle_outline" at bounding box center [94, 253] width 24 height 20
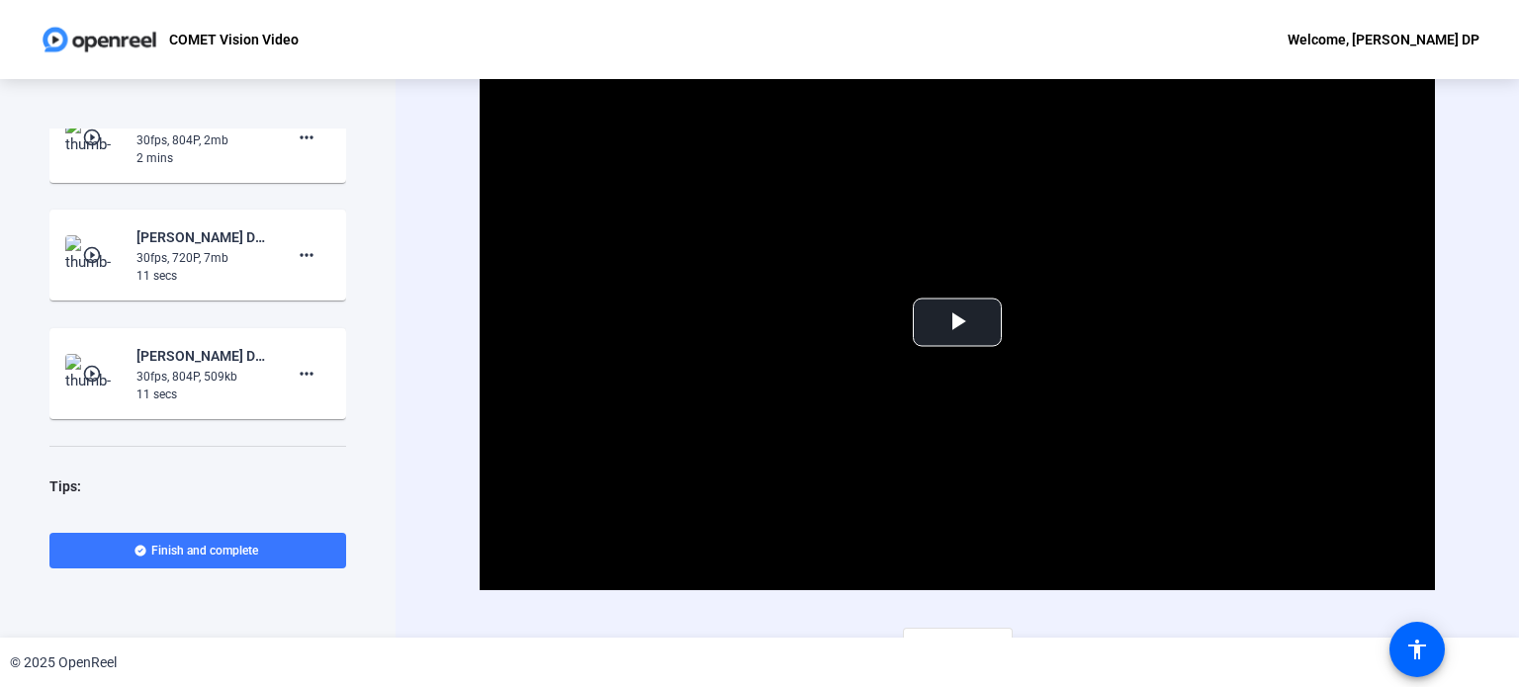
scroll to position [442, 0]
click at [85, 251] on mat-icon "play_circle_outline" at bounding box center [94, 253] width 24 height 20
click at [957, 322] on span "Video Player" at bounding box center [957, 322] width 0 height 0
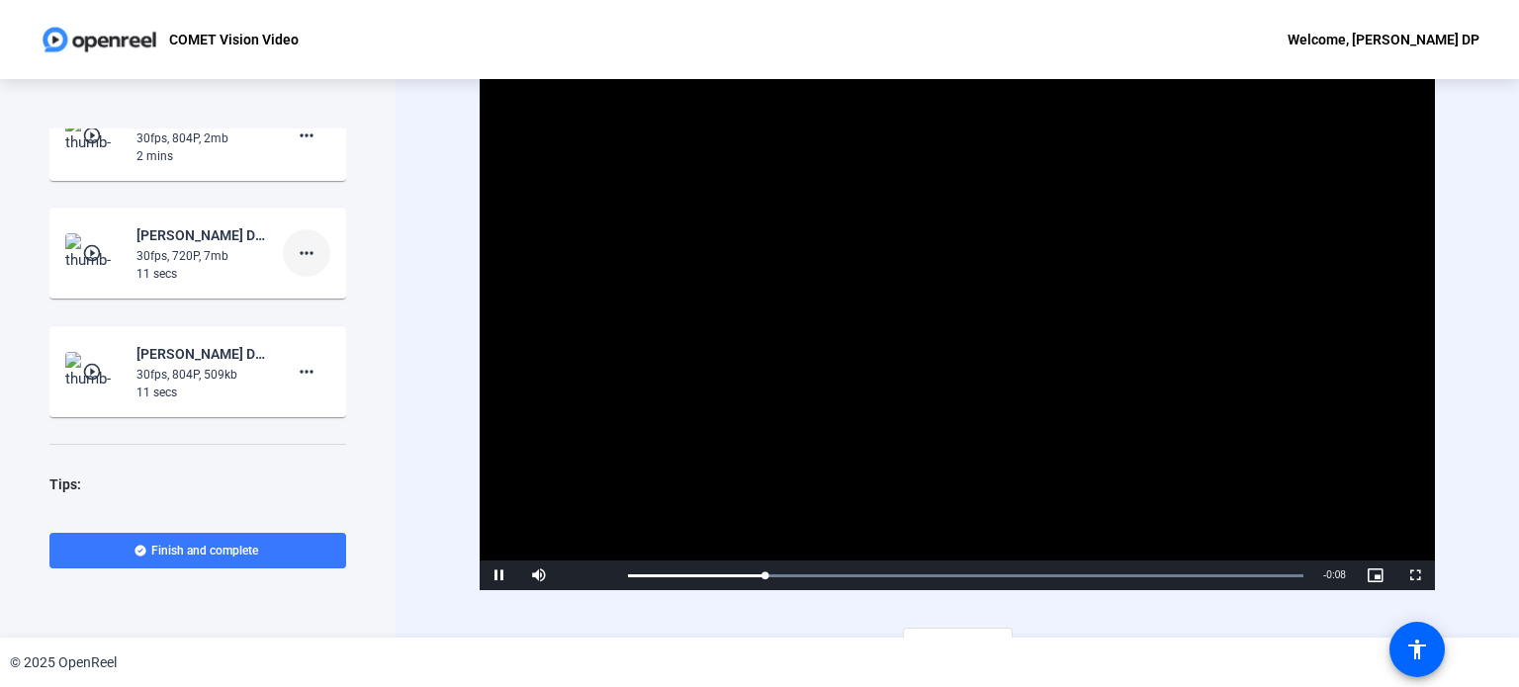
click at [297, 252] on mat-icon "more_horiz" at bounding box center [307, 253] width 24 height 24
click at [304, 297] on span "Delete clip" at bounding box center [328, 294] width 79 height 24
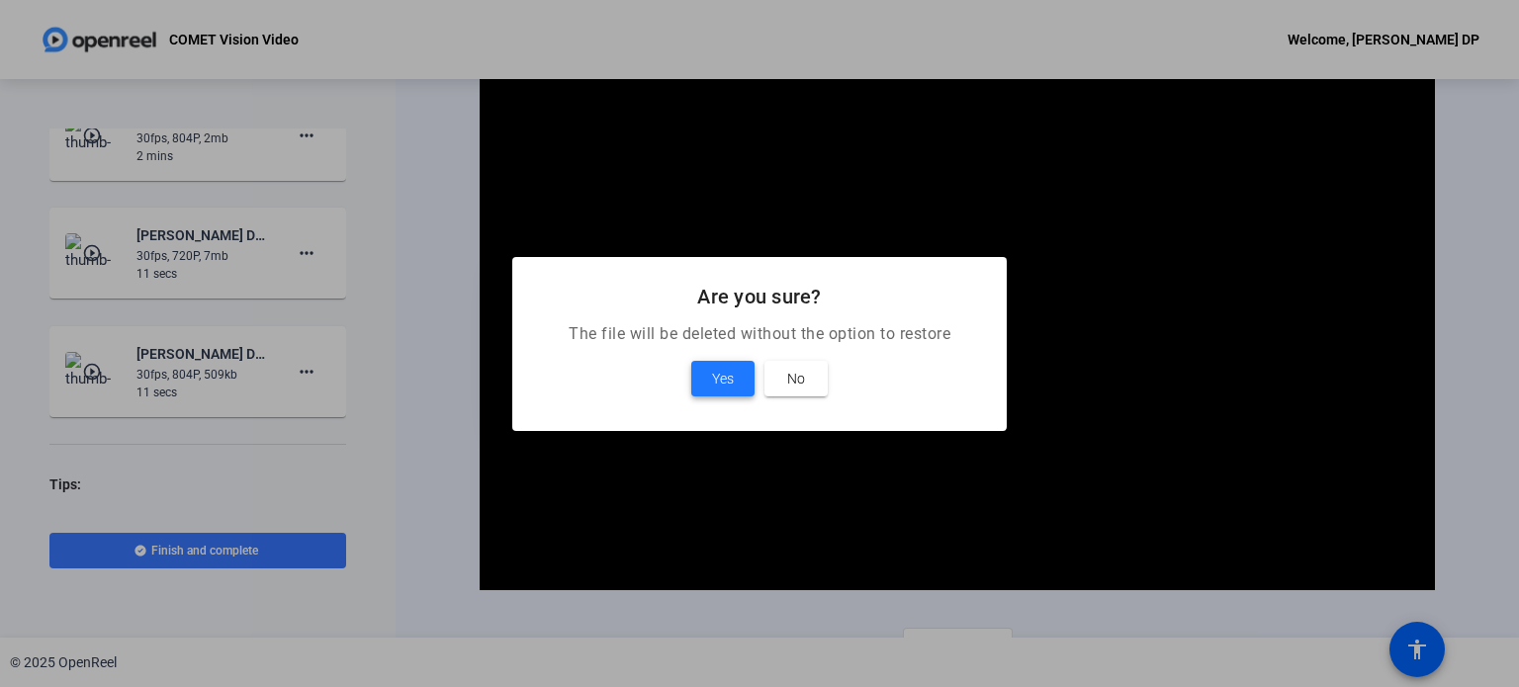
click at [704, 374] on span at bounding box center [722, 378] width 63 height 47
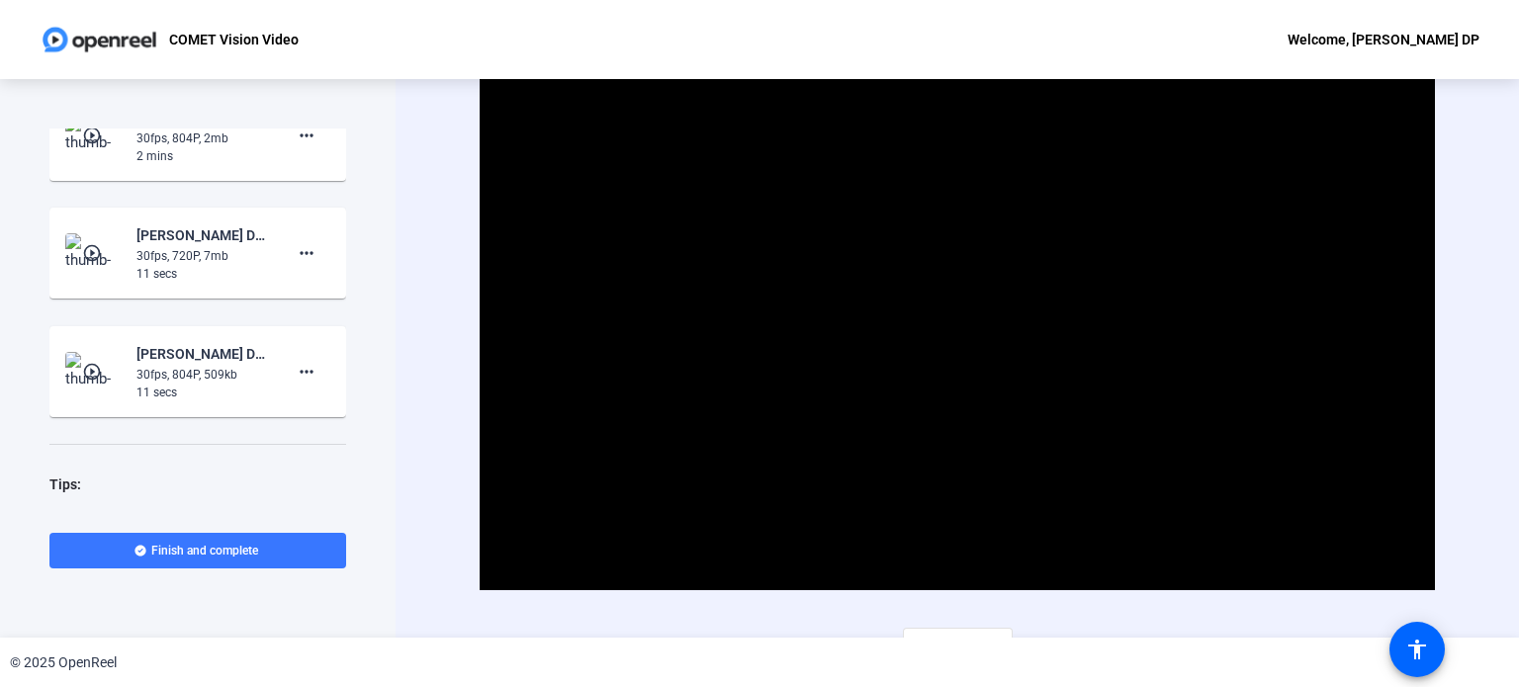
scroll to position [396, 0]
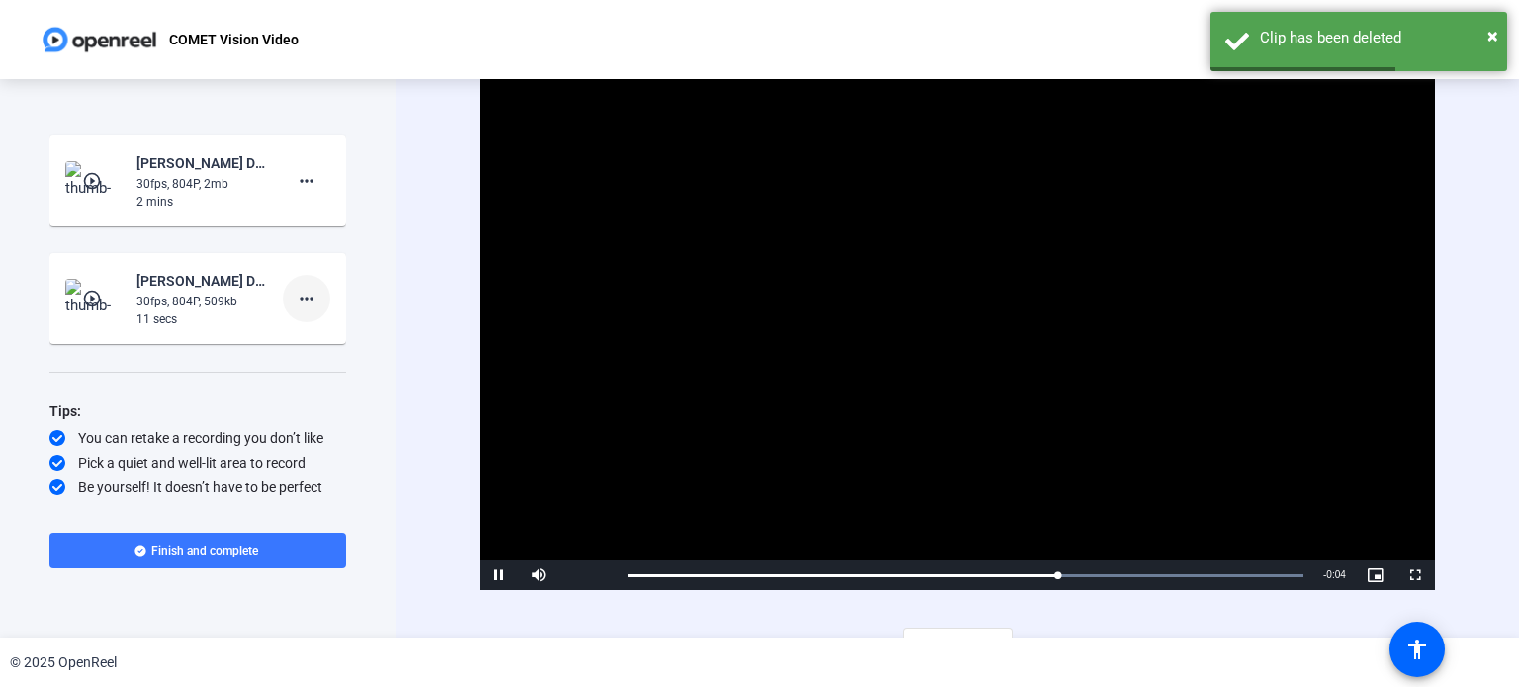
click at [298, 292] on mat-icon "more_horiz" at bounding box center [307, 299] width 24 height 24
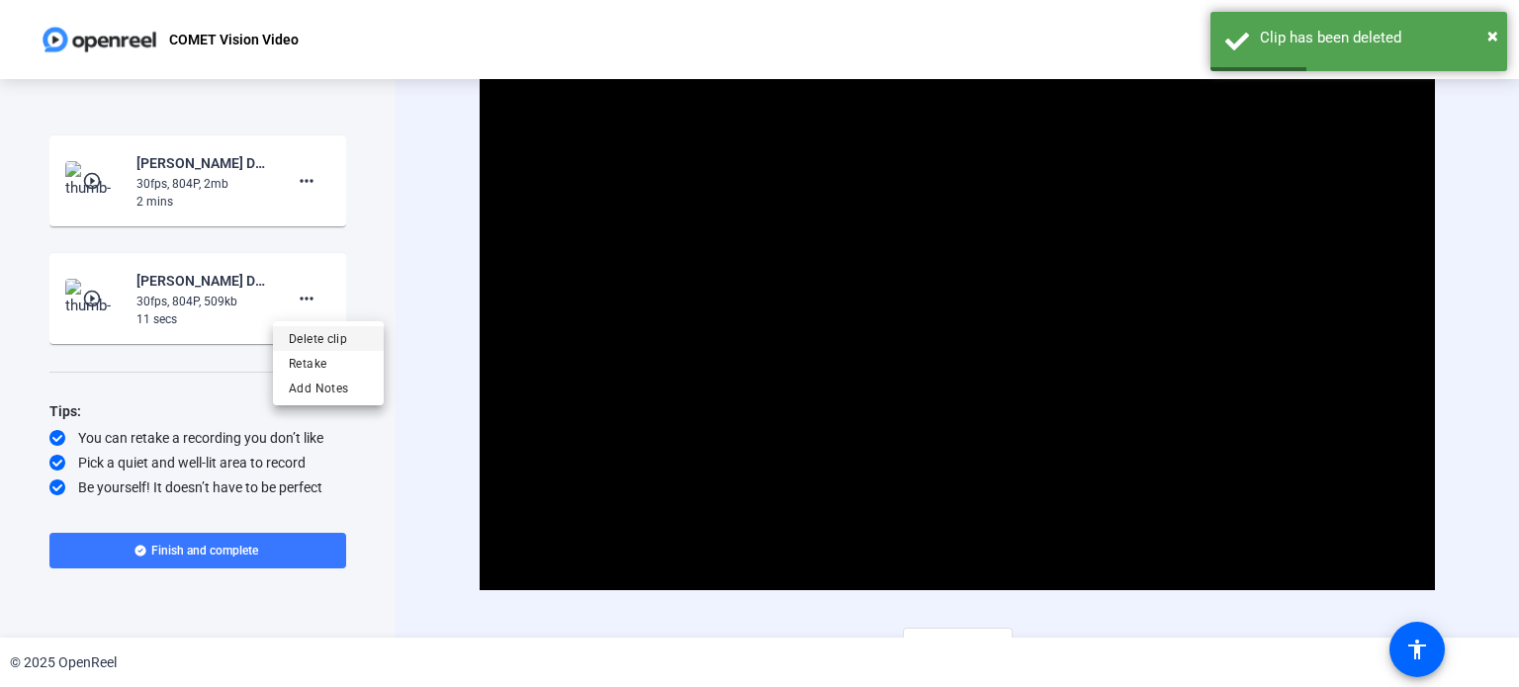
click at [319, 341] on span "Delete clip" at bounding box center [328, 339] width 79 height 24
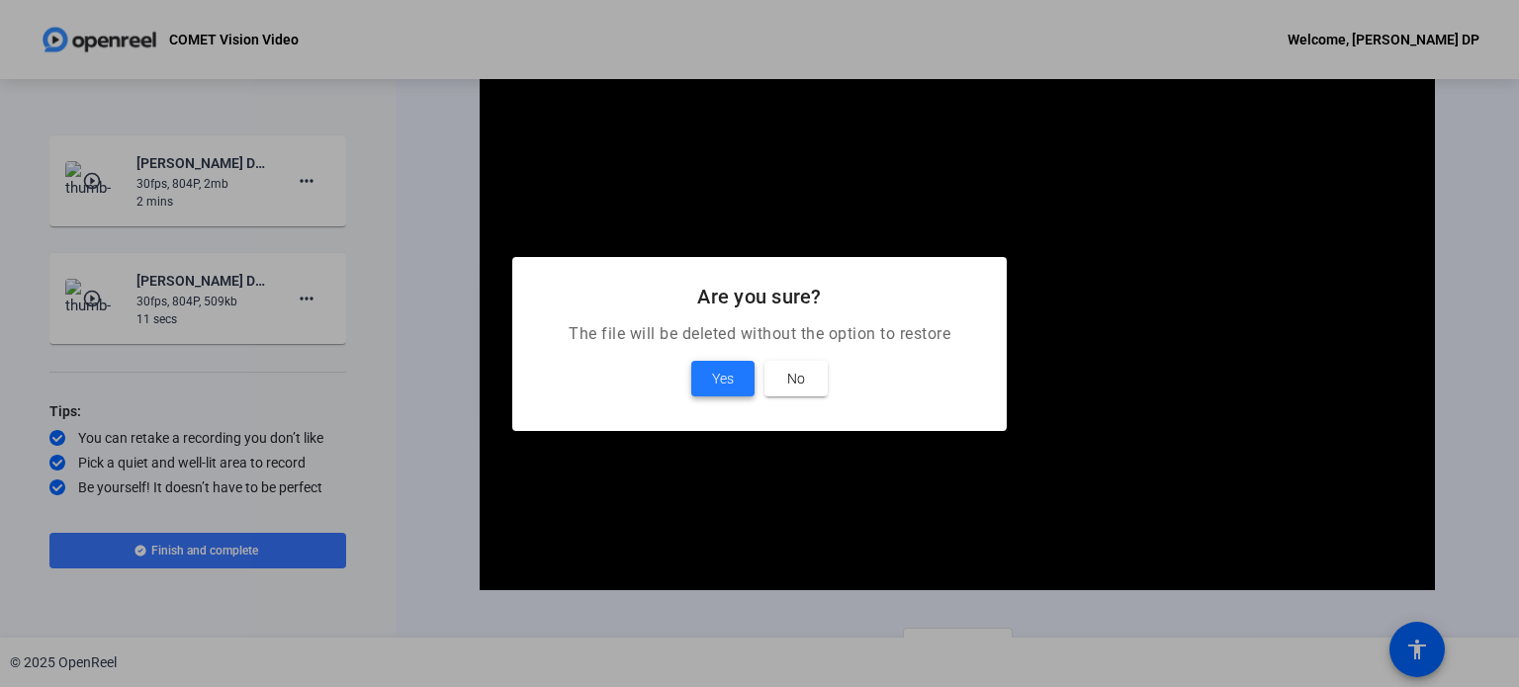
click at [708, 363] on span at bounding box center [722, 378] width 63 height 47
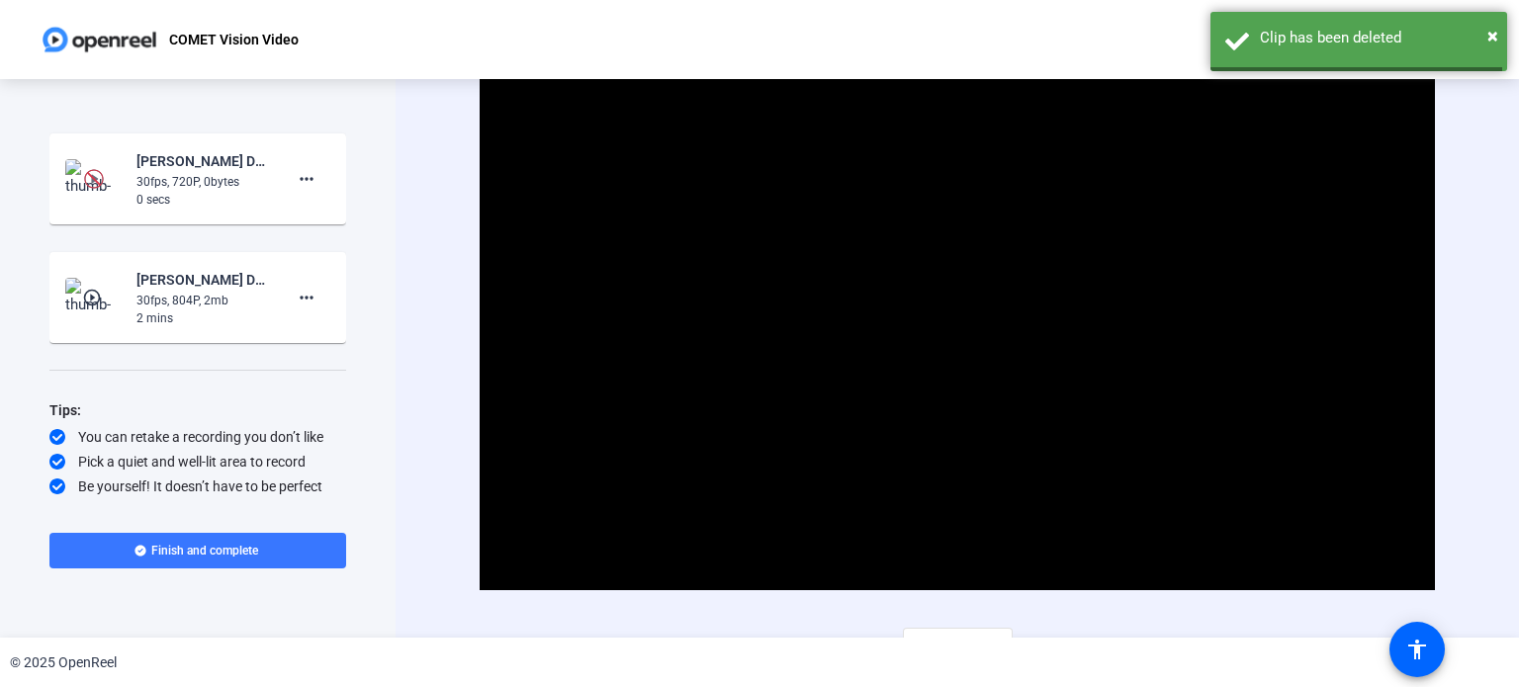
scroll to position [278, 0]
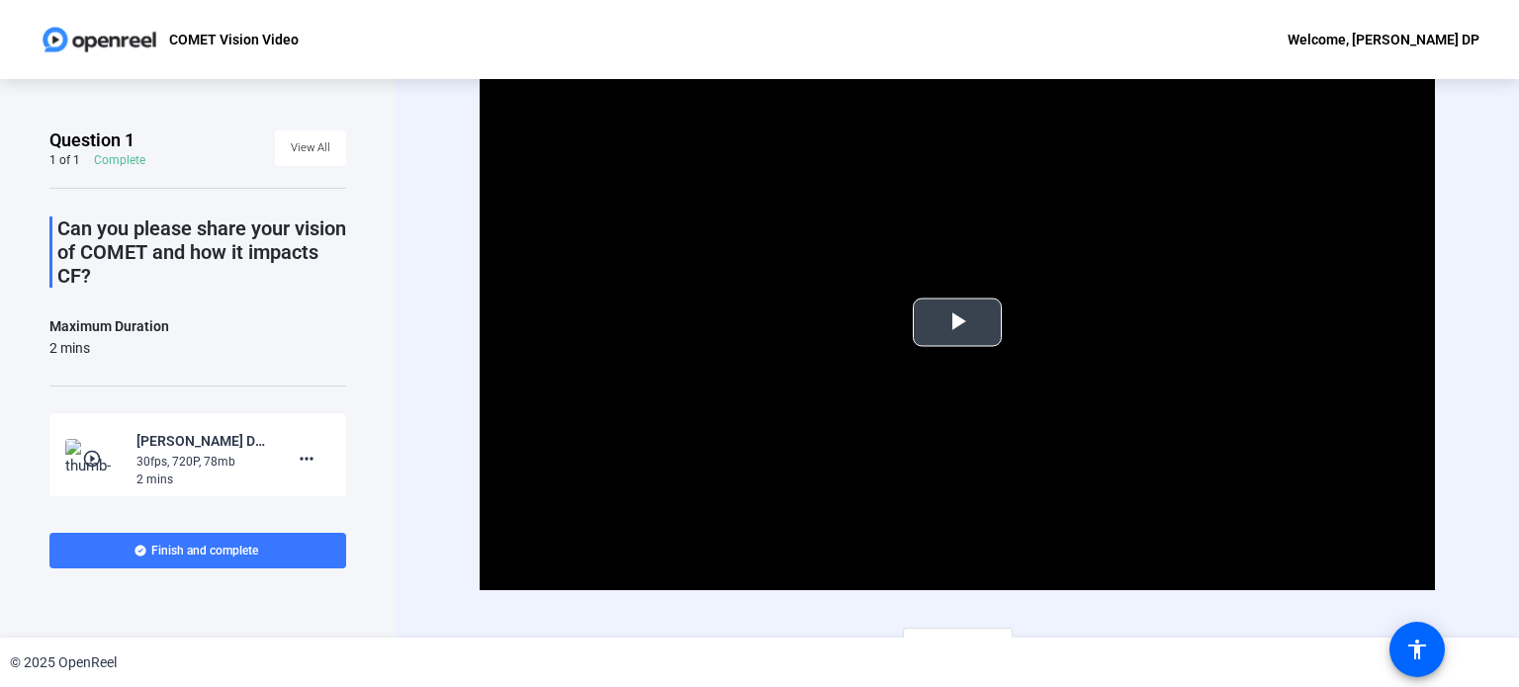
click at [957, 322] on span "Video Player" at bounding box center [957, 322] width 0 height 0
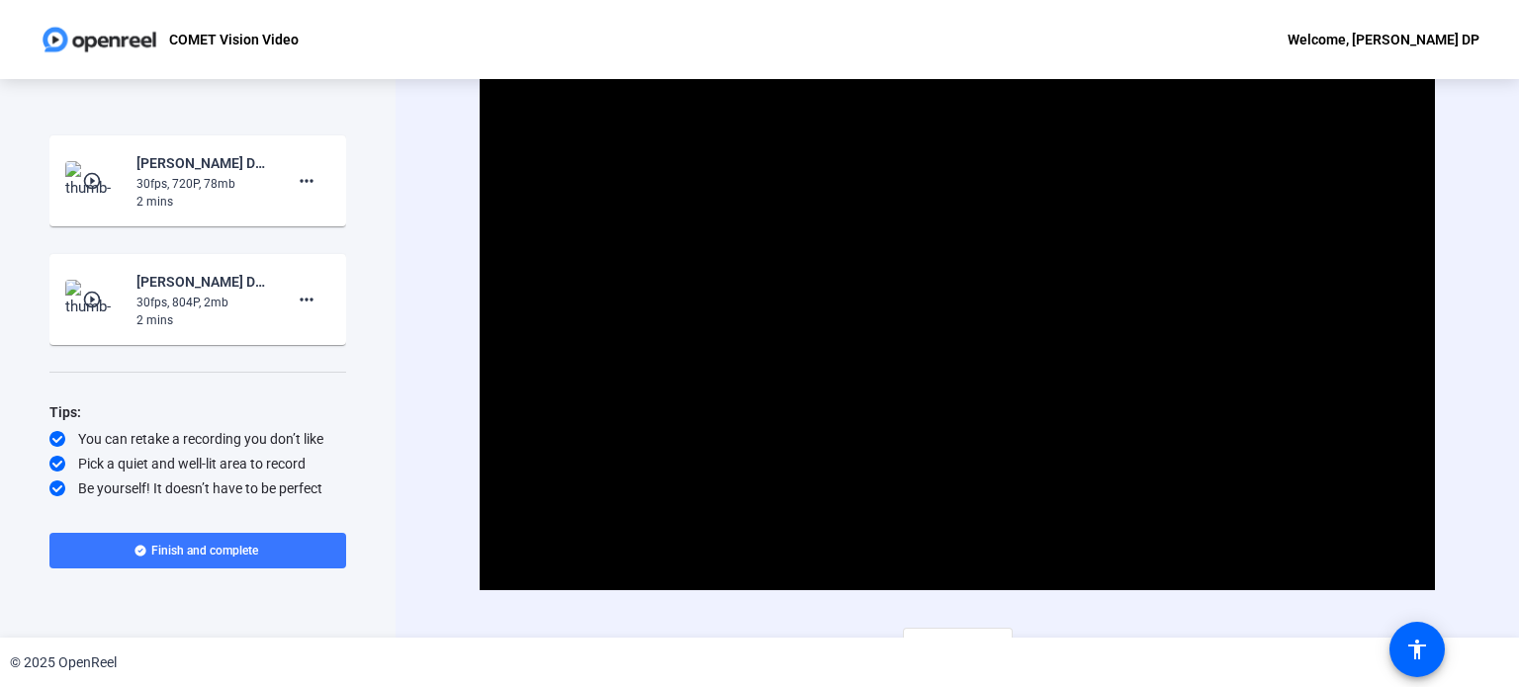
scroll to position [28, 0]
